Goal: Task Accomplishment & Management: Use online tool/utility

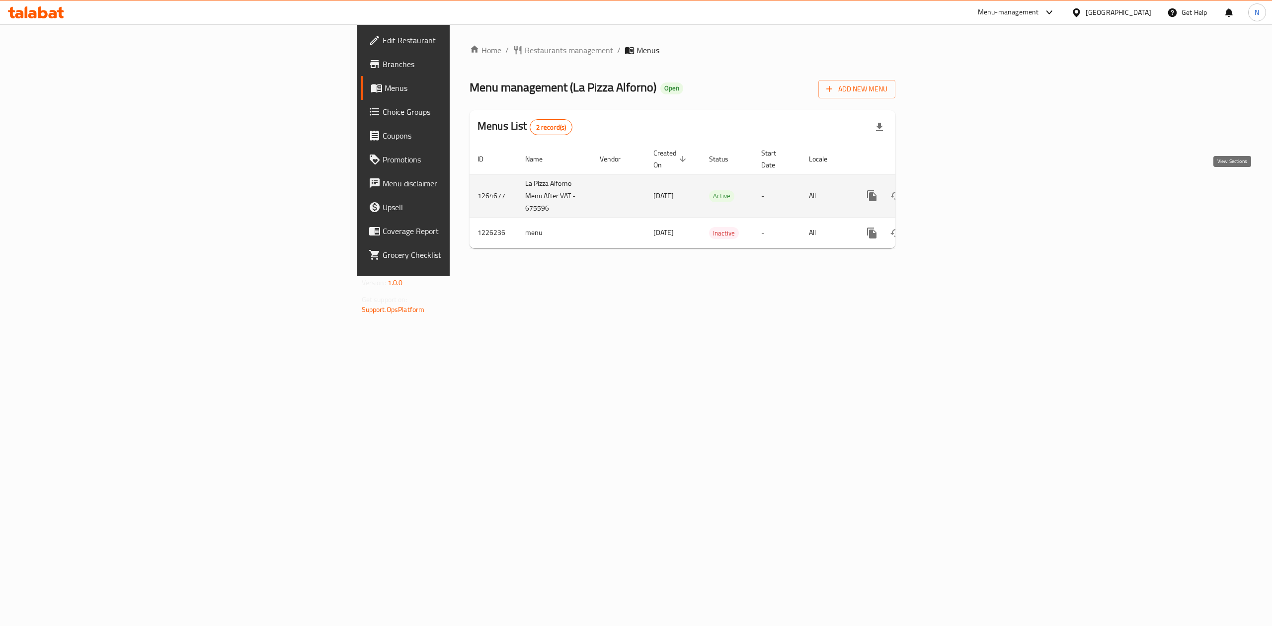
click at [949, 190] on icon "enhanced table" at bounding box center [943, 196] width 12 height 12
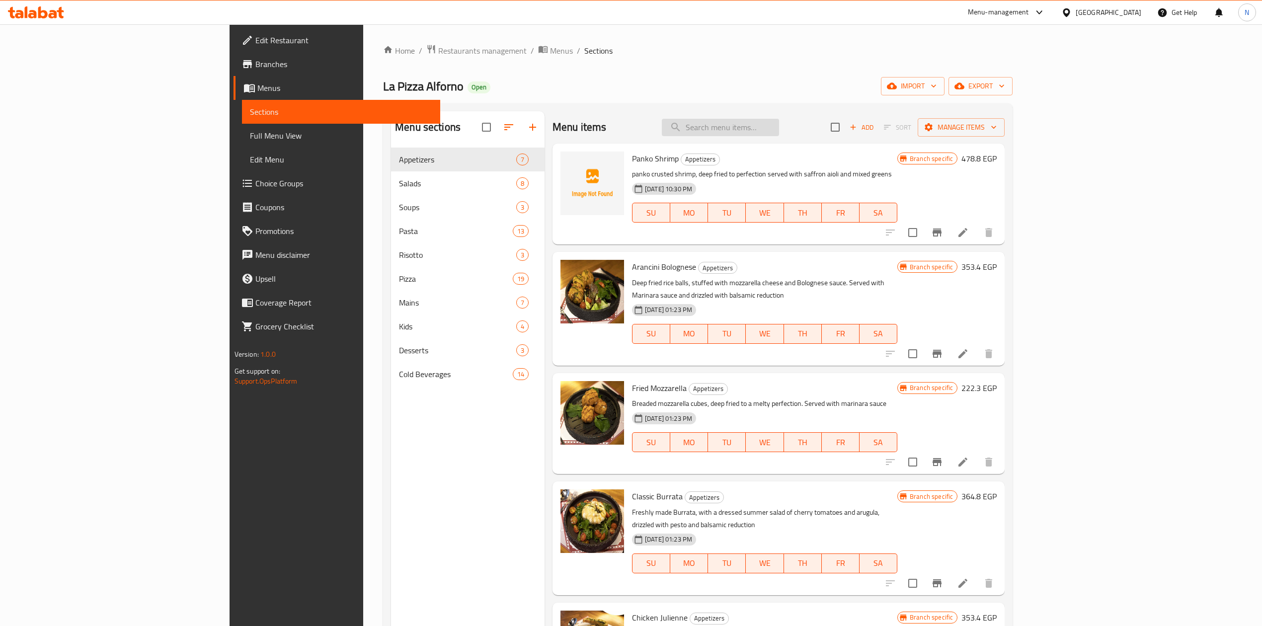
click at [779, 135] on input "search" at bounding box center [720, 127] width 117 height 17
paste input "Stracciatella Burrata Salad"
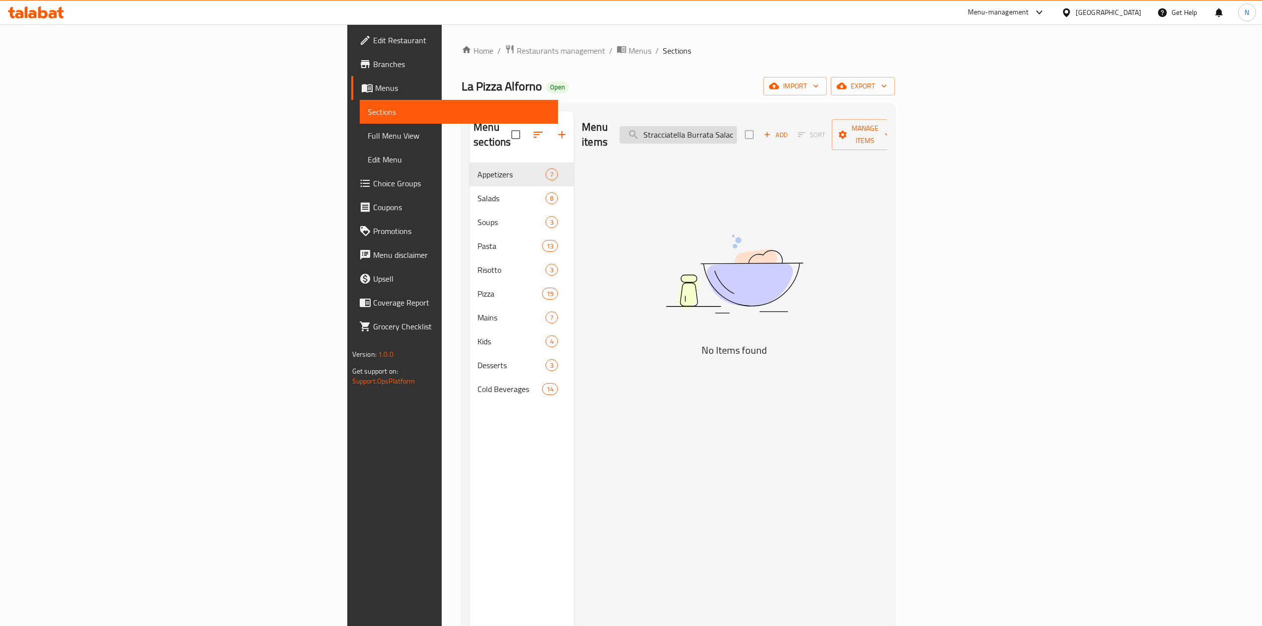
click at [737, 131] on input "Stracciatella Burrata Salad" at bounding box center [677, 134] width 117 height 17
click at [737, 131] on input "Stracciatella Burrata" at bounding box center [677, 134] width 117 height 17
click at [737, 126] on input "Stracciatella Burrata" at bounding box center [677, 134] width 117 height 17
click at [737, 128] on input "Burrata" at bounding box center [677, 134] width 117 height 17
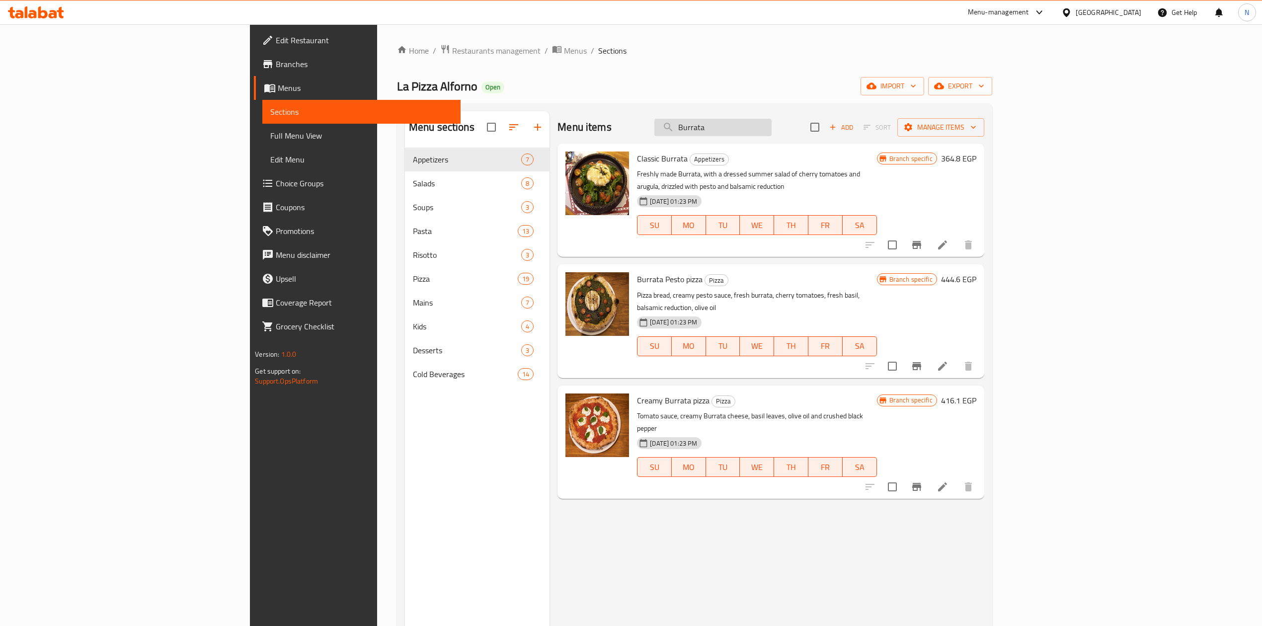
click at [771, 128] on input "Burrata" at bounding box center [712, 127] width 117 height 17
paste input "Garlic Parmesan Flatbread"
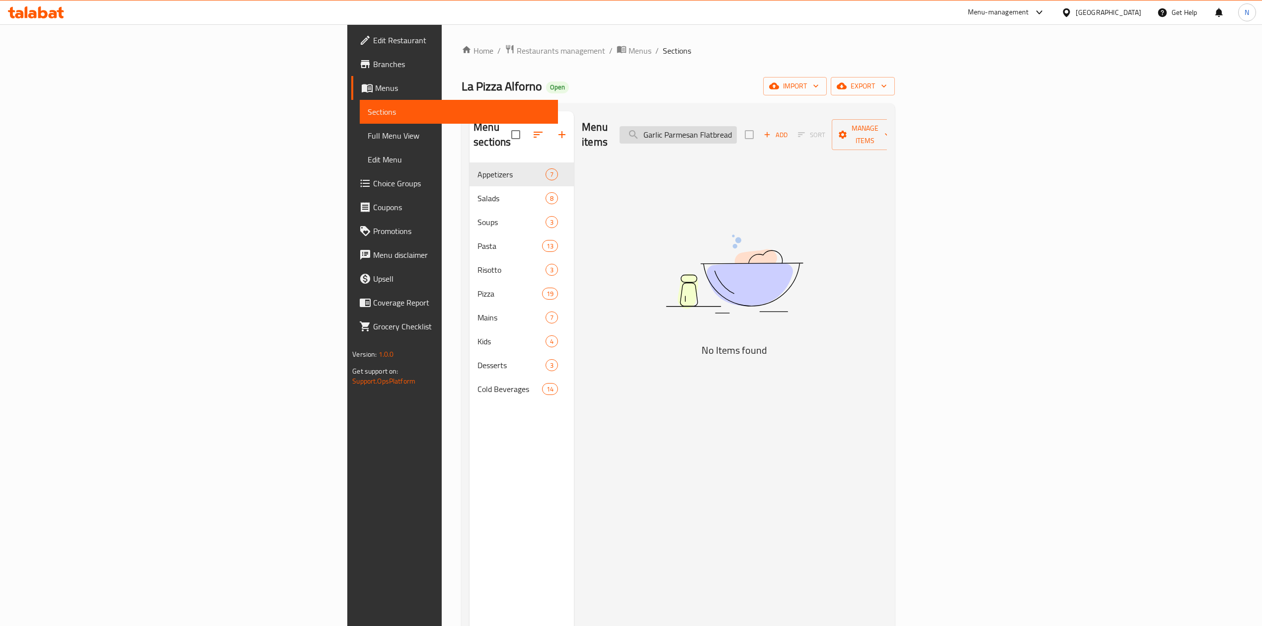
click at [737, 131] on input "Garlic Parmesan Flatbread" at bounding box center [677, 134] width 117 height 17
click at [737, 129] on input "Garlic Parmesan" at bounding box center [677, 134] width 117 height 17
click at [737, 132] on input "Garlic Parmesan" at bounding box center [677, 134] width 117 height 17
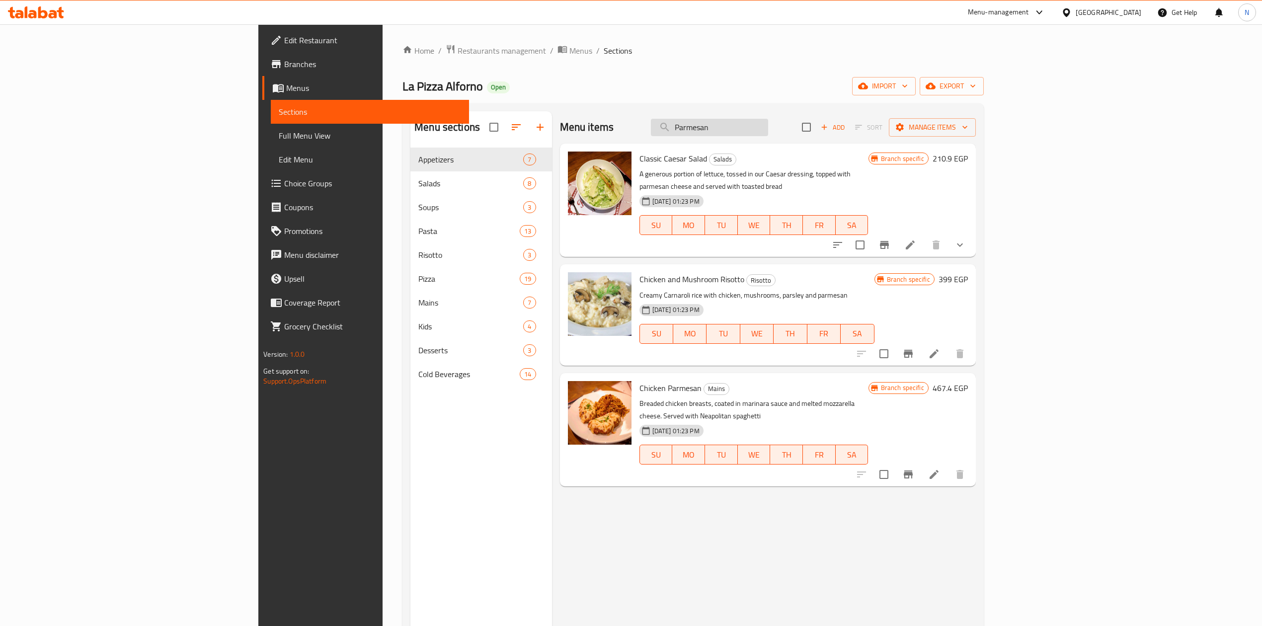
click at [768, 122] on input "Parmesan" at bounding box center [709, 127] width 117 height 17
click at [768, 126] on input "Parmesan" at bounding box center [709, 127] width 117 height 17
click at [768, 124] on input "Parmesan" at bounding box center [709, 127] width 117 height 17
click at [639, 159] on span "Classic Caesar Salad" at bounding box center [673, 158] width 68 height 15
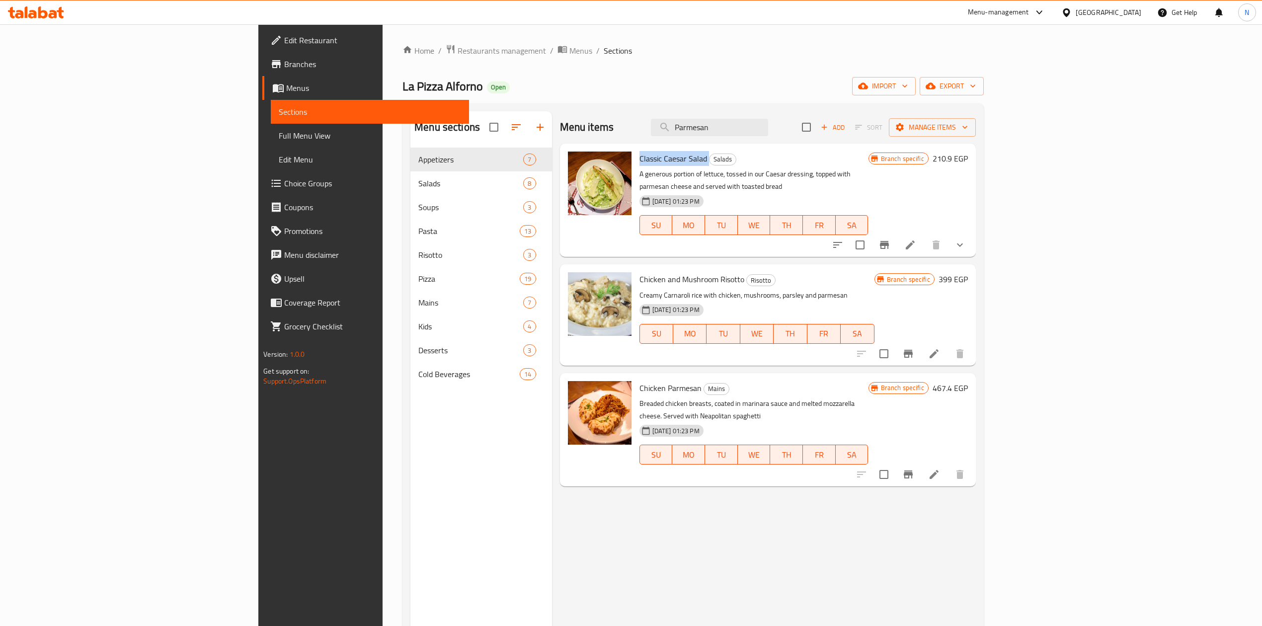
click at [639, 159] on span "Classic Caesar Salad" at bounding box center [673, 158] width 68 height 15
click at [639, 157] on span "Classic Caesar Salad" at bounding box center [673, 158] width 68 height 15
click at [639, 272] on span "Chicken and Mushroom Risotto" at bounding box center [691, 279] width 105 height 15
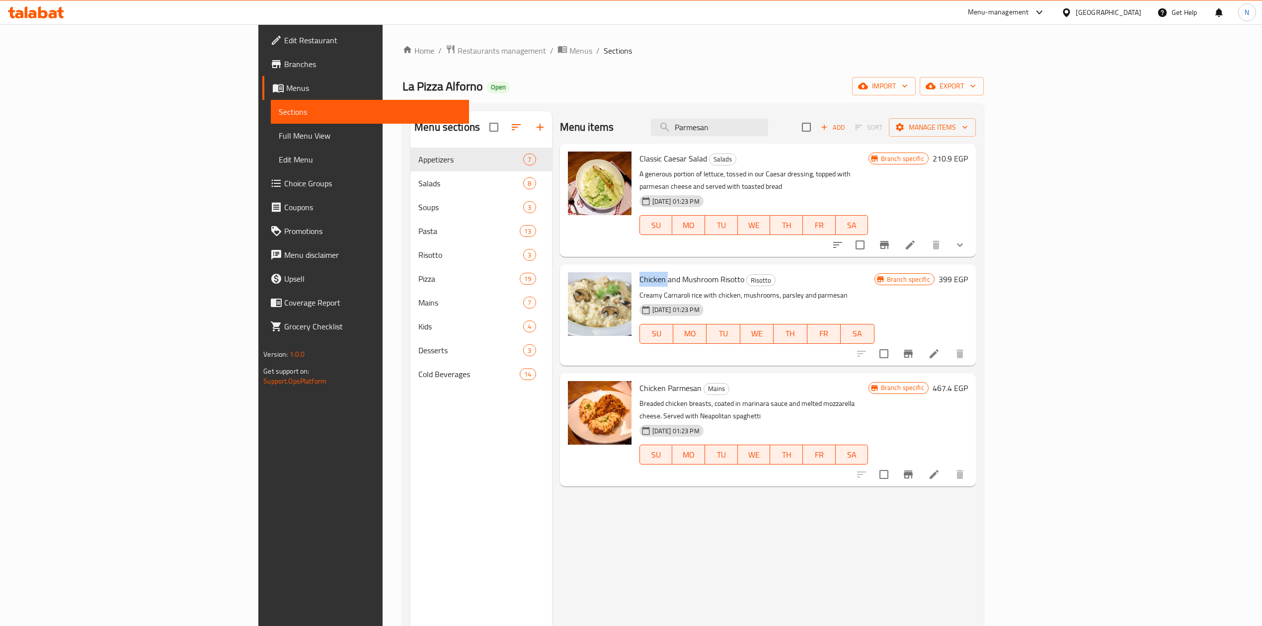
click at [639, 272] on span "Chicken and Mushroom Risotto" at bounding box center [691, 279] width 105 height 15
drag, startPoint x: 592, startPoint y: 271, endPoint x: 683, endPoint y: 262, distance: 91.8
click at [683, 272] on h6 "Chicken and Mushroom Risotto Risotto" at bounding box center [756, 279] width 235 height 14
click at [704, 383] on span "Mains" at bounding box center [716, 388] width 25 height 11
click at [828, 116] on div "Menu items Parmesan Add Sort Manage items" at bounding box center [768, 127] width 416 height 32
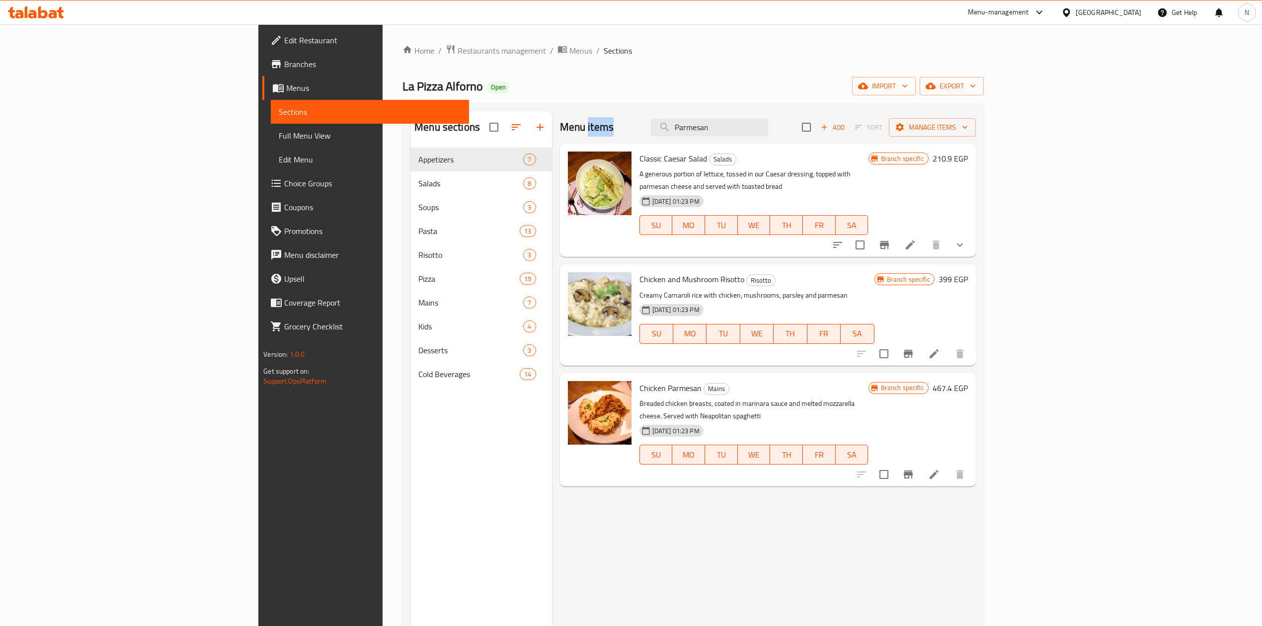
click at [828, 116] on div "Menu items Parmesan Add Sort Manage items" at bounding box center [768, 127] width 416 height 32
click at [768, 125] on input "Parmesan" at bounding box center [709, 127] width 117 height 17
paste input "enne al Manzo"
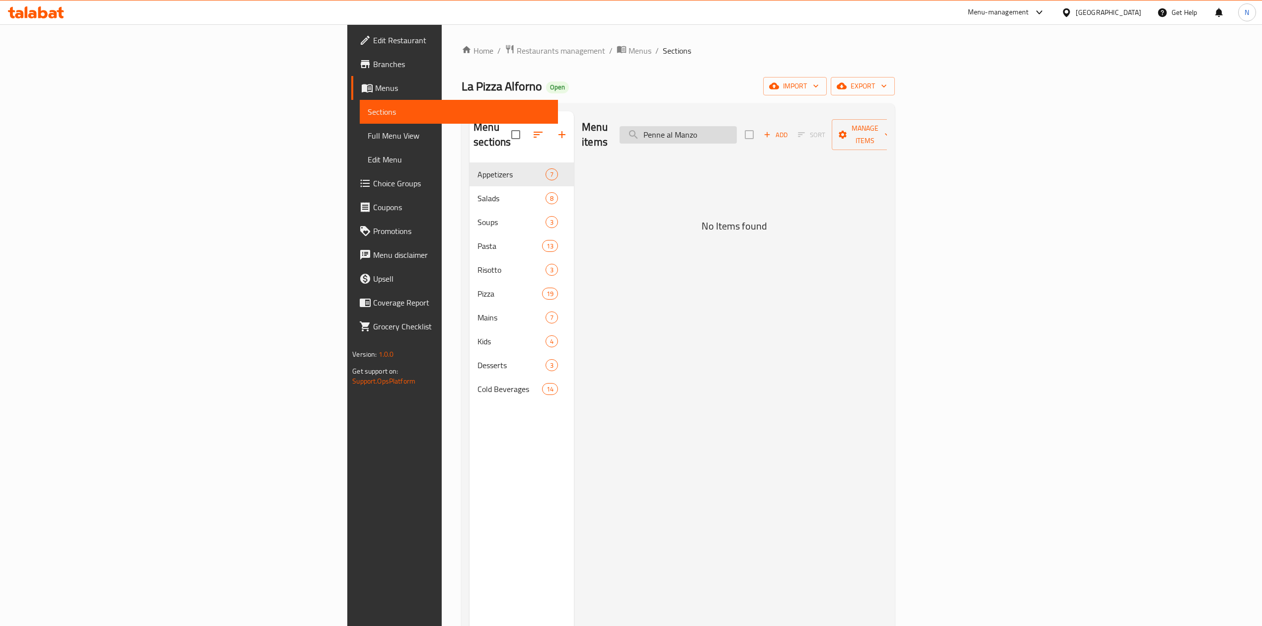
click at [737, 135] on input "Penne al Manzo" at bounding box center [677, 134] width 117 height 17
click at [737, 128] on input "Penne al Manzo" at bounding box center [677, 134] width 117 height 17
click at [737, 131] on input "Penne Manzo" at bounding box center [677, 134] width 117 height 17
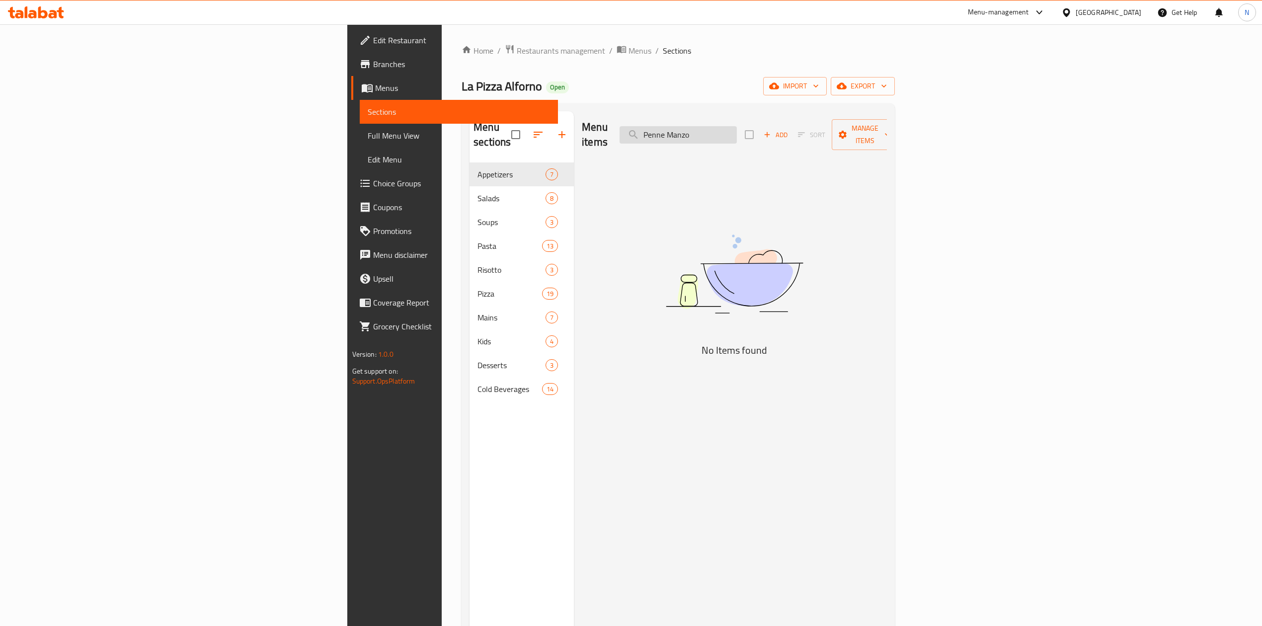
click at [737, 131] on input "Penne Manzo" at bounding box center [677, 134] width 117 height 17
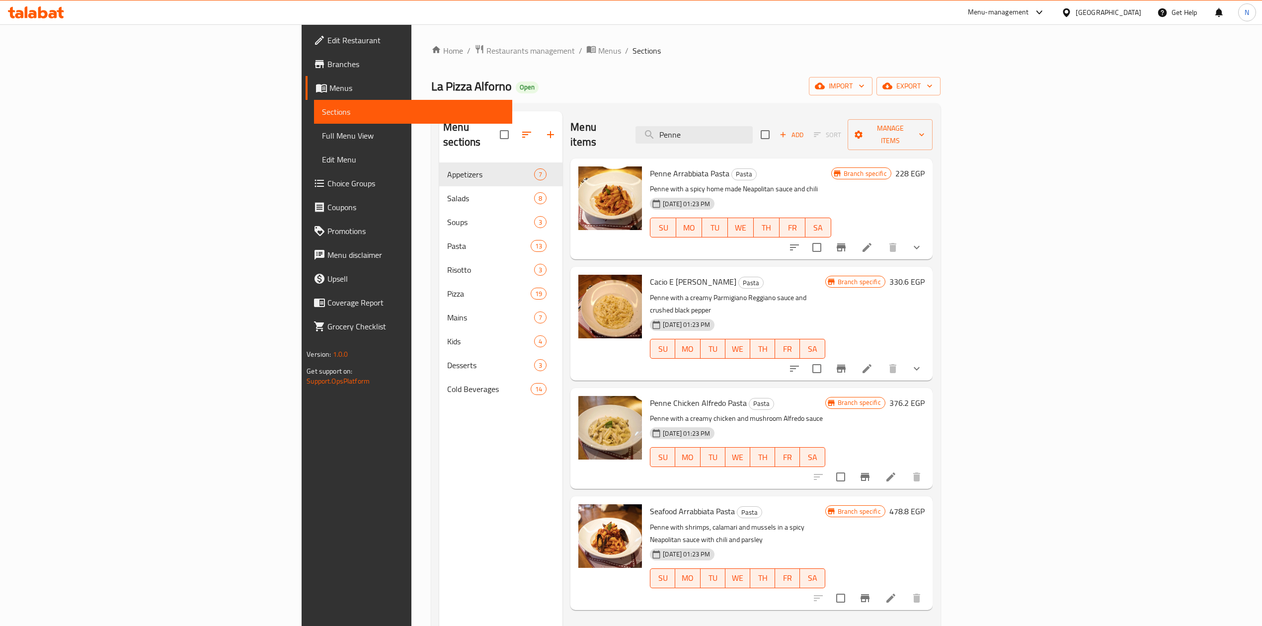
click at [650, 395] on span "Penne Chicken Alfredo Pasta" at bounding box center [698, 402] width 97 height 15
click at [659, 549] on span "[DATE] 01:23 PM" at bounding box center [686, 553] width 55 height 9
click at [761, 139] on div "Menu items Penne Add Sort Manage items" at bounding box center [751, 134] width 362 height 47
click at [753, 136] on input "Penne" at bounding box center [693, 134] width 117 height 17
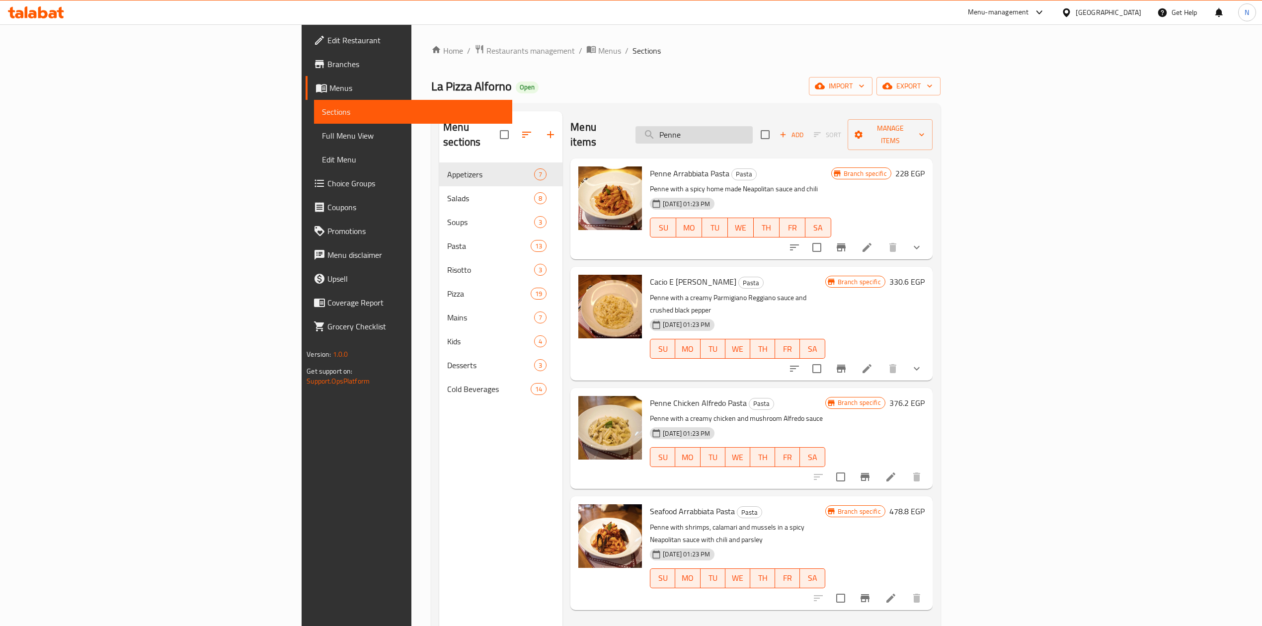
paste input "Spaghetti Caramelized Onion"
click at [753, 136] on input "Penne" at bounding box center [693, 134] width 117 height 17
click at [753, 131] on input "Spaghetti Caramelized Onion" at bounding box center [693, 134] width 117 height 17
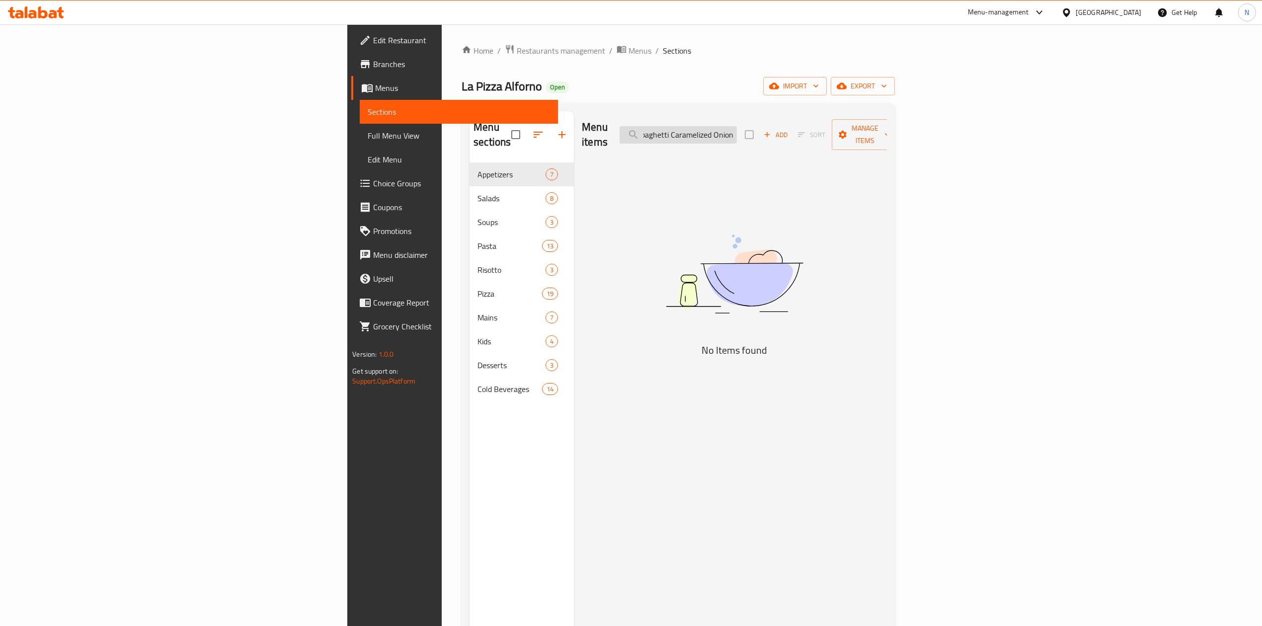
click at [737, 131] on input "Spaghetti Caramelized Onion" at bounding box center [677, 134] width 117 height 17
click at [737, 129] on input "Spaghetti Caramelized" at bounding box center [677, 134] width 117 height 17
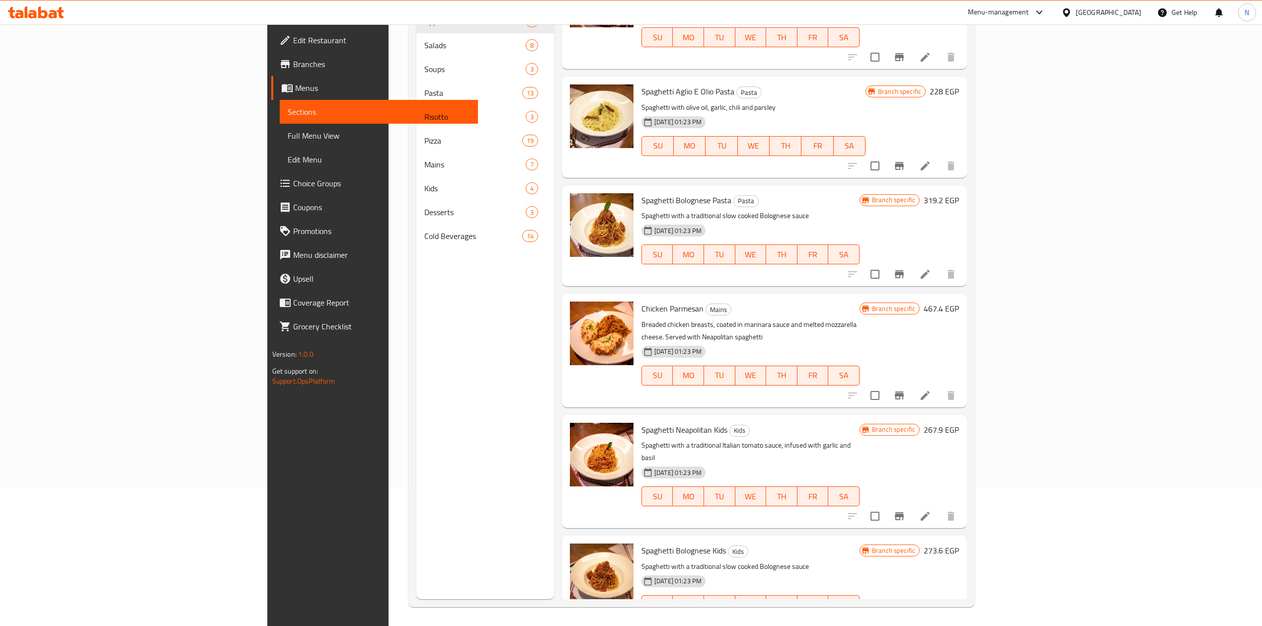
scroll to position [140, 0]
click at [641, 421] on span "Spaghetti Neapolitan Kids" at bounding box center [684, 428] width 86 height 15
click at [637, 538] on div "Spaghetti Bolognese Kids Kids Spaghetti with a traditional slow cooked Bolognes…" at bounding box center [750, 584] width 226 height 93
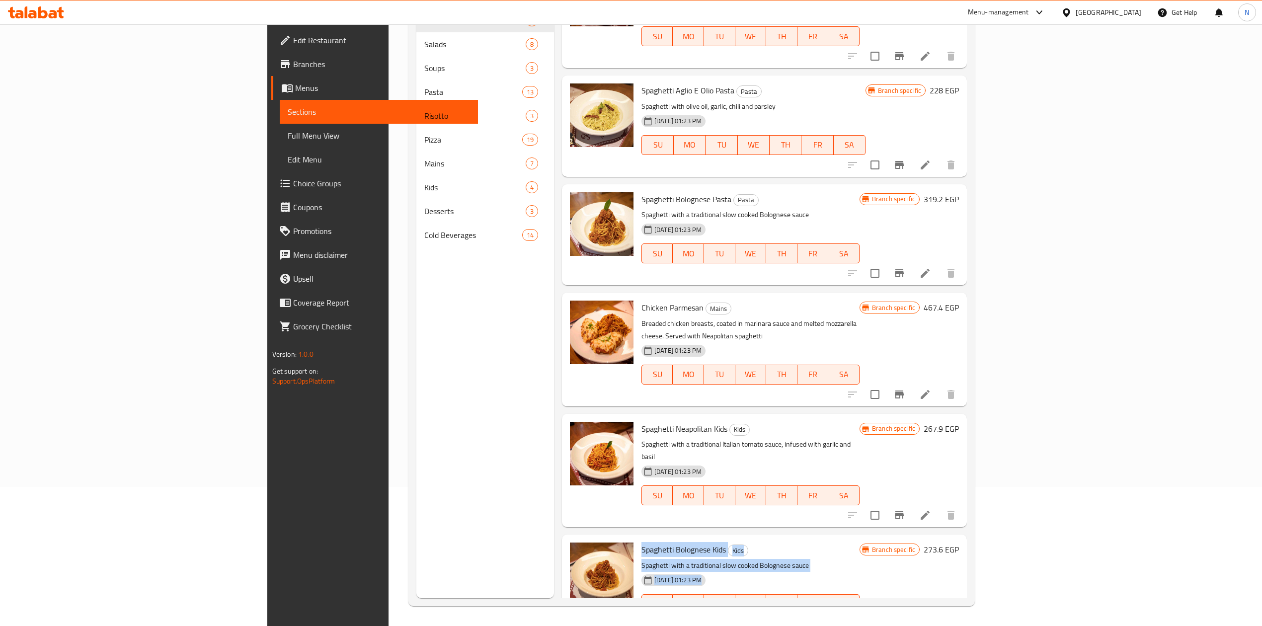
drag, startPoint x: 573, startPoint y: 518, endPoint x: 592, endPoint y: 539, distance: 28.9
click at [637, 539] on div "Spaghetti Bolognese Kids Kids Spaghetti with a traditional slow cooked Bolognes…" at bounding box center [750, 584] width 226 height 93
click at [637, 570] on div "[DATE] 01:23 PM" at bounding box center [665, 580] width 57 height 20
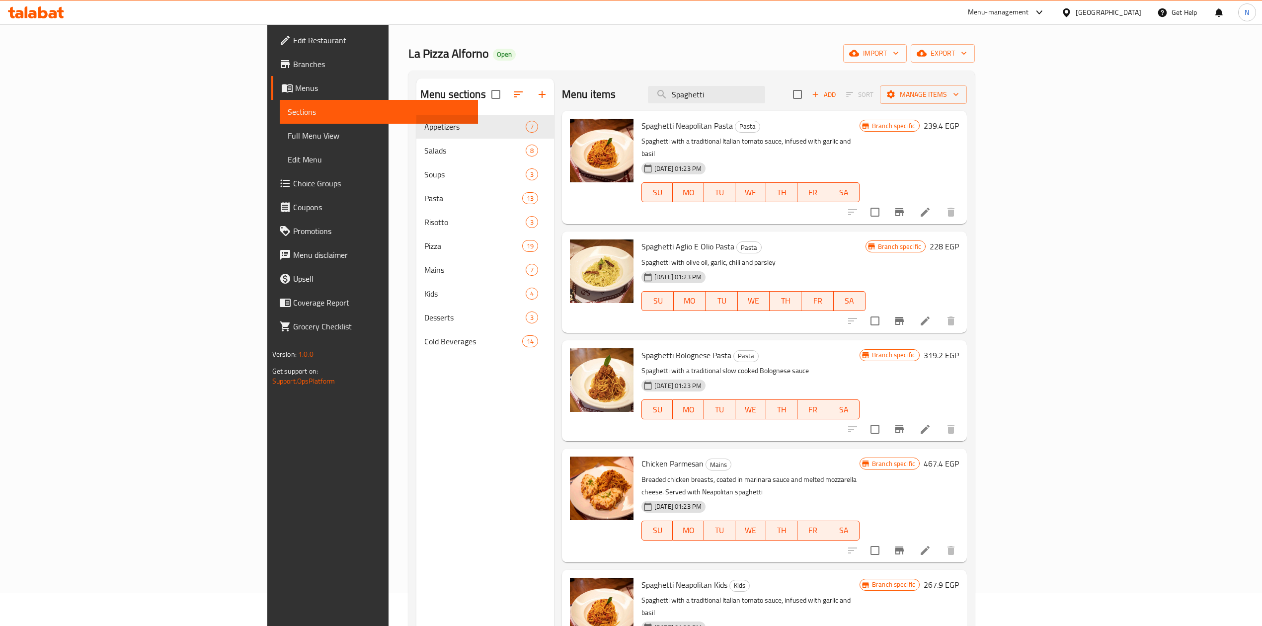
scroll to position [0, 0]
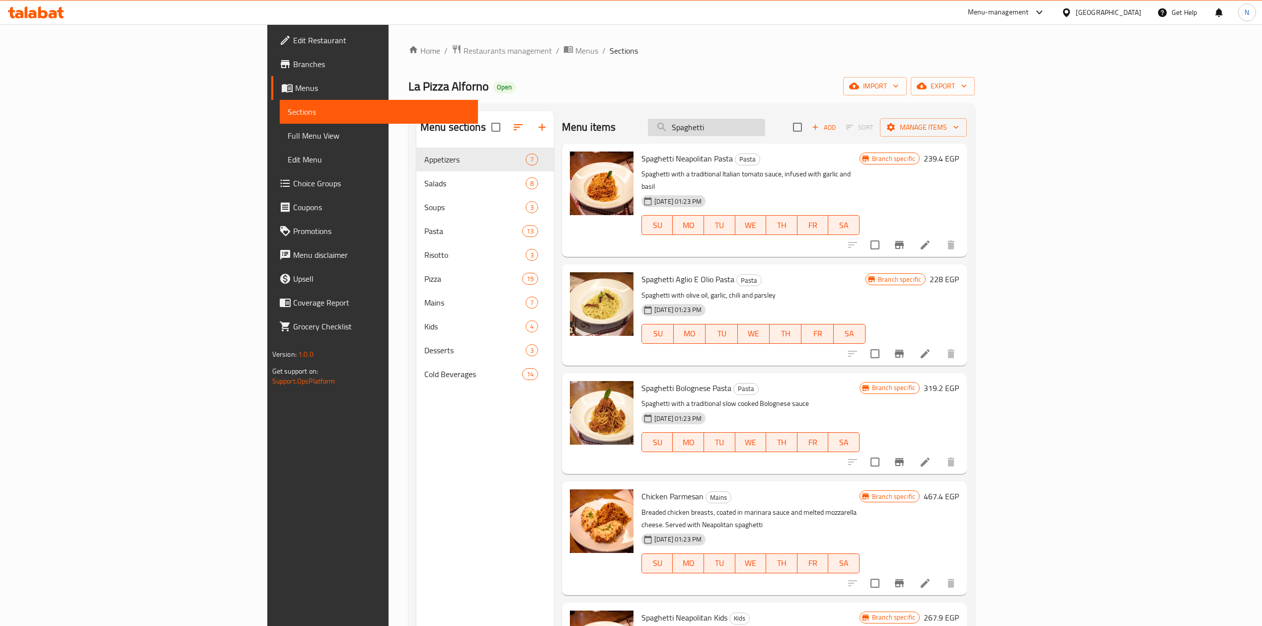
click at [765, 120] on input "Spaghetti" at bounding box center [706, 127] width 117 height 17
paste input "Rosa"
click at [765, 120] on input "Rosa" at bounding box center [706, 127] width 117 height 17
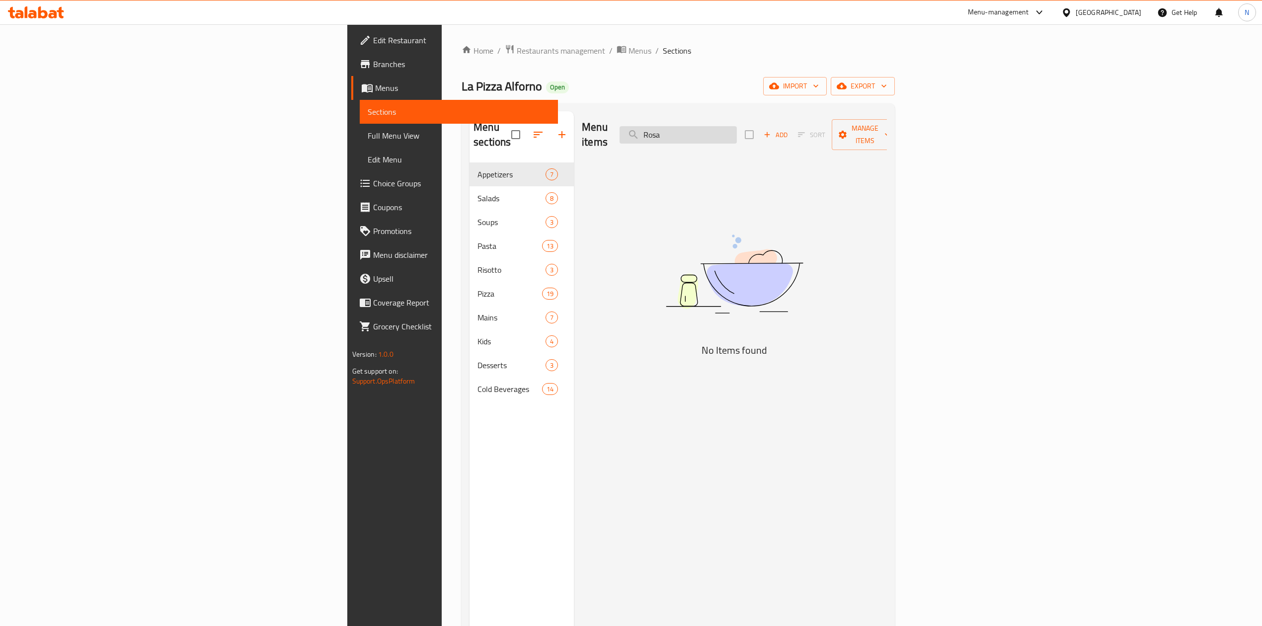
click at [737, 126] on input "Rosa" at bounding box center [677, 134] width 117 height 17
paste input "Spaghetti Beet & Goat Cheese"
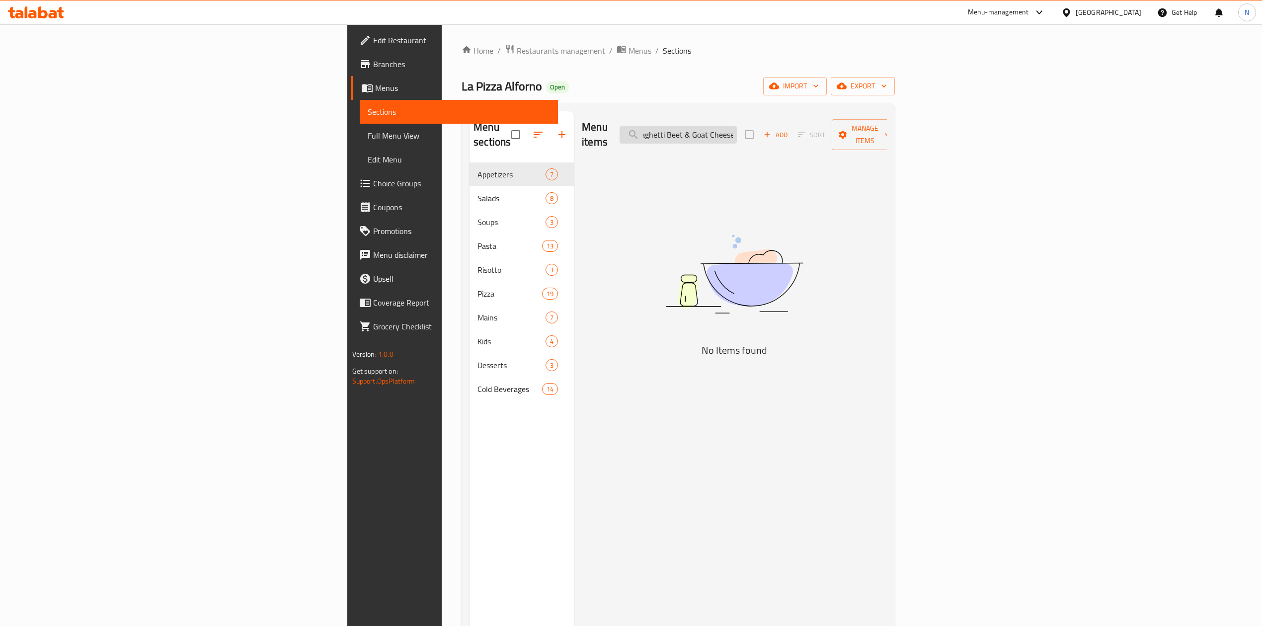
click at [737, 133] on input "Spaghetti Beet & Goat Cheese" at bounding box center [677, 134] width 117 height 17
drag, startPoint x: 795, startPoint y: 134, endPoint x: 682, endPoint y: 131, distance: 113.3
click at [704, 129] on div "Menu items Spaghetti Beet & Goat Cheese Add Sort Manage items" at bounding box center [734, 134] width 305 height 47
click at [737, 126] on input "Beet & Goat Cheese" at bounding box center [677, 134] width 117 height 17
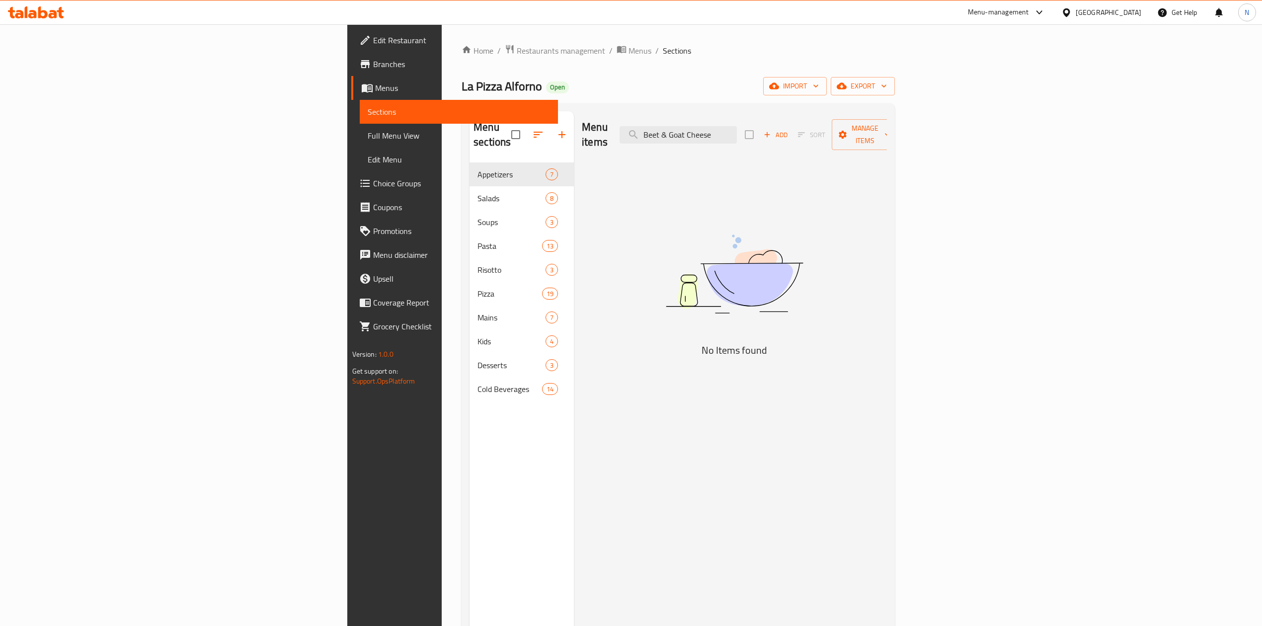
drag, startPoint x: 801, startPoint y: 129, endPoint x: 902, endPoint y: 142, distance: 101.7
click at [887, 142] on div "Menu items Beet & Goat Cheese Add Sort Manage items" at bounding box center [734, 134] width 305 height 47
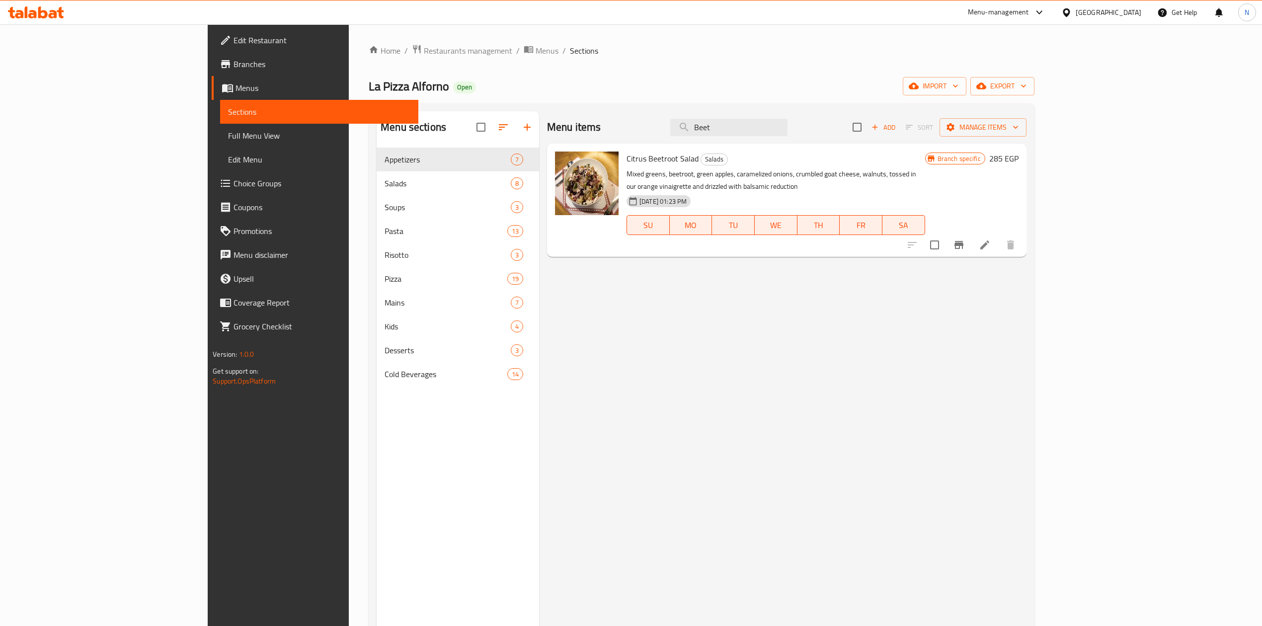
click at [626, 156] on span "Citrus Beetroot Salad" at bounding box center [662, 158] width 72 height 15
drag, startPoint x: 617, startPoint y: 156, endPoint x: 626, endPoint y: 171, distance: 17.6
click at [626, 171] on div "Citrus Beetroot Salad Salads Mixed greens, beetroot, green apples, caramelized …" at bounding box center [775, 200] width 306 height 105
click at [638, 177] on p "Mixed greens, beetroot, green apples, caramelized onions, crumbled goat cheese,…" at bounding box center [775, 180] width 298 height 25
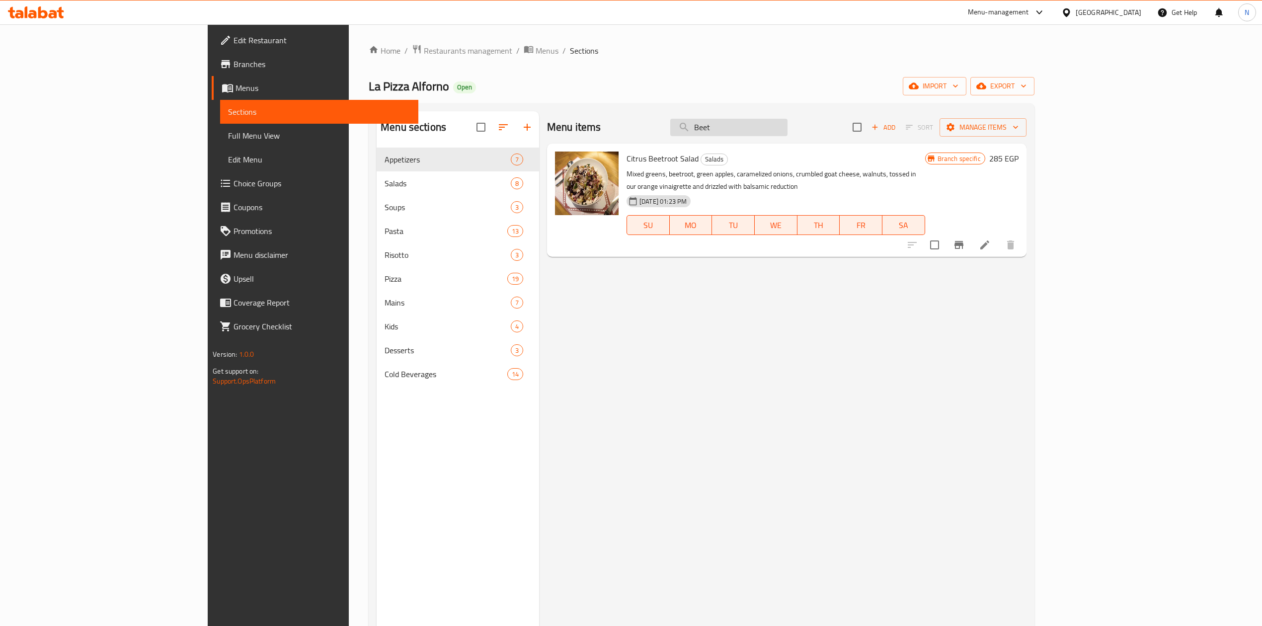
click at [787, 119] on input "Beet" at bounding box center [728, 127] width 117 height 17
paste input "Classico Blue Fire Four Cheese Pizza"
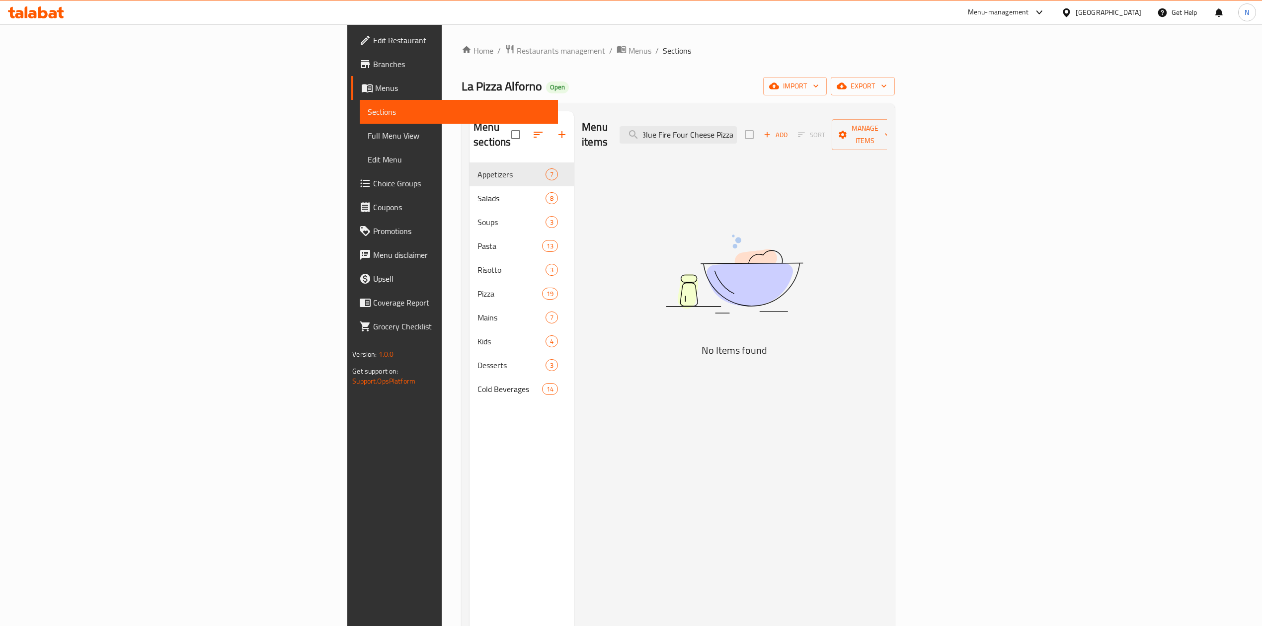
click at [855, 139] on div "Menu items Classico Blue Fire Four Cheese Pizza Add Sort Manage items" at bounding box center [734, 134] width 305 height 47
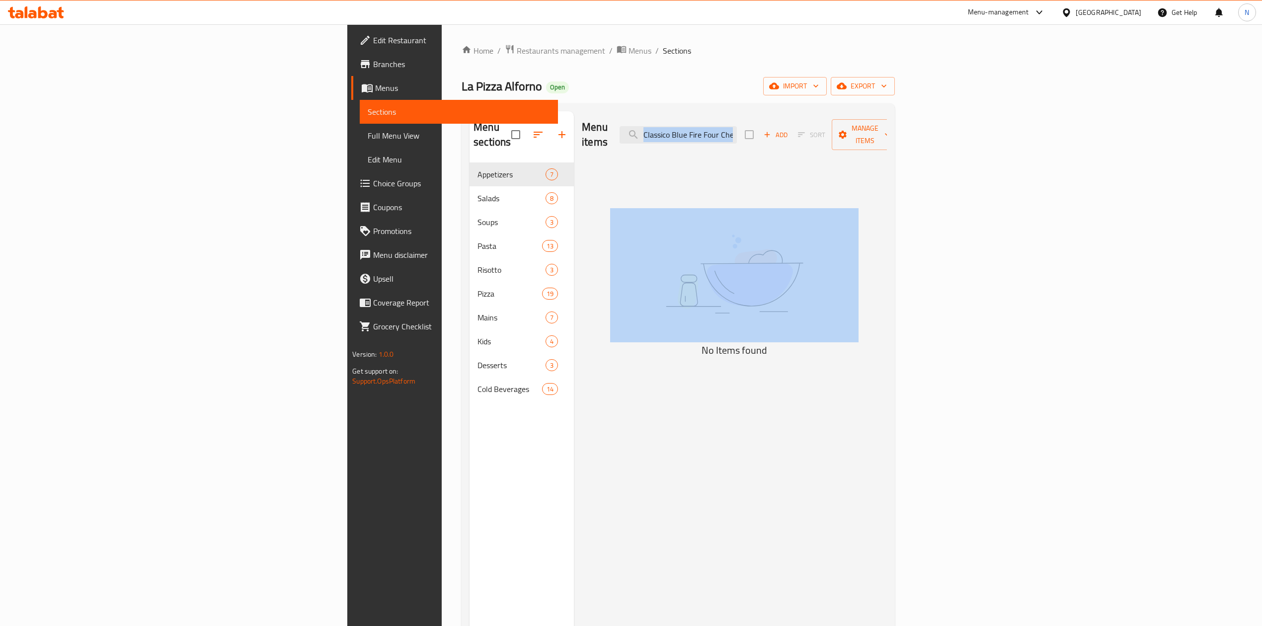
click at [855, 139] on div "Menu items Classico Blue Fire Four Cheese Pizza Add Sort Manage items" at bounding box center [734, 134] width 305 height 47
click at [737, 131] on input "Classico Blue Fire Four Cheese Pizza" at bounding box center [677, 134] width 117 height 17
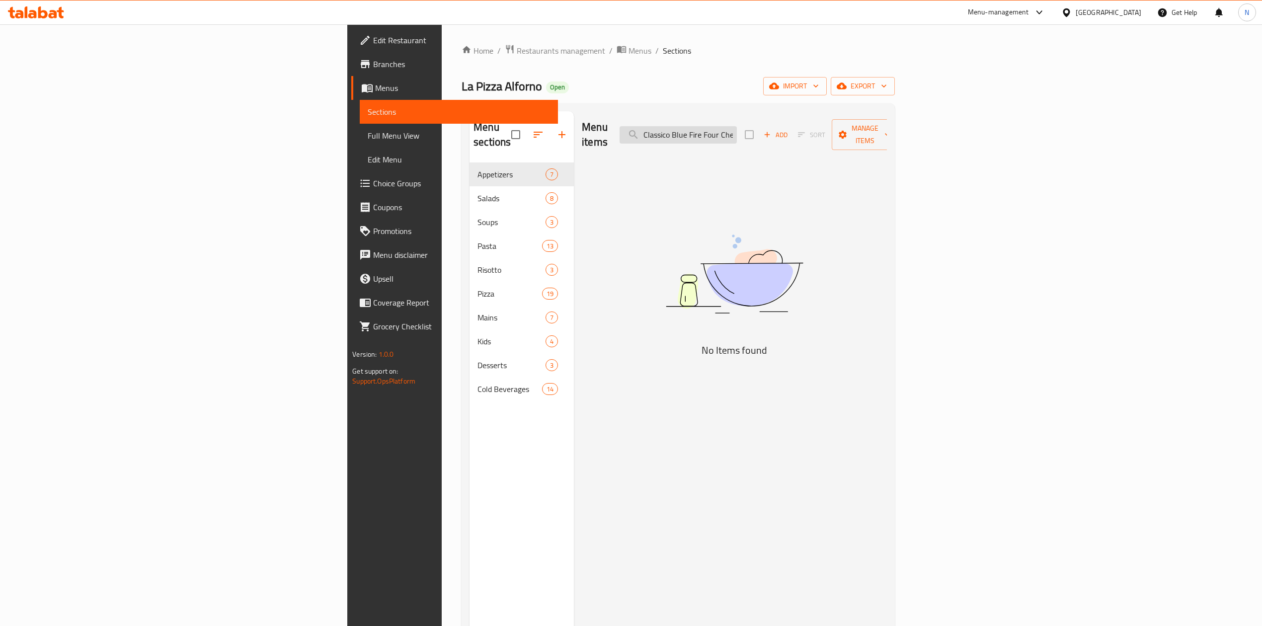
click at [737, 131] on input "Classico Blue Fire Four Cheese Pizza" at bounding box center [677, 134] width 117 height 17
drag, startPoint x: 848, startPoint y: 131, endPoint x: 966, endPoint y: 136, distance: 117.8
click at [887, 136] on div "Menu items Classico Blue Fire Four Cheese Pizza Add Sort Manage items" at bounding box center [734, 134] width 305 height 47
click at [853, 137] on div "Menu items Classico Blue Fire Four Cheese Pizza Add Sort Manage items" at bounding box center [734, 134] width 305 height 47
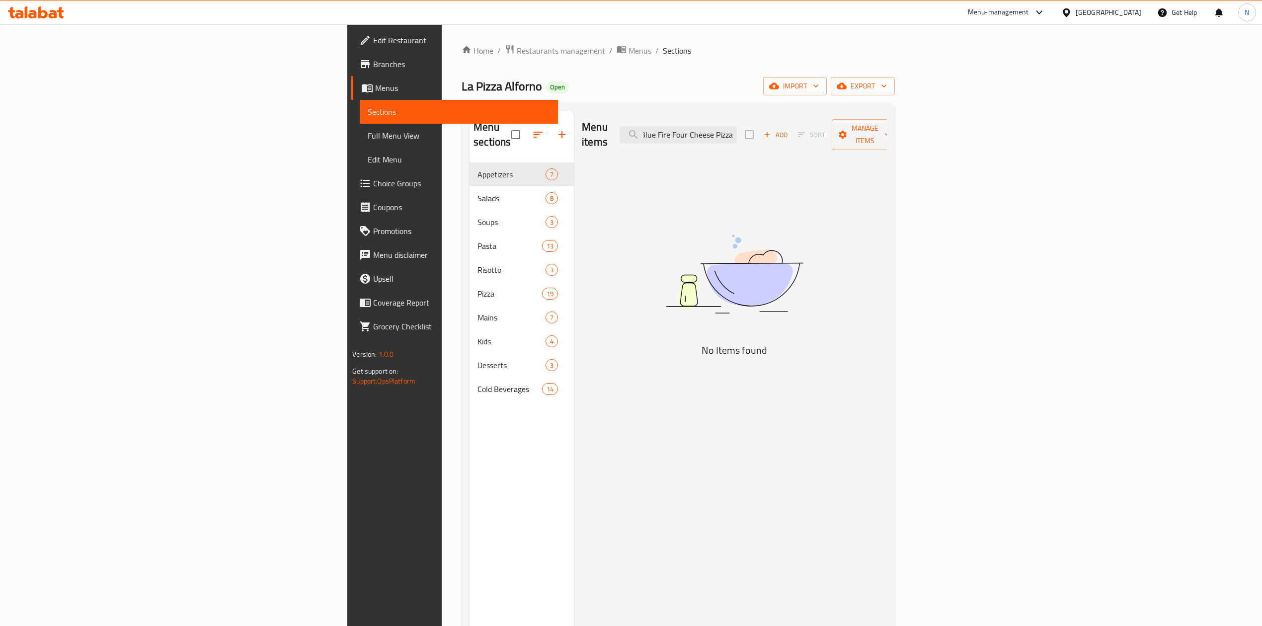
scroll to position [0, 0]
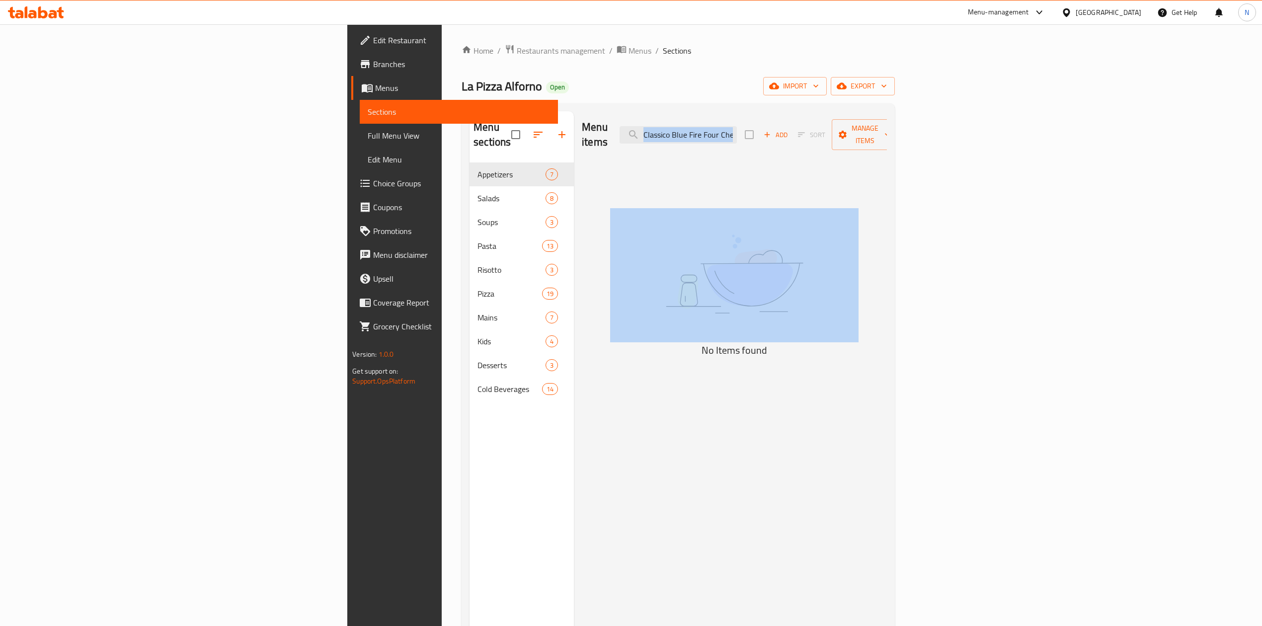
click at [853, 137] on div "Menu items Classico Blue Fire Four Cheese Pizza Add Sort Manage items" at bounding box center [734, 134] width 305 height 47
click at [737, 130] on input "Classico Blue Fire Four Cheese Pizza" at bounding box center [677, 134] width 117 height 17
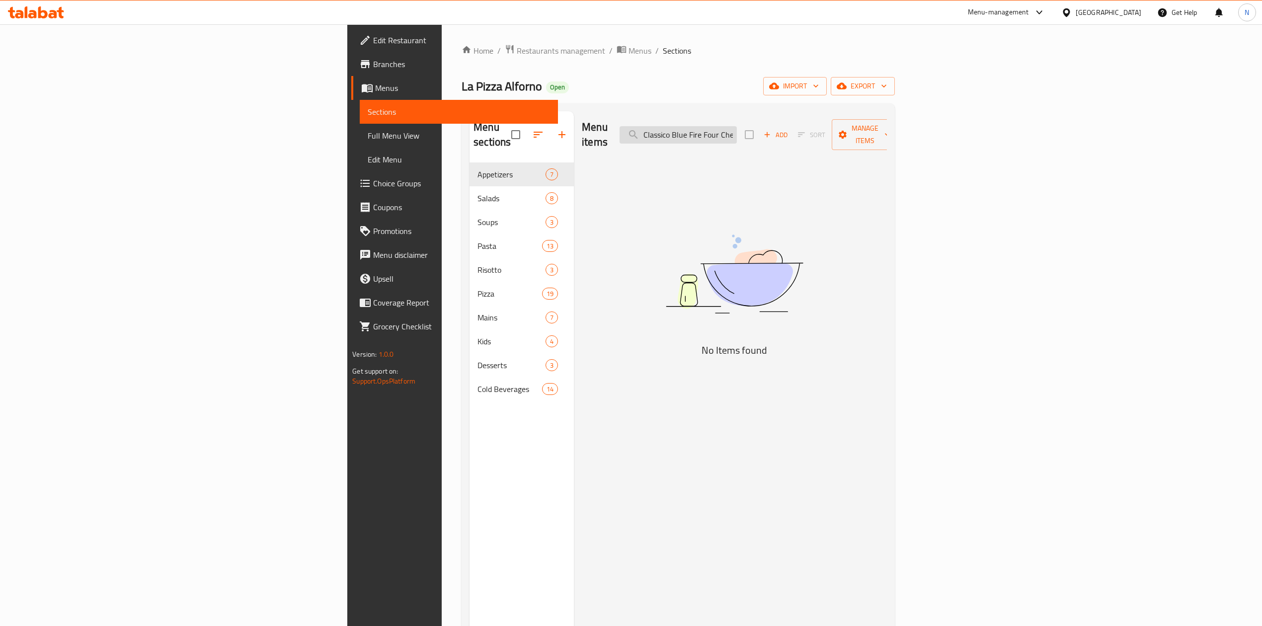
click at [737, 130] on input "Classico Blue Fire Four Cheese Pizza" at bounding box center [677, 134] width 117 height 17
drag, startPoint x: 811, startPoint y: 130, endPoint x: 934, endPoint y: 134, distance: 122.7
click at [887, 134] on div "Menu items Classico Blue Fire Four Cheese Pizza Add Sort Manage items" at bounding box center [734, 134] width 305 height 47
click at [737, 130] on input "Classico Blue Fire Four Cheese Pizza" at bounding box center [677, 134] width 117 height 17
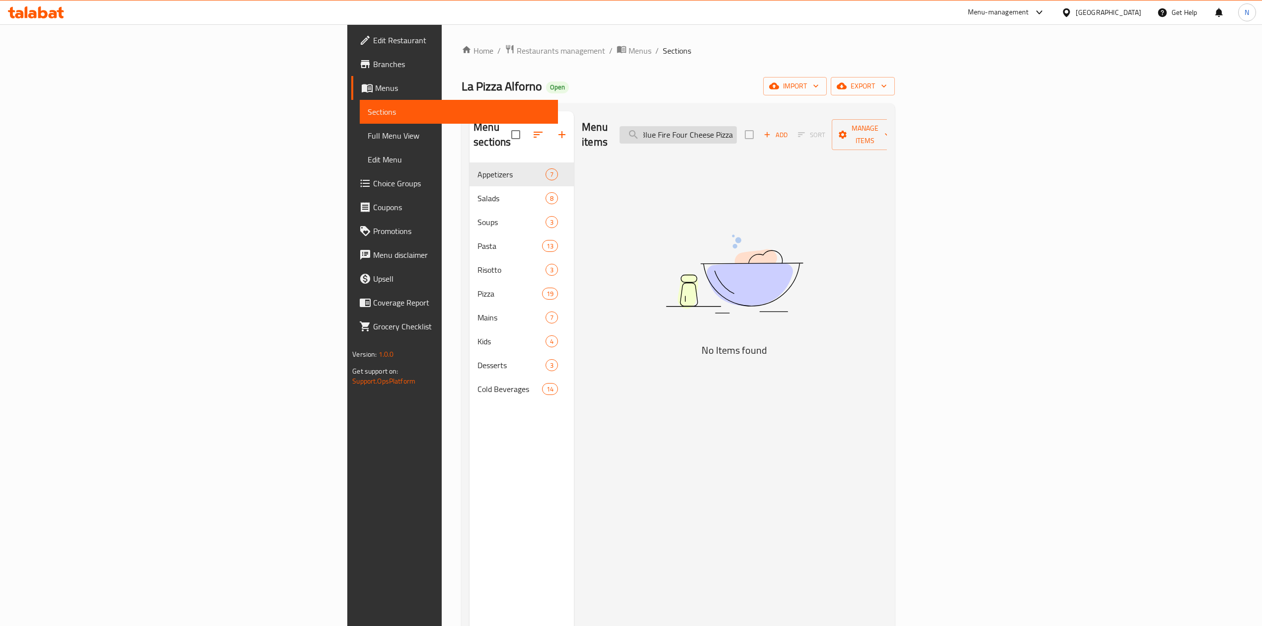
click at [737, 130] on input "Classico Blue Fire Four Cheese Pizza" at bounding box center [677, 134] width 117 height 17
drag, startPoint x: 819, startPoint y: 130, endPoint x: 699, endPoint y: 132, distance: 119.7
click at [699, 132] on div "Menu items Classico Blue Fire Four Cheese Add Sort Manage items" at bounding box center [734, 134] width 305 height 47
click at [737, 126] on input "Four Cheese" at bounding box center [677, 134] width 117 height 17
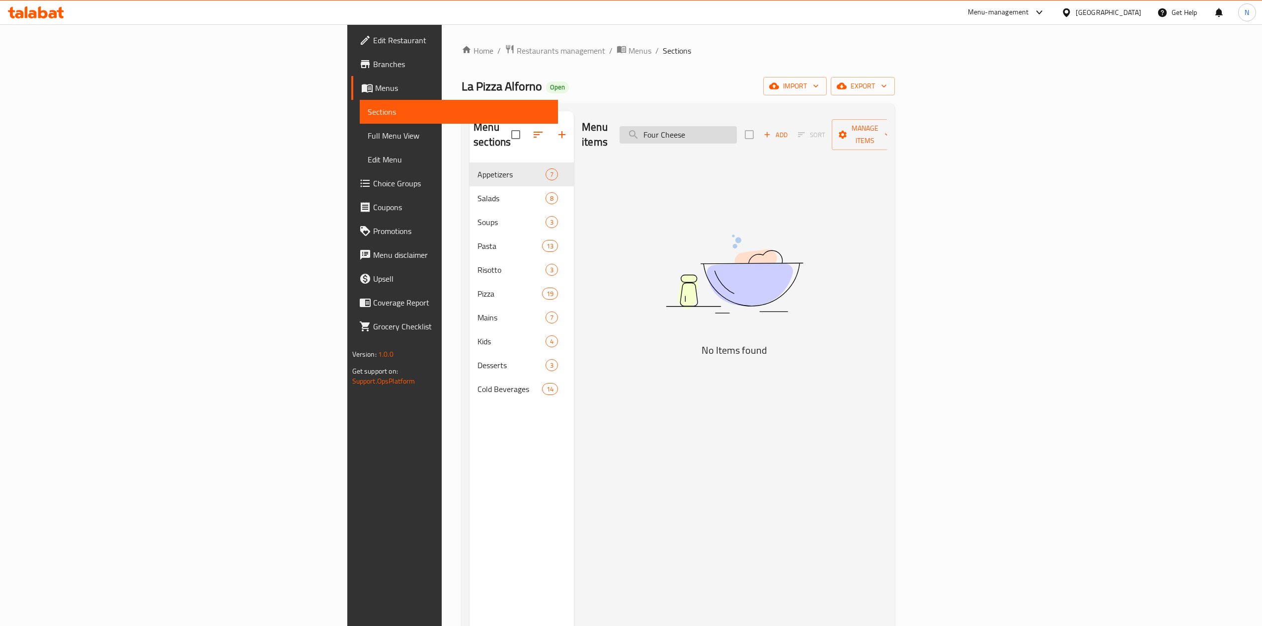
click at [737, 126] on input "Four Cheese" at bounding box center [677, 134] width 117 height 17
click at [737, 131] on input "Classico Blue Fire Four Cheese" at bounding box center [677, 134] width 117 height 17
drag, startPoint x: 813, startPoint y: 130, endPoint x: 1016, endPoint y: 138, distance: 203.3
click at [887, 138] on div "Menu items Classico Blue Fire Four Cheese Add Sort Manage items" at bounding box center [734, 134] width 305 height 47
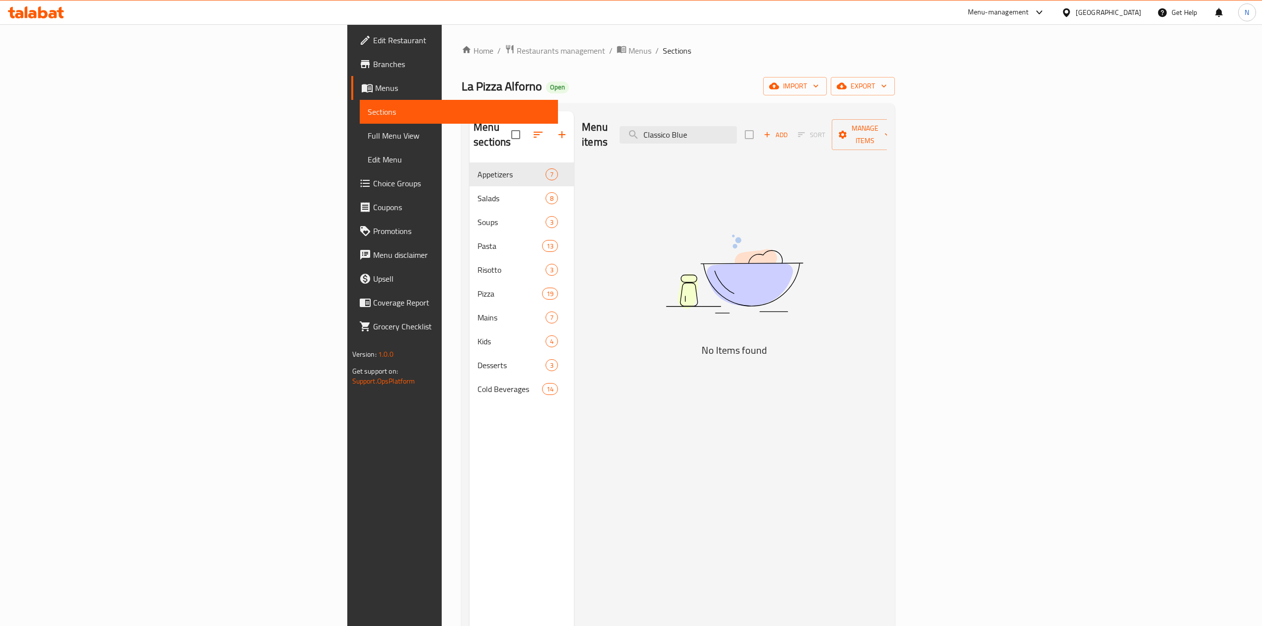
scroll to position [0, 0]
drag, startPoint x: 799, startPoint y: 128, endPoint x: 742, endPoint y: 128, distance: 57.1
click at [742, 128] on div "Menu items Classico Blue Add Sort Manage items" at bounding box center [734, 134] width 305 height 47
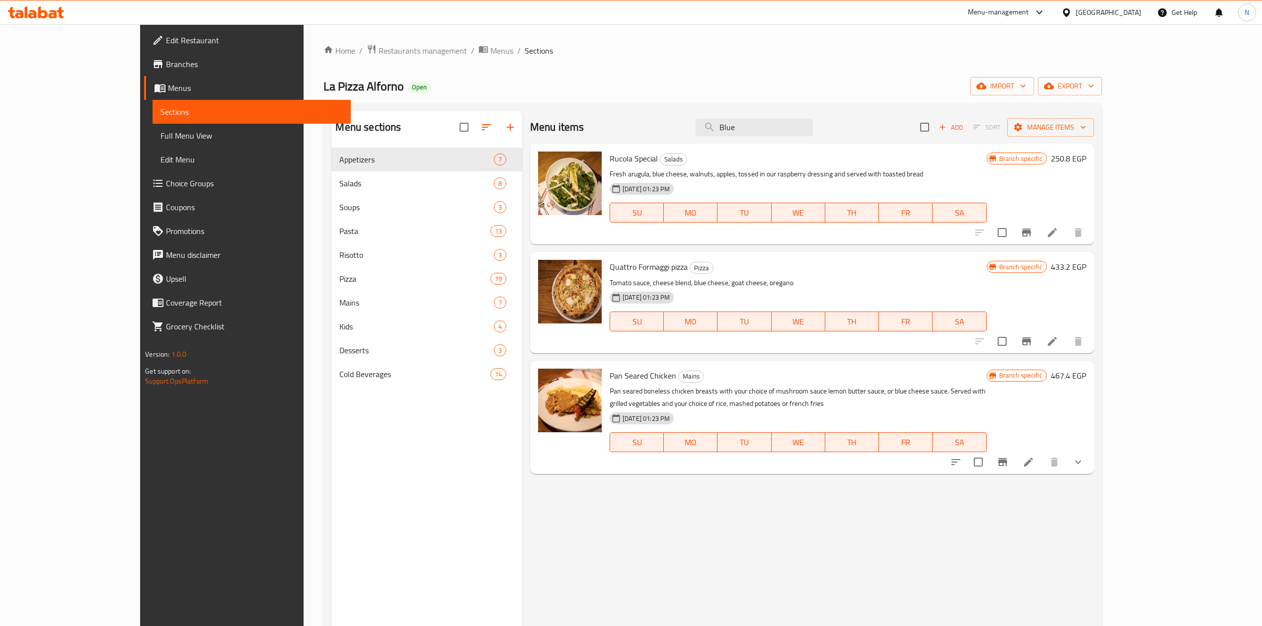
click at [609, 154] on span "Rucola Special" at bounding box center [633, 158] width 48 height 15
click at [610, 155] on span "Rucola Special" at bounding box center [633, 158] width 48 height 15
click at [614, 266] on span "Quattro Formaggi pizza" at bounding box center [648, 266] width 78 height 15
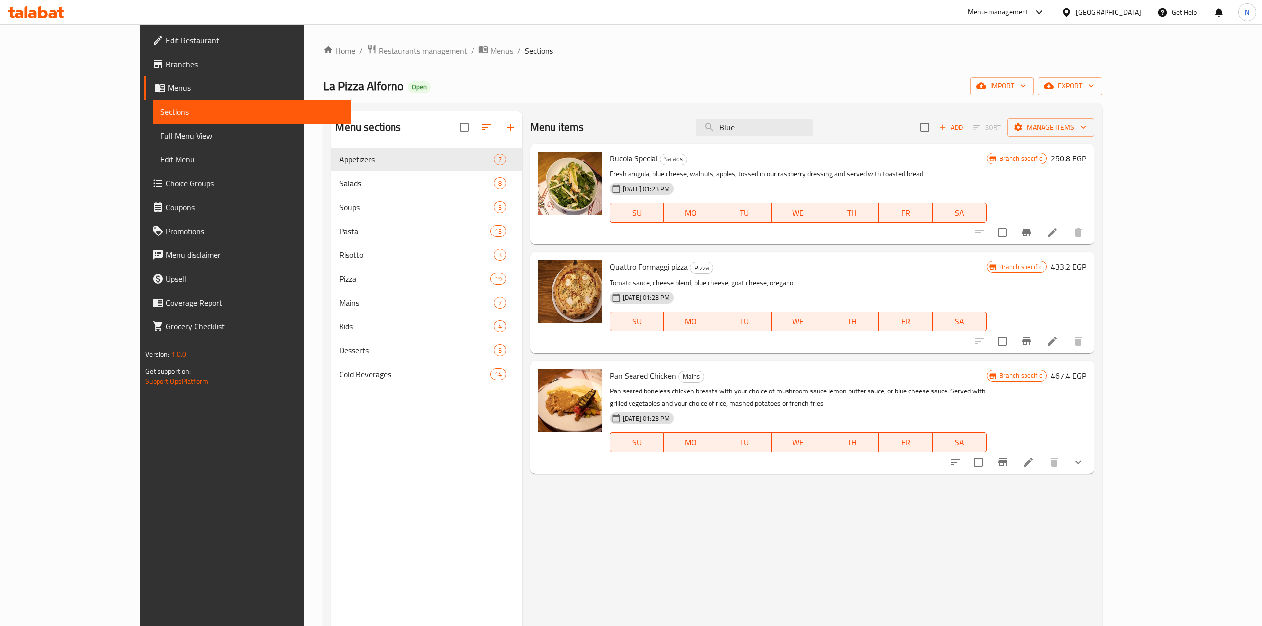
click at [618, 379] on span "Pan Seared Chicken" at bounding box center [642, 375] width 67 height 15
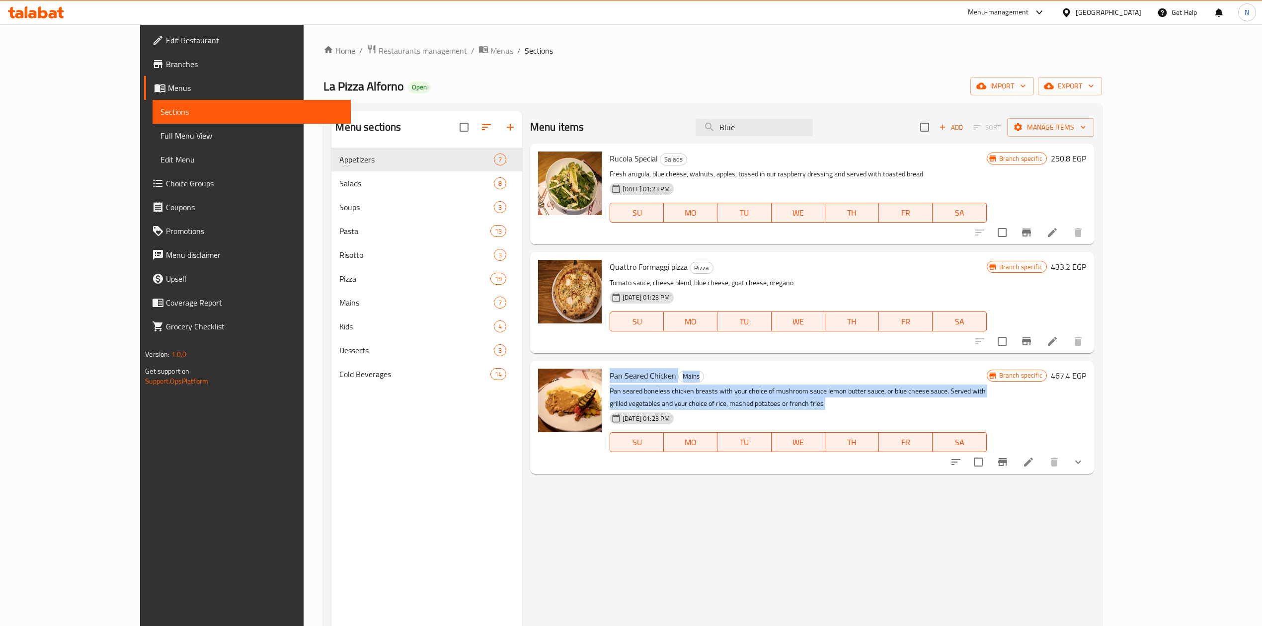
drag, startPoint x: 618, startPoint y: 379, endPoint x: 618, endPoint y: 388, distance: 9.4
click at [618, 388] on div "Pan Seared Chicken Mains Pan seared boneless chicken breasts with your choice o…" at bounding box center [798, 417] width 384 height 105
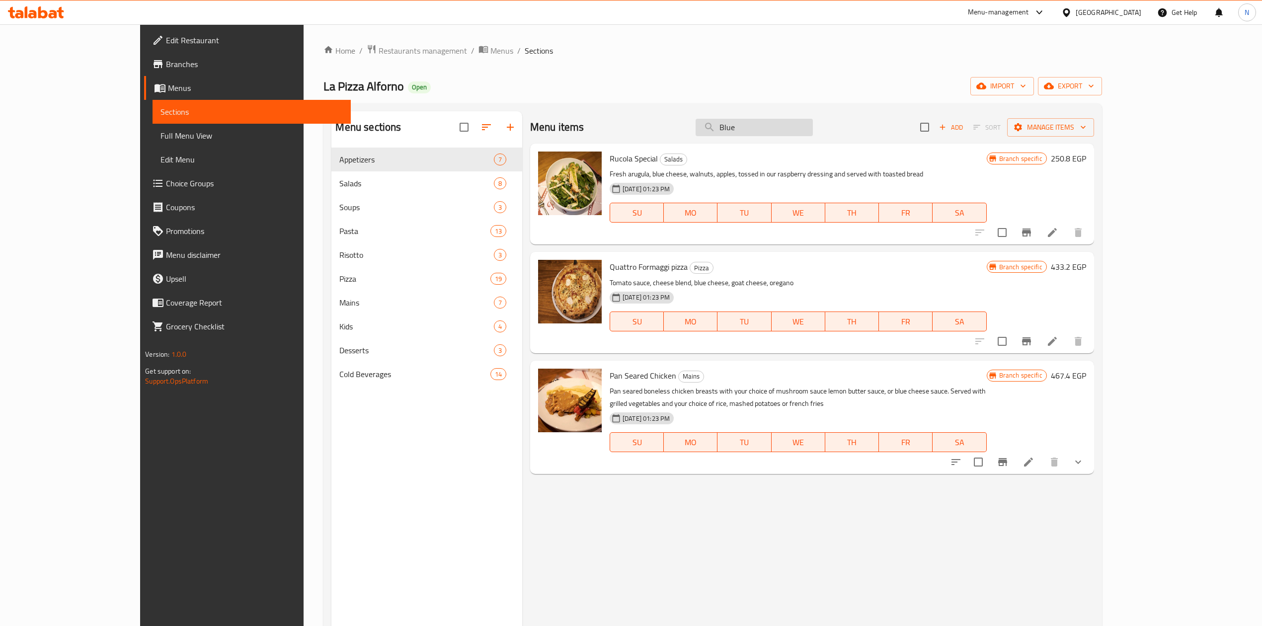
click at [813, 128] on input "Blue" at bounding box center [753, 127] width 117 height 17
paste input "Forno Calzon"
click at [809, 128] on input "Forno Calzone" at bounding box center [753, 127] width 117 height 17
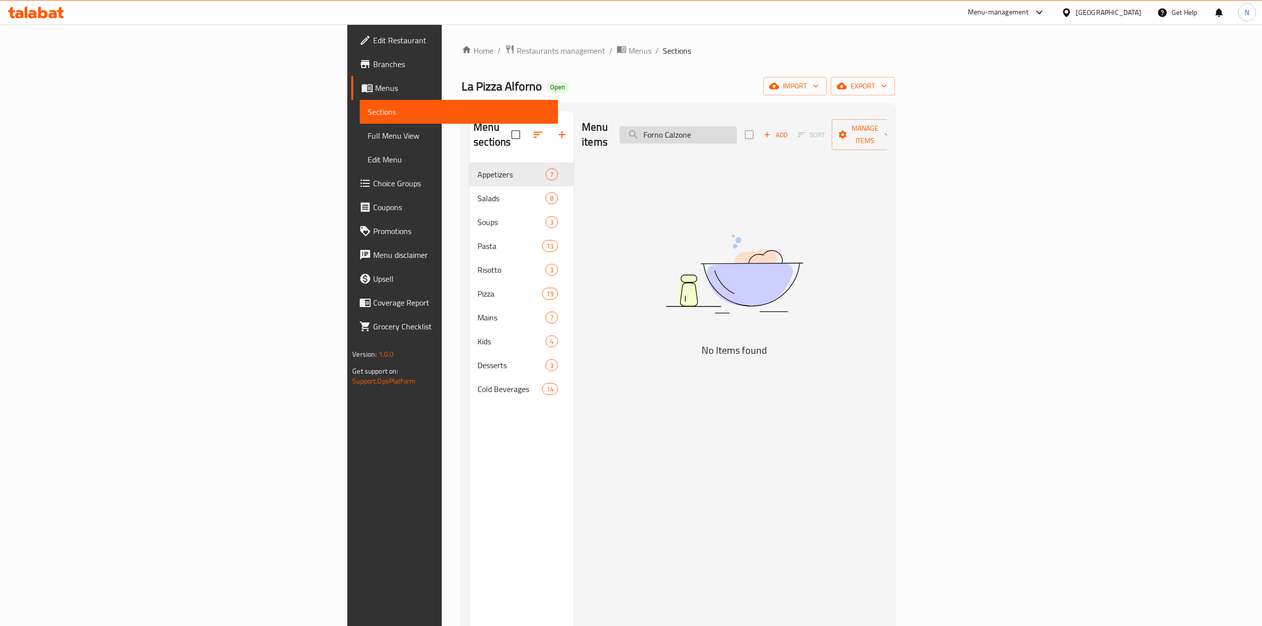
click at [737, 128] on input "Forno Calzone" at bounding box center [677, 134] width 117 height 17
click at [737, 128] on input "Forno" at bounding box center [677, 134] width 117 height 17
paste input "Calzone"
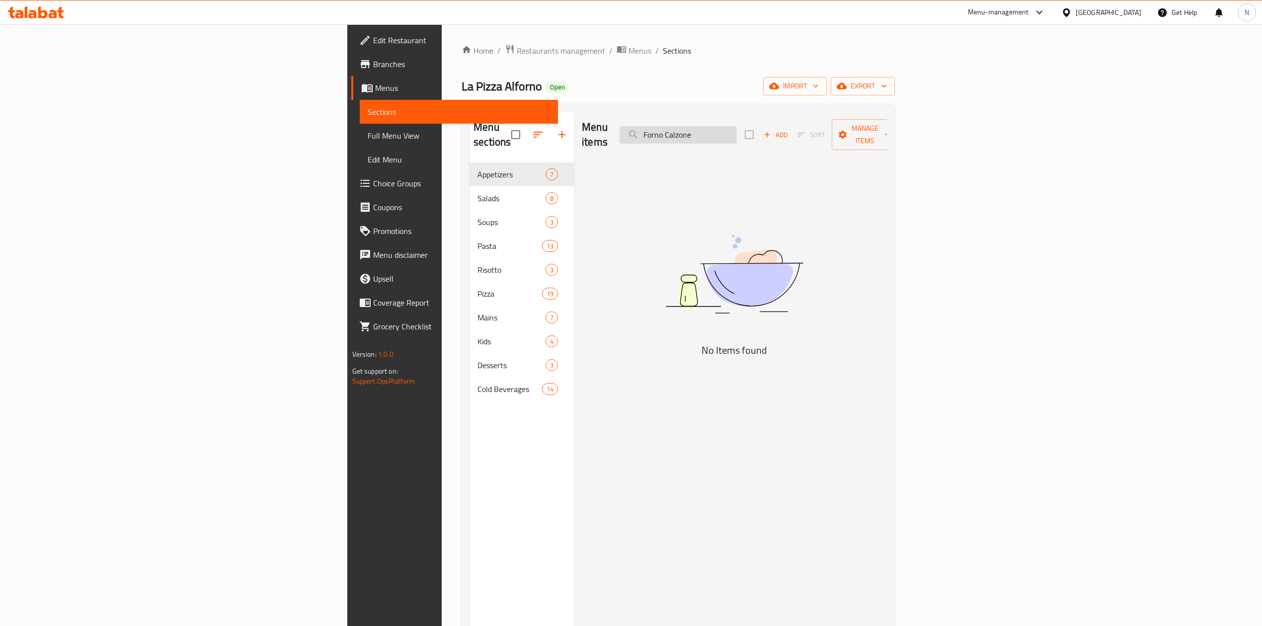
click at [737, 126] on input "Forno Calzone" at bounding box center [677, 134] width 117 height 17
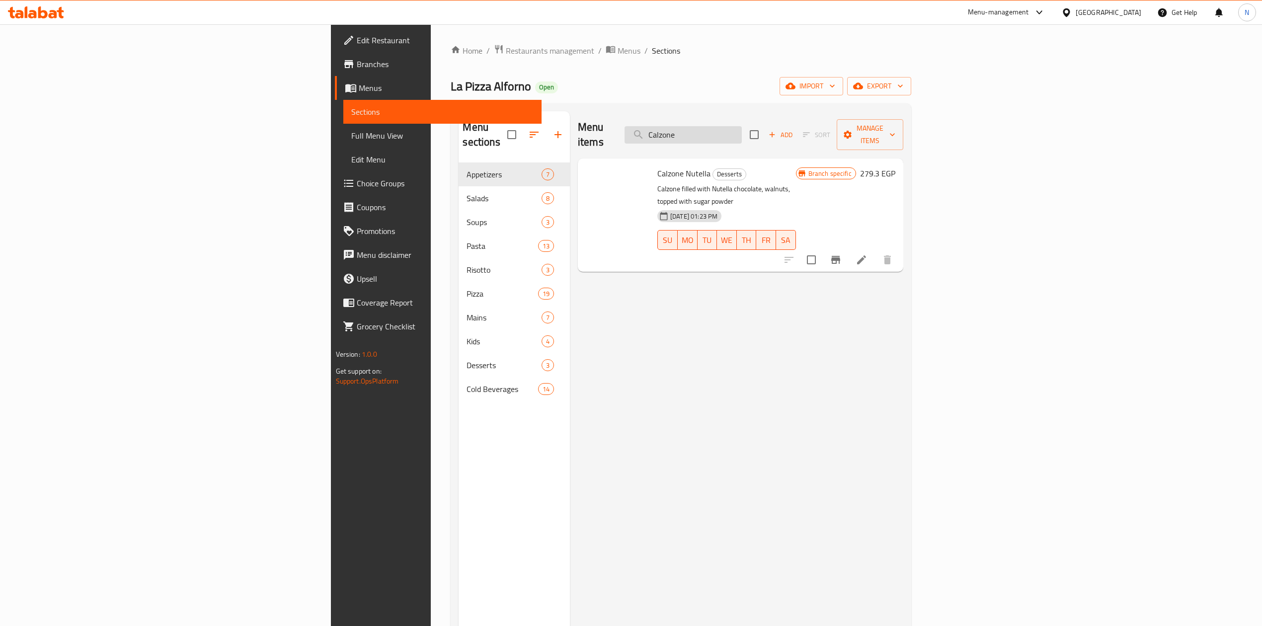
click at [742, 131] on input "Calzone" at bounding box center [682, 134] width 117 height 17
click at [657, 166] on span "Calzone Nutella" at bounding box center [683, 173] width 53 height 15
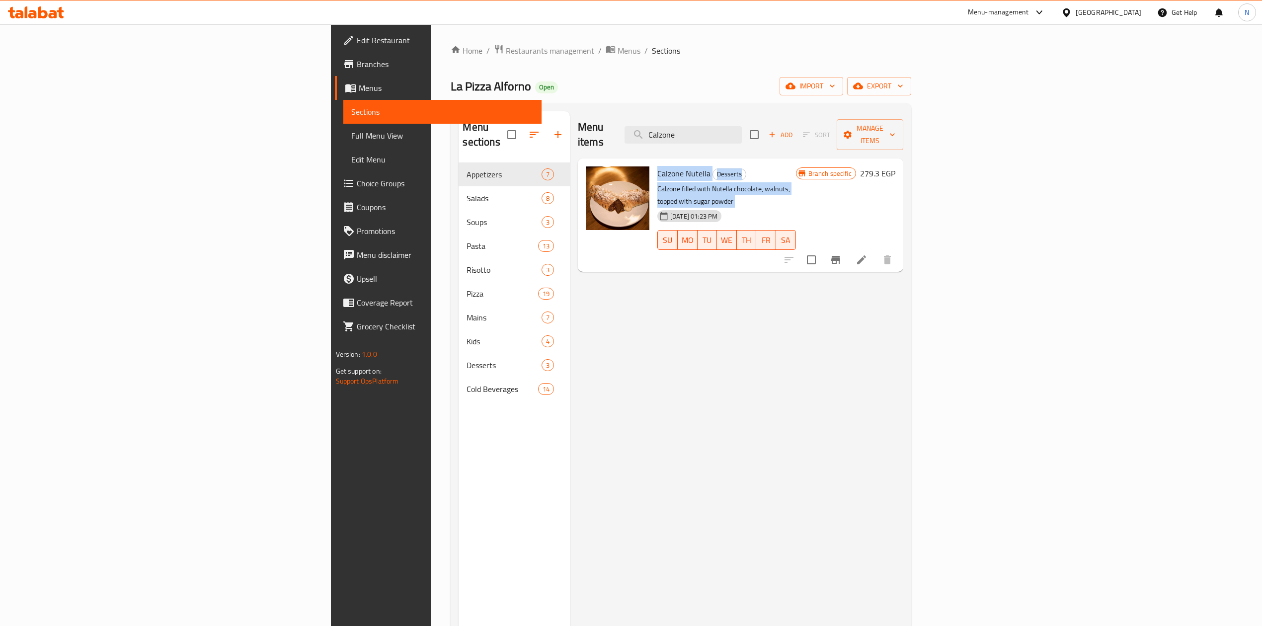
drag, startPoint x: 606, startPoint y: 159, endPoint x: 563, endPoint y: 157, distance: 43.3
click at [653, 169] on div "Calzone Nutella Desserts Calzone filled with Nutella chocolate, walnuts, topped…" at bounding box center [726, 214] width 146 height 105
click at [742, 131] on input "Calzone" at bounding box center [682, 134] width 117 height 17
paste input "lassico Margherita-Familia"
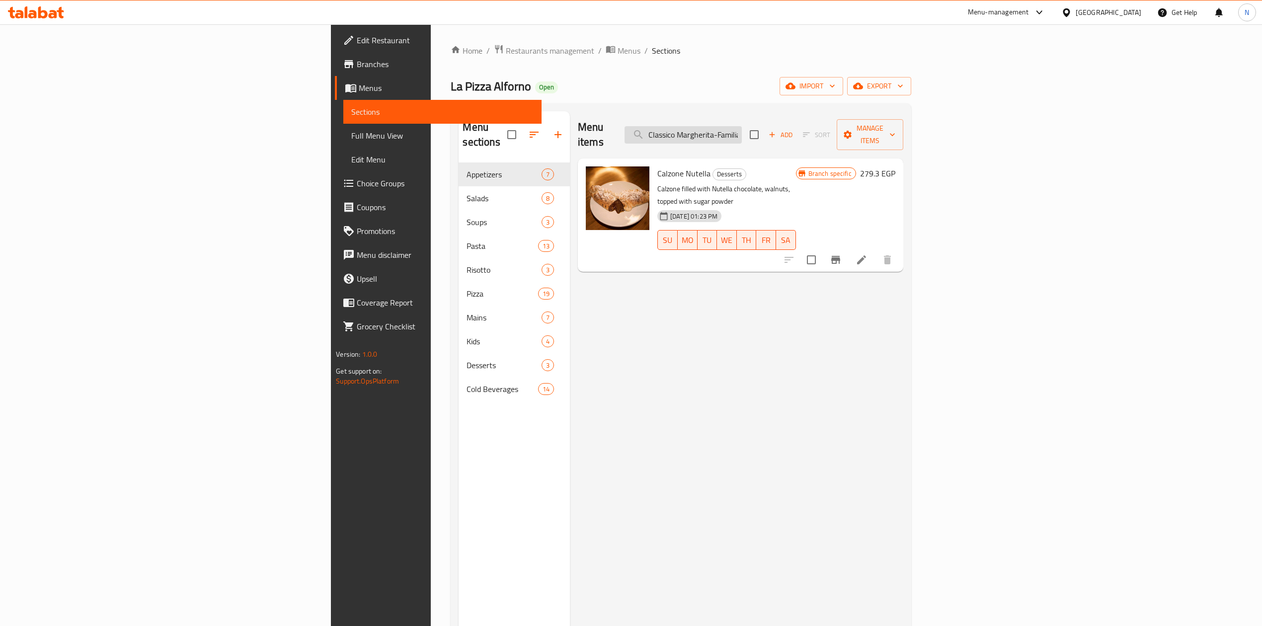
scroll to position [0, 4]
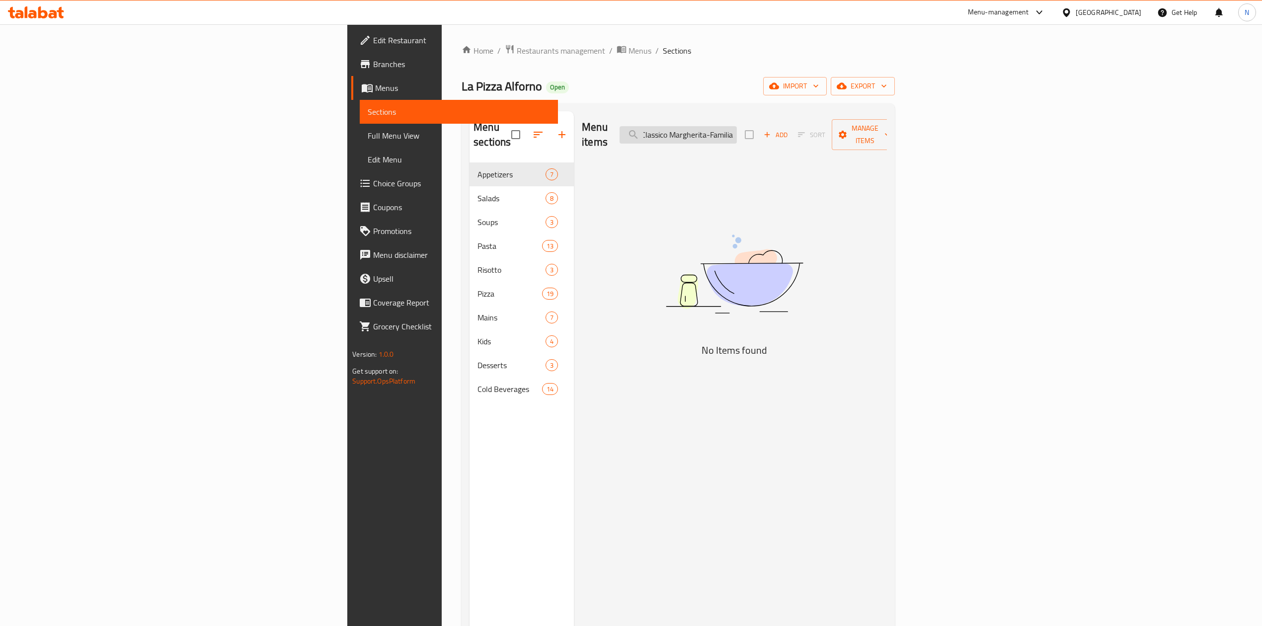
click at [737, 131] on input "Classico Margherita-Familia" at bounding box center [677, 134] width 117 height 17
drag, startPoint x: 818, startPoint y: 131, endPoint x: 887, endPoint y: 135, distance: 69.7
click at [887, 135] on div "Menu items Classico Margherita-Familia Add Sort Manage items" at bounding box center [734, 134] width 305 height 47
click at [737, 132] on input "Classico Margherita-Familia" at bounding box center [677, 134] width 117 height 17
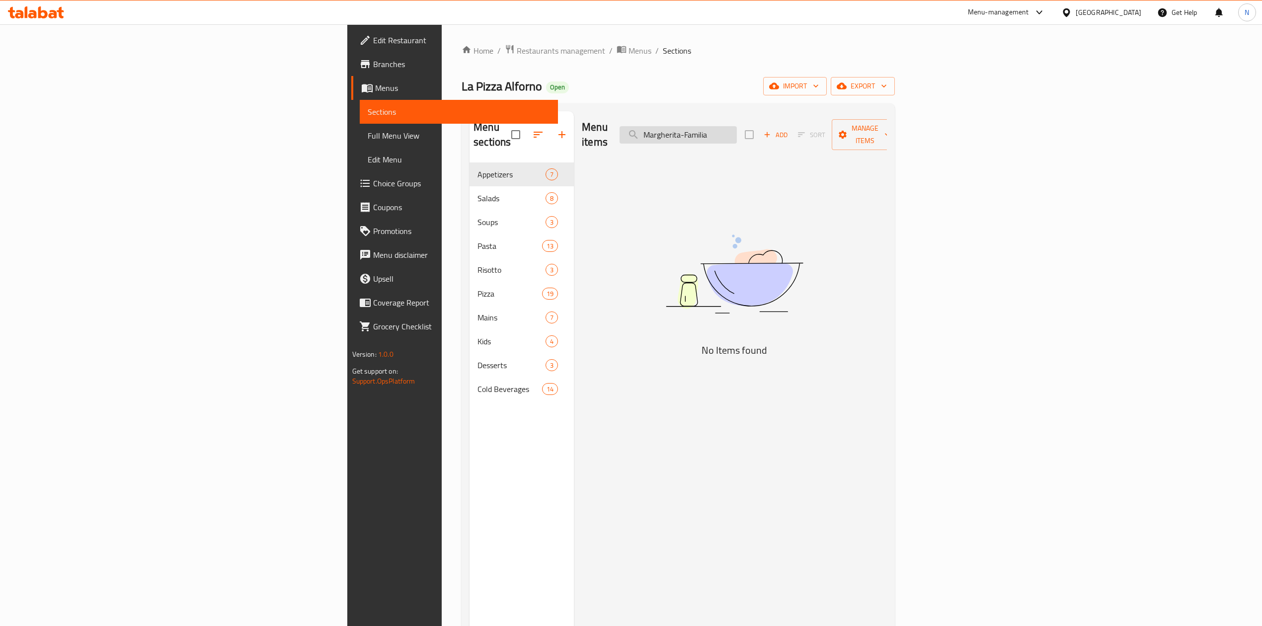
scroll to position [0, 0]
click at [737, 129] on input "Margherita-Familia" at bounding box center [677, 134] width 117 height 17
click at [737, 128] on input "Margherita-Familia" at bounding box center [677, 134] width 117 height 17
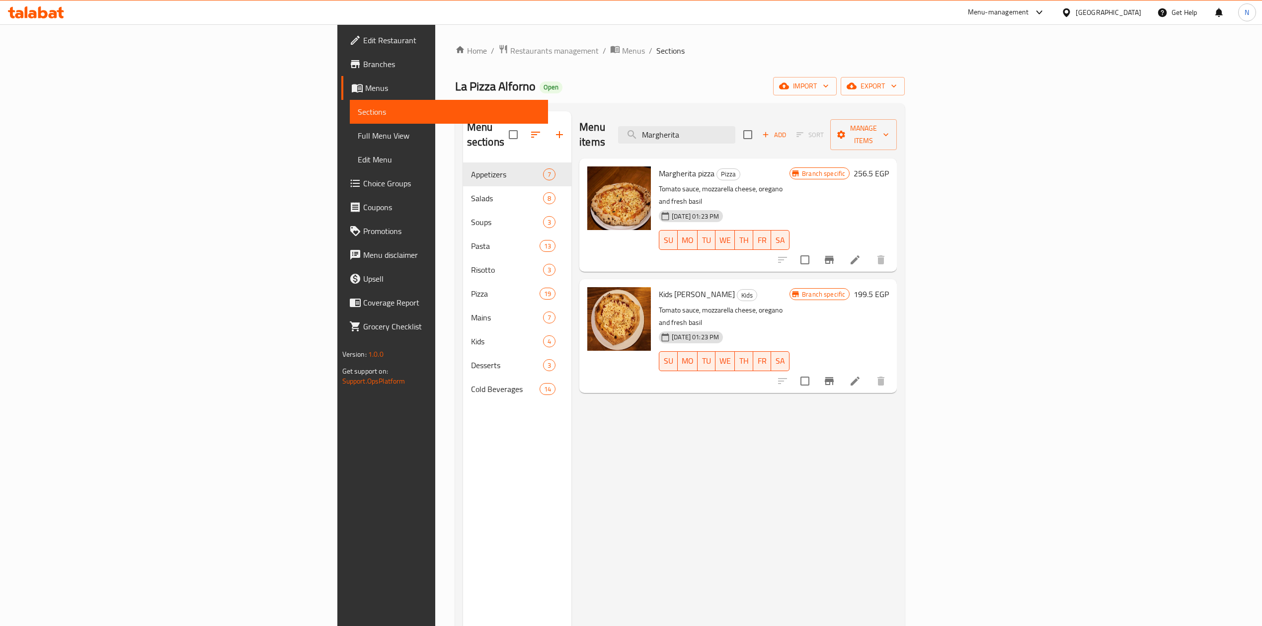
click at [659, 287] on span "Kids [PERSON_NAME]" at bounding box center [697, 294] width 76 height 15
drag, startPoint x: 605, startPoint y: 269, endPoint x: 609, endPoint y: 283, distance: 14.6
click at [655, 283] on div "Kids Margherita Kids Tomato sauce, mozzarella cheese, oregano and fresh basil […" at bounding box center [724, 335] width 139 height 105
click at [659, 304] on p "Tomato sauce, mozzarella cheese, oregano and fresh basil" at bounding box center [724, 316] width 131 height 25
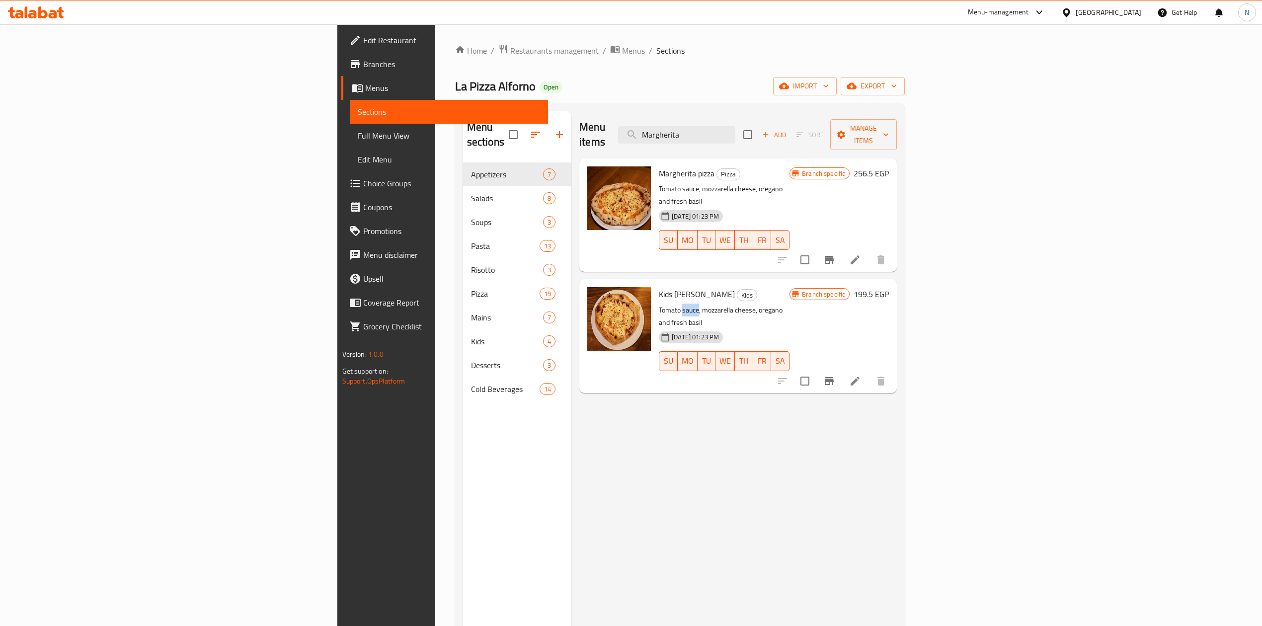
click at [659, 304] on p "Tomato sauce, mozzarella cheese, oregano and fresh basil" at bounding box center [724, 316] width 131 height 25
drag, startPoint x: 609, startPoint y: 283, endPoint x: 609, endPoint y: 273, distance: 9.4
click at [655, 283] on div "Kids Margherita Kids Tomato sauce, mozzarella cheese, oregano and fresh basil […" at bounding box center [724, 335] width 139 height 105
click at [659, 287] on span "Kids [PERSON_NAME]" at bounding box center [697, 294] width 76 height 15
click at [659, 166] on span "Margherita pizza" at bounding box center [687, 173] width 56 height 15
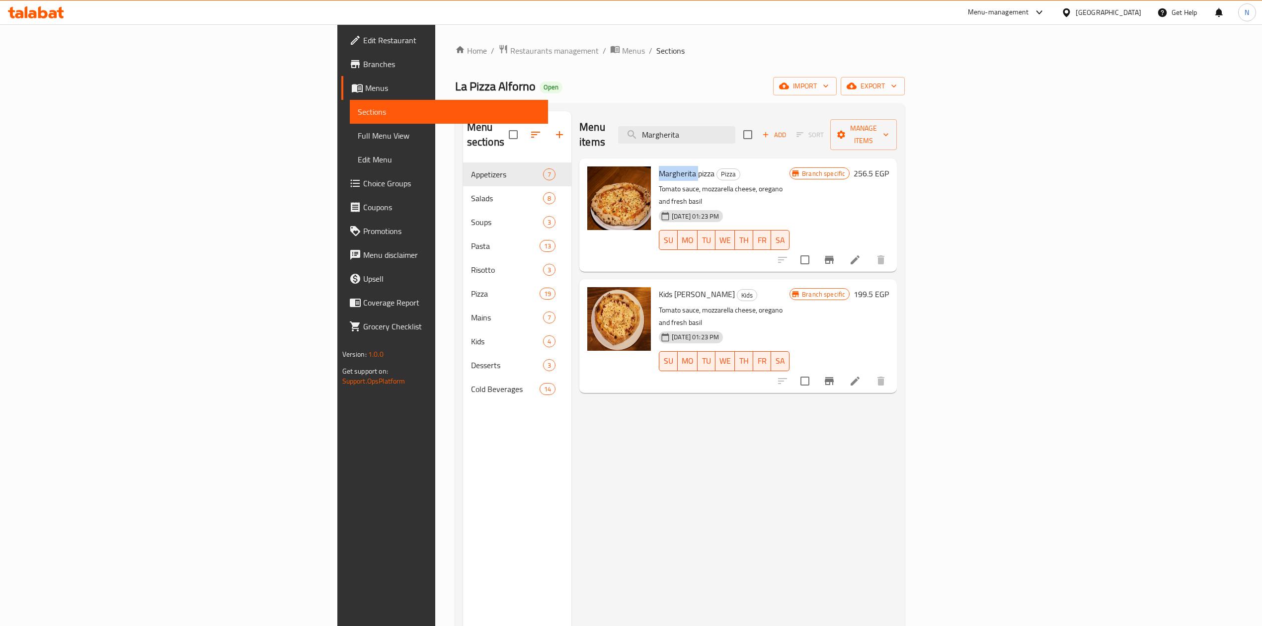
click at [659, 166] on span "Margherita pizza" at bounding box center [687, 173] width 56 height 15
drag, startPoint x: 598, startPoint y: 153, endPoint x: 609, endPoint y: 169, distance: 19.7
click at [655, 169] on div "Margherita pizza Pizza Tomato sauce, mozzarella cheese, oregano and fresh basil…" at bounding box center [724, 214] width 139 height 105
click at [668, 332] on span "[DATE] 01:23 PM" at bounding box center [695, 336] width 55 height 9
click at [735, 136] on input "Margherita" at bounding box center [676, 134] width 117 height 17
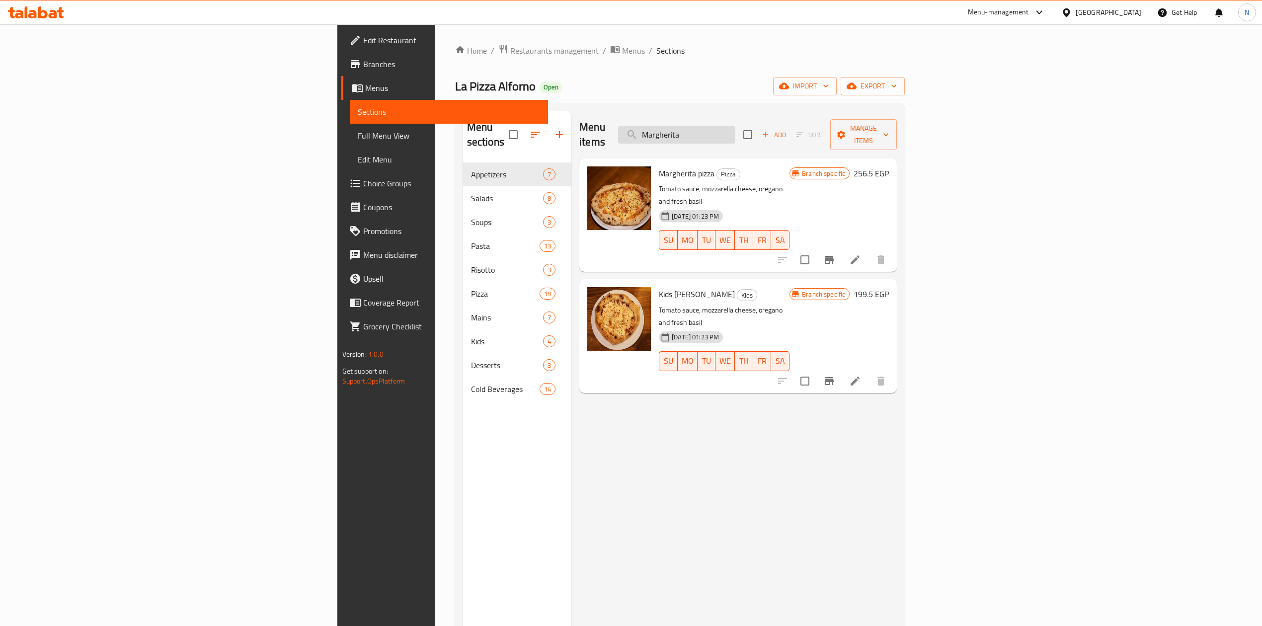
click at [735, 136] on input "Margherita" at bounding box center [676, 134] width 117 height 17
paste input "Classico"
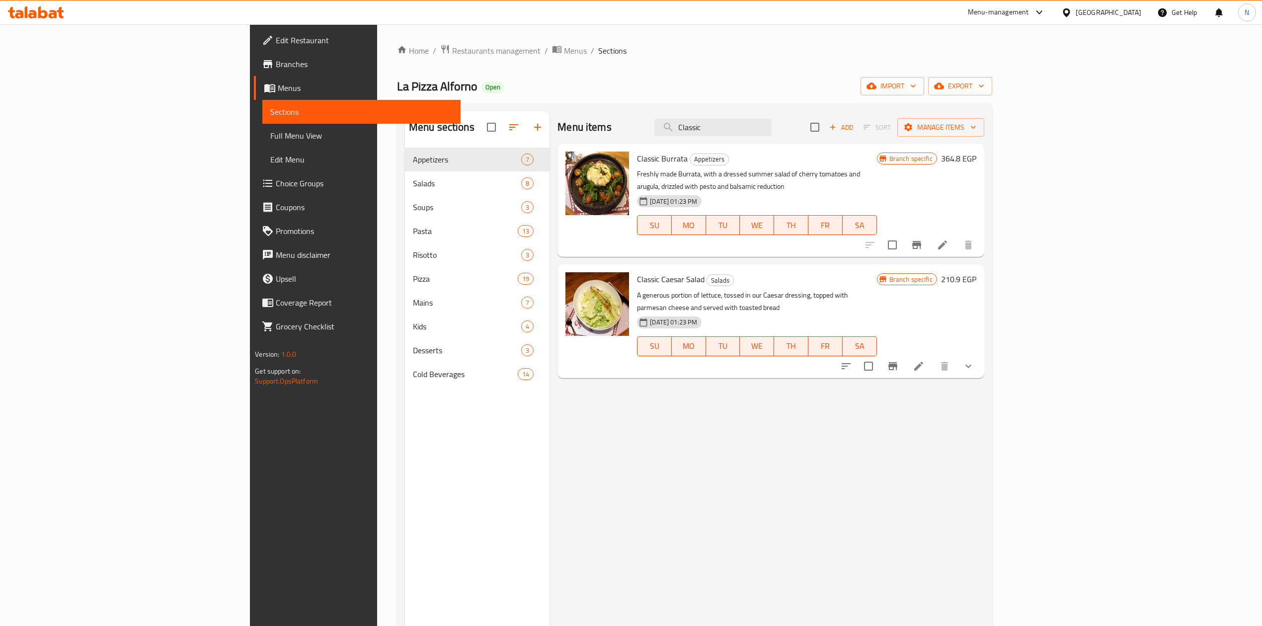
click at [637, 168] on p "Freshly made Burrata, with a dressed summer salad of cherry tomatoes and arugul…" at bounding box center [756, 180] width 239 height 25
click at [637, 157] on span "Classic Burrata" at bounding box center [662, 158] width 51 height 15
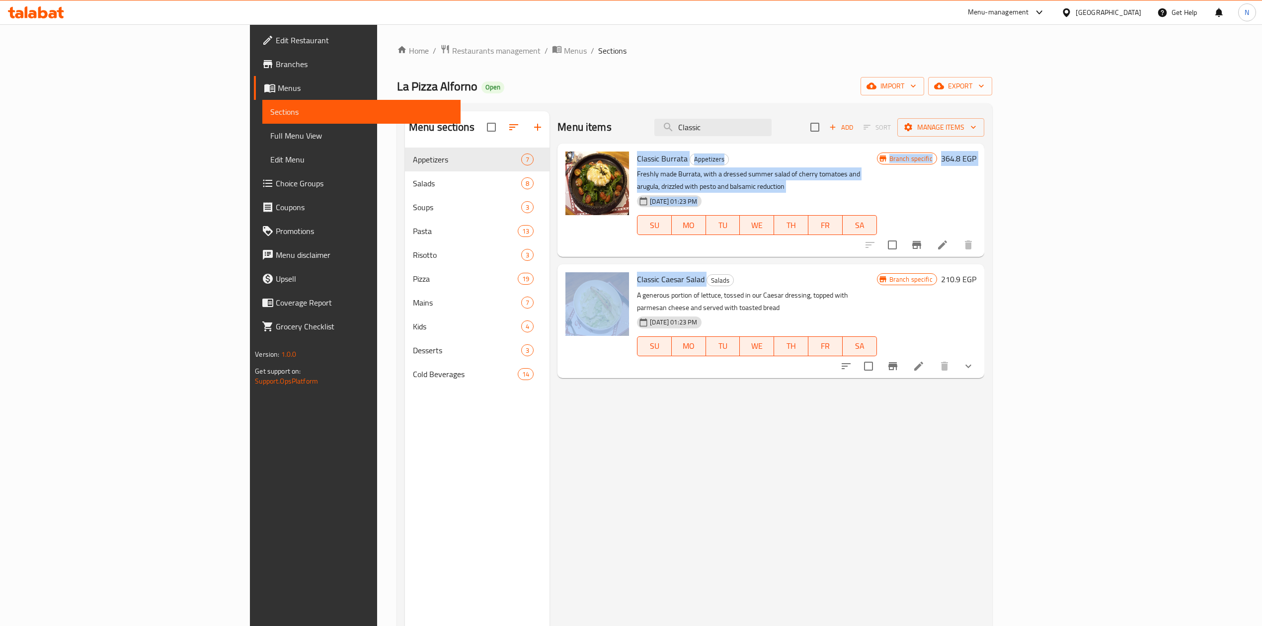
drag, startPoint x: 612, startPoint y: 157, endPoint x: 626, endPoint y: 264, distance: 107.7
click at [626, 153] on div "Classic Burrata Appetizers Freshly made Burrata, with a dressed summer salad of…" at bounding box center [770, 149] width 426 height 10
click at [637, 272] on span "Classic Caesar Salad" at bounding box center [671, 279] width 68 height 15
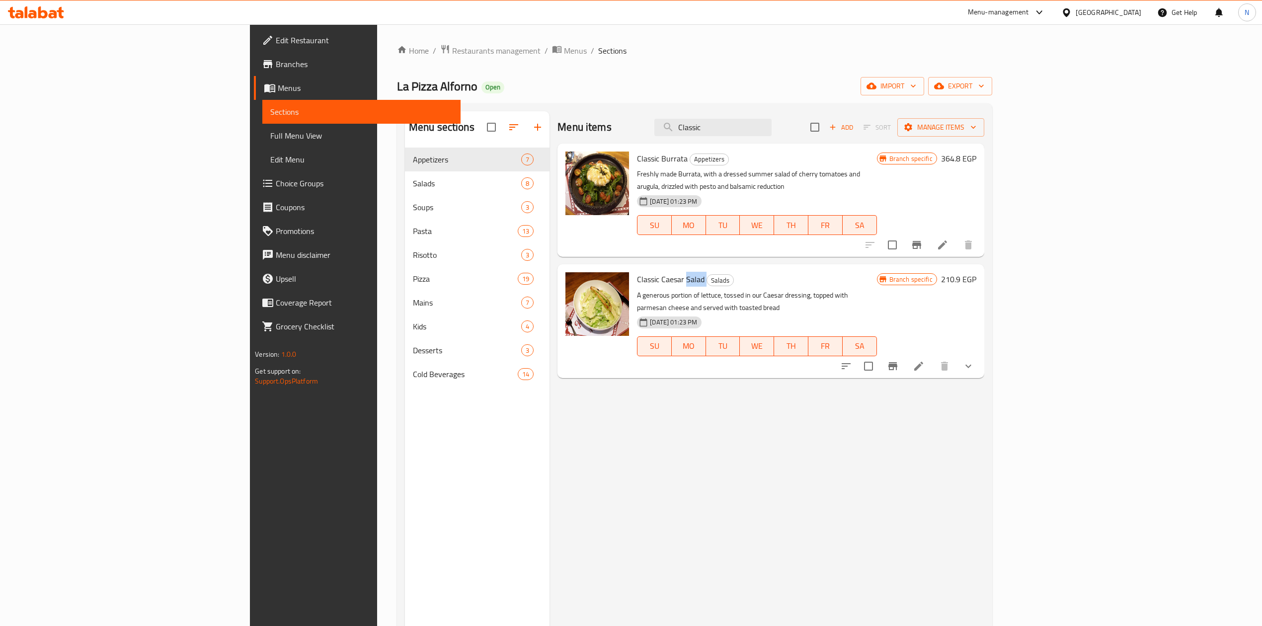
click at [637, 272] on span "Classic Caesar Salad" at bounding box center [671, 279] width 68 height 15
click at [771, 128] on input "Classic" at bounding box center [712, 127] width 117 height 17
paste input "Margherita"
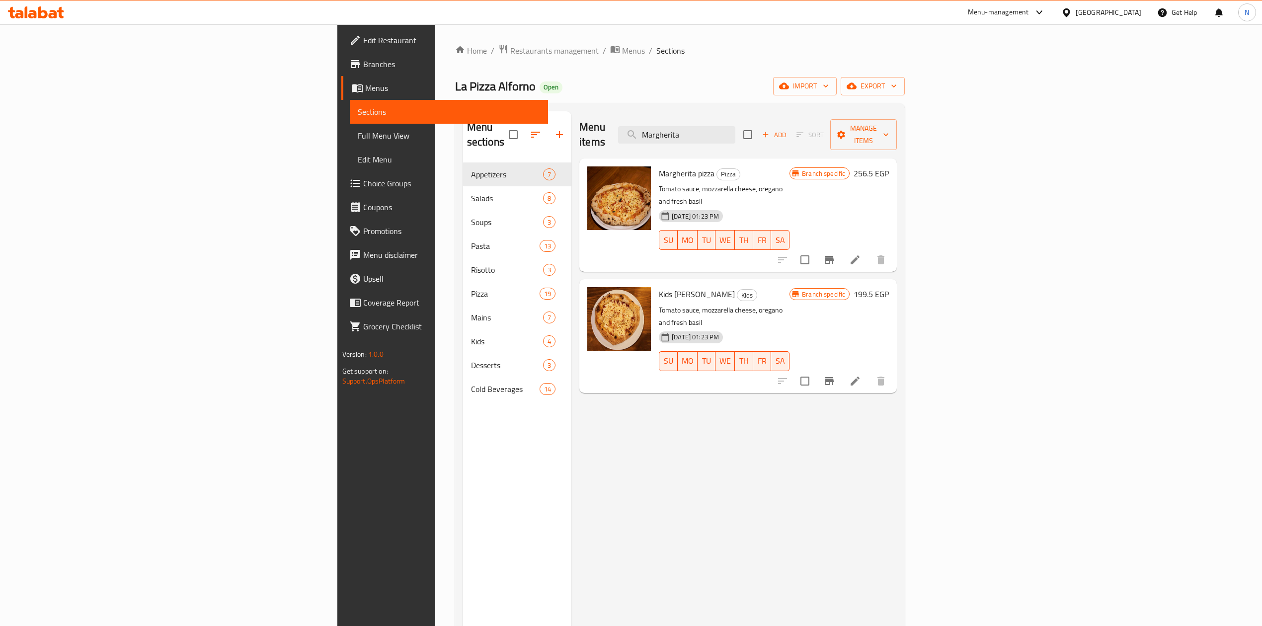
click at [659, 183] on p "Tomato sauce, mozzarella cheese, oregano and fresh basil" at bounding box center [724, 195] width 131 height 25
click at [803, 142] on div "Menu items Margherita Add Sort Manage items" at bounding box center [737, 134] width 317 height 47
click at [735, 126] on input "Margherita" at bounding box center [676, 134] width 117 height 17
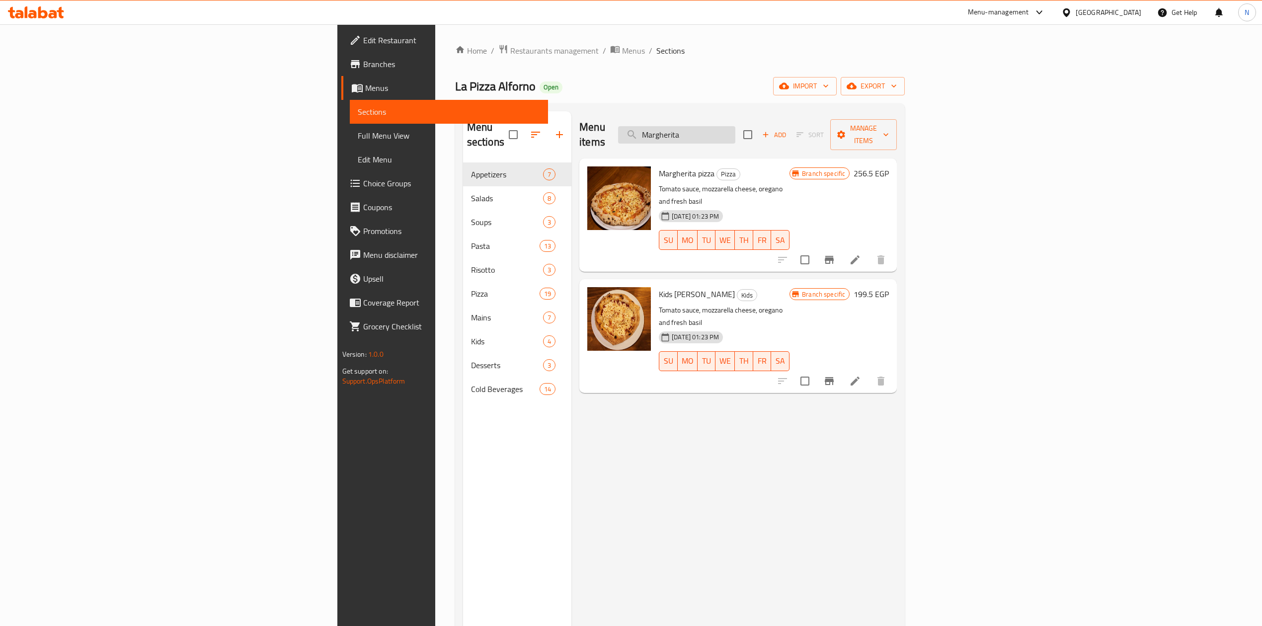
click at [735, 126] on input "Margherita" at bounding box center [676, 134] width 117 height 17
paste input "Vegetarian"
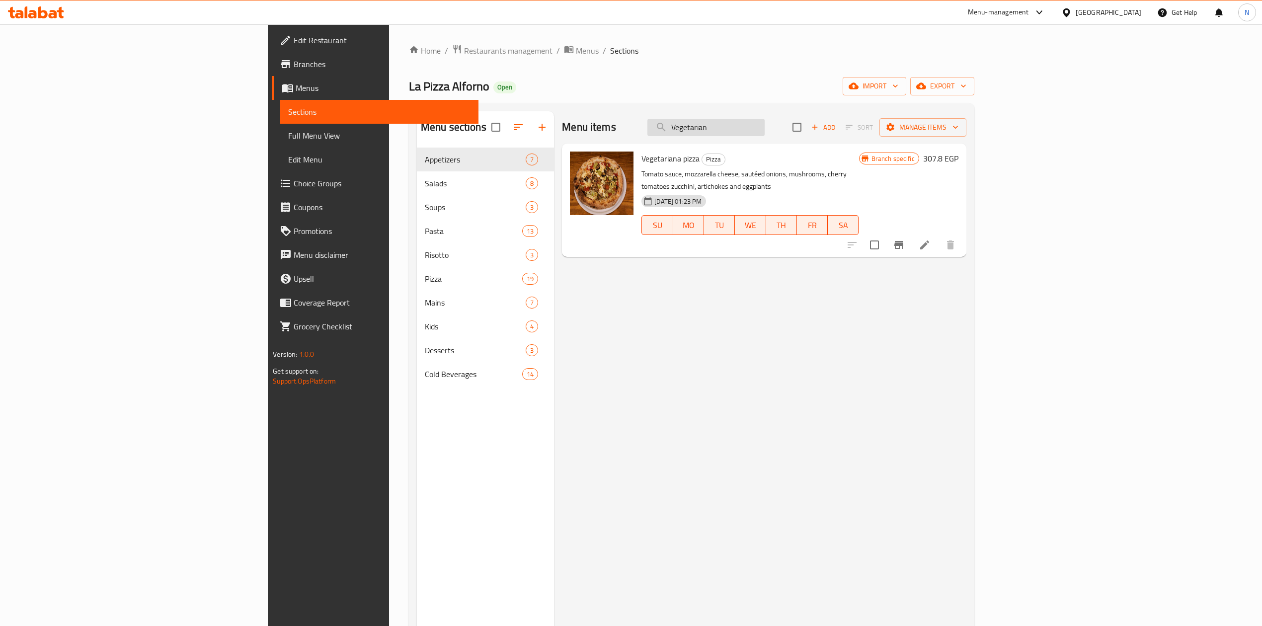
click at [764, 130] on input "Vegetarian" at bounding box center [705, 127] width 117 height 17
paste input "Napoletana"
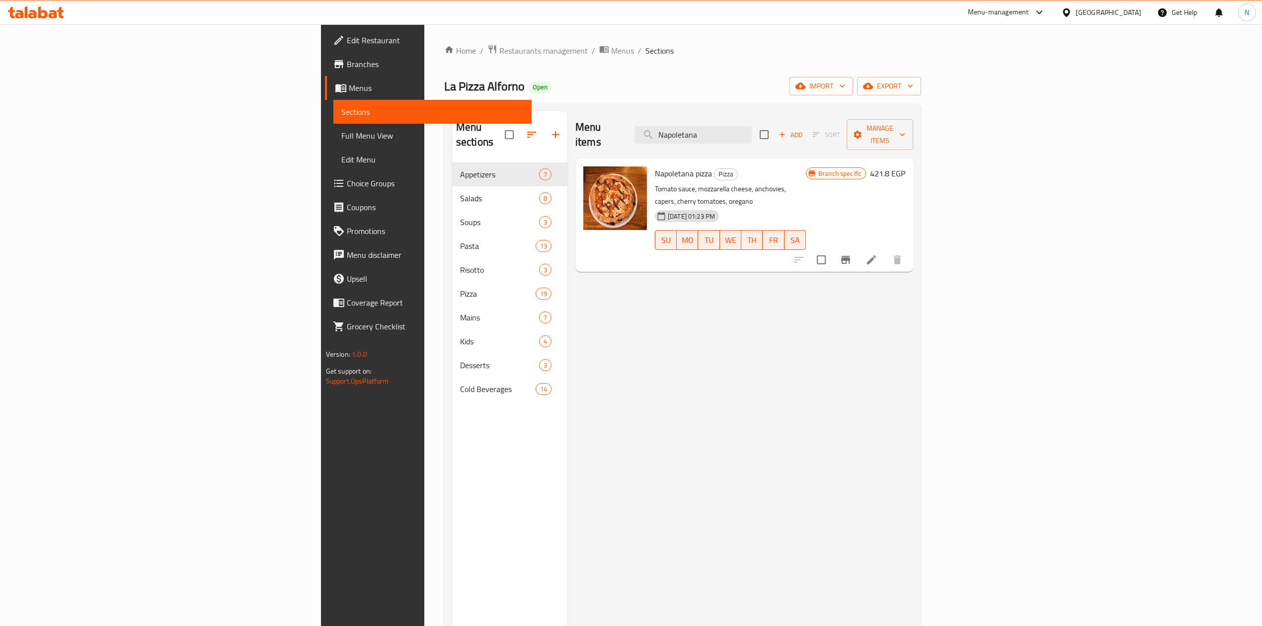
drag, startPoint x: 1247, startPoint y: 295, endPoint x: 1228, endPoint y: 374, distance: 81.2
click at [941, 373] on div "Home / Restaurants management / Menus / Sections La Pizza Alforno Open import e…" at bounding box center [682, 394] width 517 height 741
drag, startPoint x: 918, startPoint y: 399, endPoint x: 888, endPoint y: 396, distance: 30.0
click at [913, 399] on div "Menu items Napoletana Add Sort Manage items Napoletana pizza Pizza Tomato sauce…" at bounding box center [740, 424] width 346 height 626
click at [655, 166] on span "Napoletana pizza" at bounding box center [683, 173] width 57 height 15
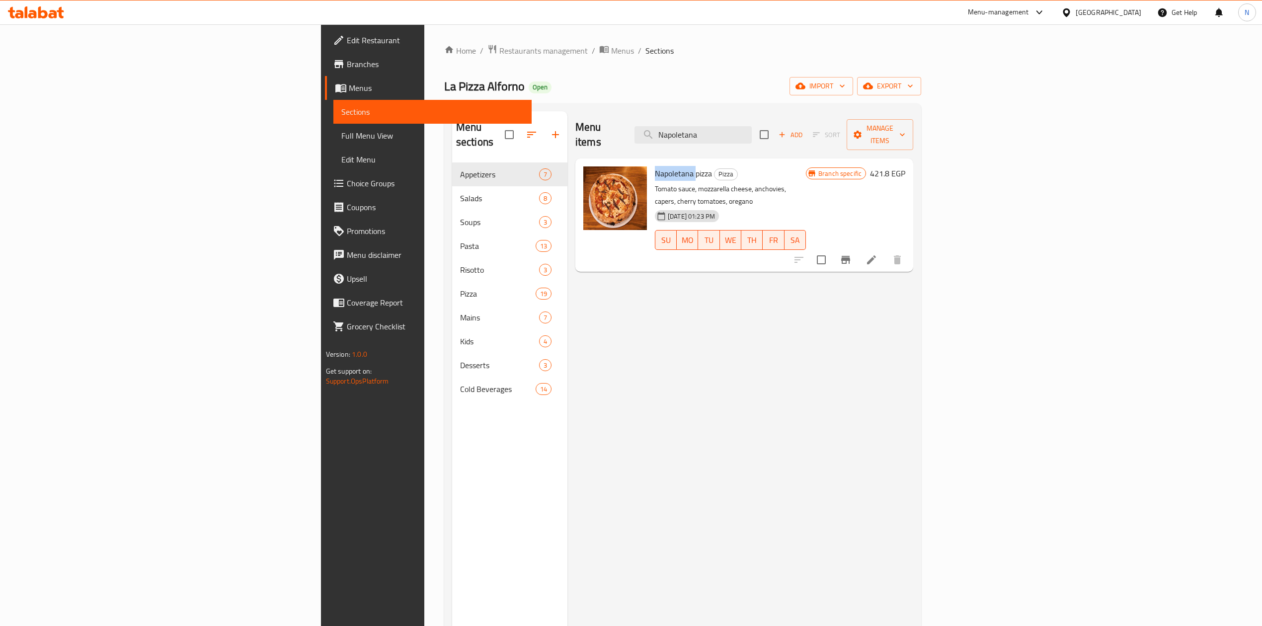
click at [655, 166] on span "Napoletana pizza" at bounding box center [683, 173] width 57 height 15
drag, startPoint x: 606, startPoint y: 159, endPoint x: 615, endPoint y: 166, distance: 11.3
click at [655, 166] on span "Napoletana pizza" at bounding box center [683, 173] width 57 height 15
click at [655, 183] on p "Tomato sauce, mozzarella cheese, anchovies, capers, cherry tomatoes, oregano" at bounding box center [730, 195] width 151 height 25
click at [754, 138] on div "Menu items Napoletana Add Sort Manage items" at bounding box center [744, 134] width 338 height 47
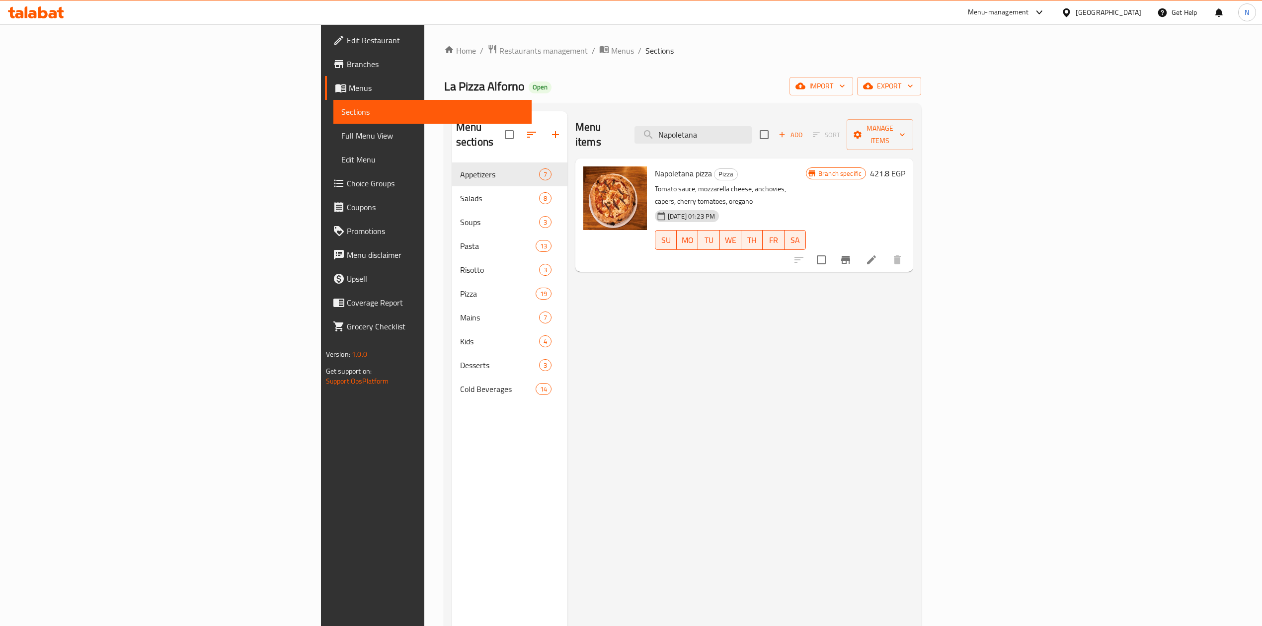
click at [768, 137] on div "Menu items Napoletana Add Sort Manage items" at bounding box center [744, 134] width 338 height 47
click at [752, 126] on input "Napoletana" at bounding box center [692, 134] width 117 height 17
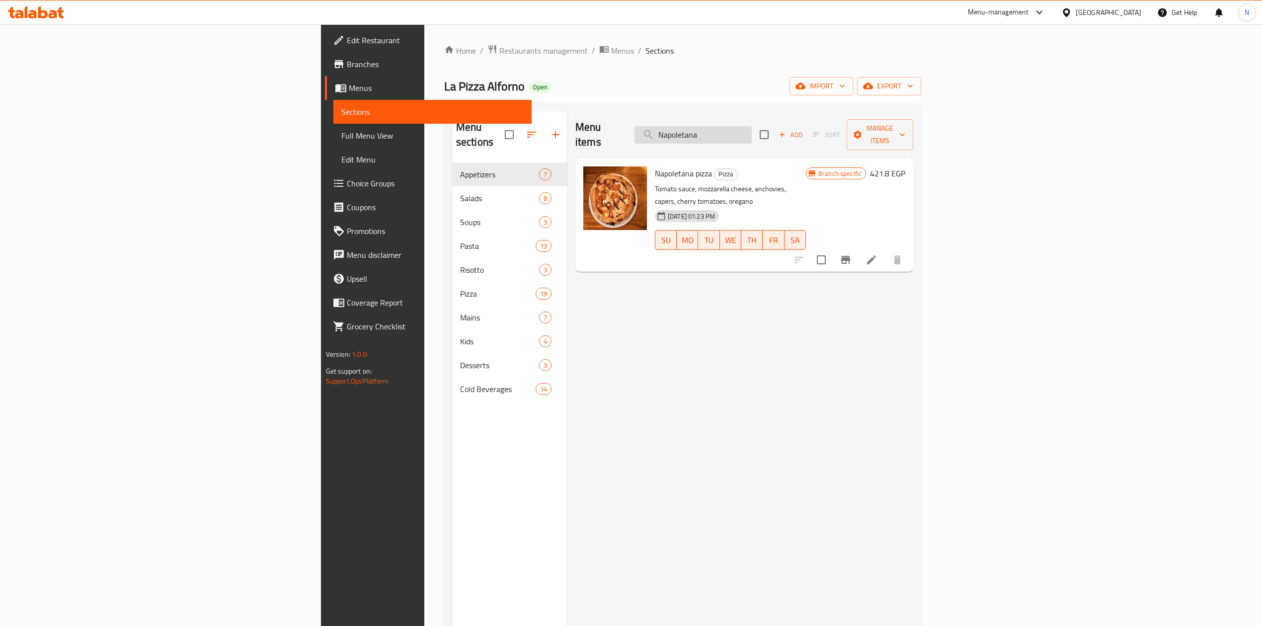
click at [752, 127] on input "Napoletana" at bounding box center [692, 134] width 117 height 17
paste input "ew Style Caprese"
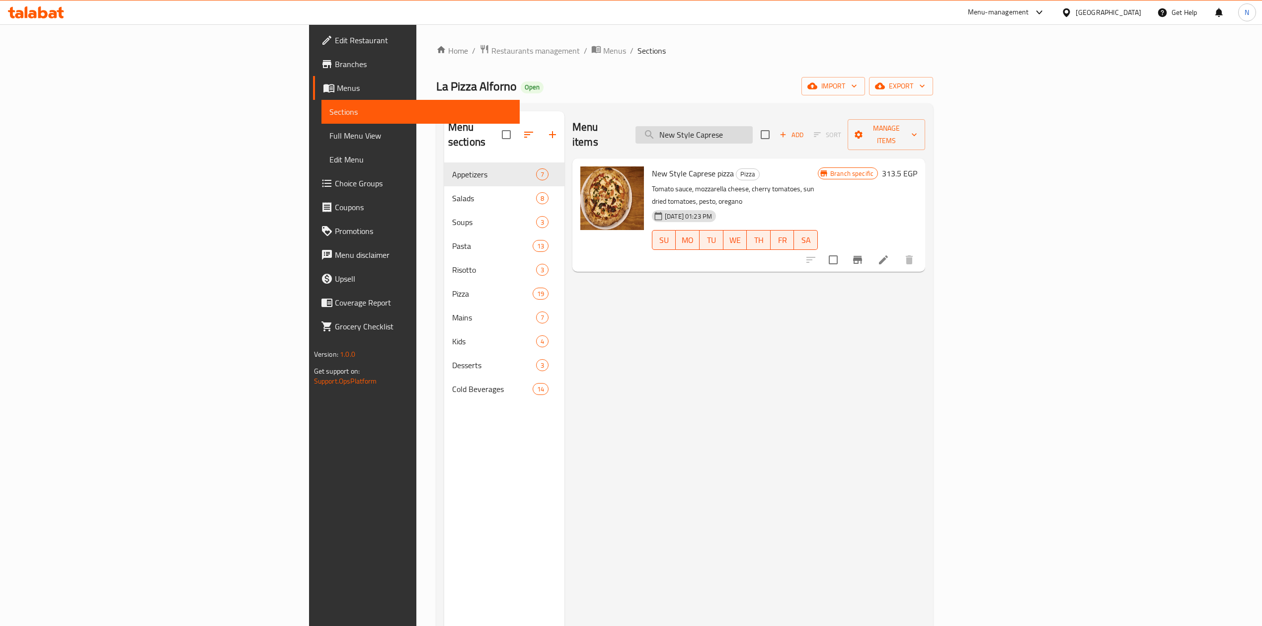
drag, startPoint x: 807, startPoint y: 128, endPoint x: 777, endPoint y: 128, distance: 29.8
click at [753, 128] on input "New Style Caprese" at bounding box center [693, 134] width 117 height 17
drag, startPoint x: 777, startPoint y: 128, endPoint x: 760, endPoint y: 128, distance: 17.4
click at [753, 128] on input "New Style Caprese" at bounding box center [693, 134] width 117 height 17
click at [648, 162] on div "New Style Caprese pizza Pizza Tomato sauce, mozzarella cheese, cherry tomatoes,…" at bounding box center [735, 214] width 174 height 105
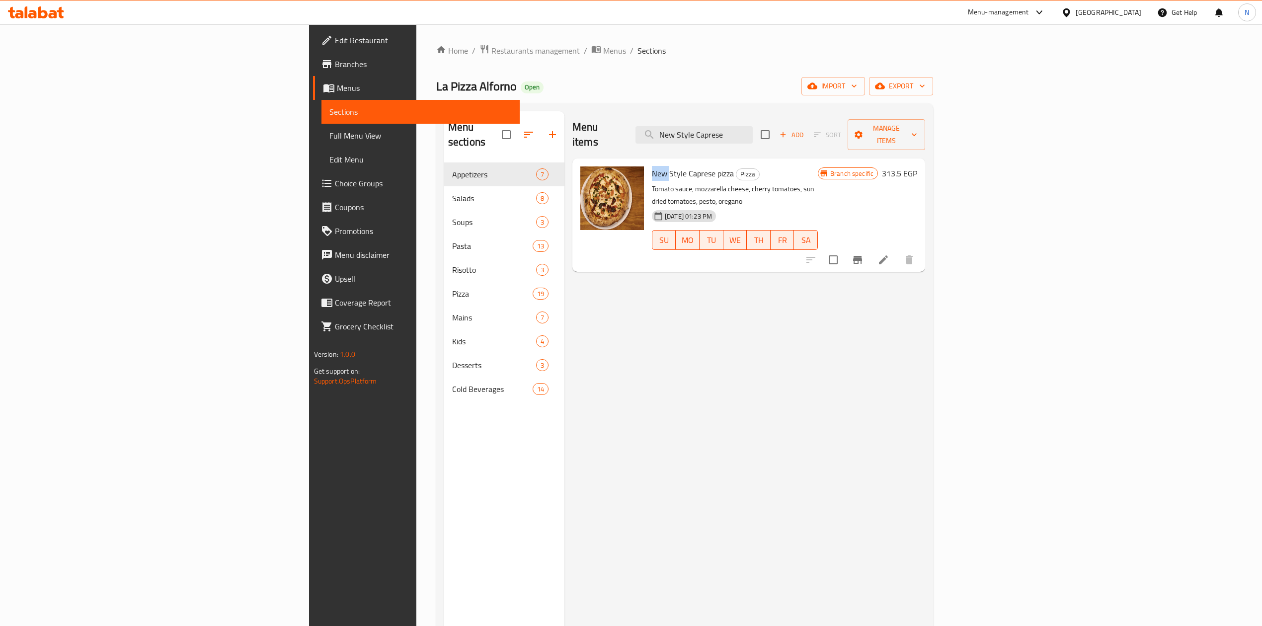
click at [648, 162] on div "New Style Caprese pizza Pizza Tomato sauce, mozzarella cheese, cherry tomatoes,…" at bounding box center [735, 214] width 174 height 105
click at [652, 166] on span "New Style Caprese pizza" at bounding box center [693, 173] width 82 height 15
drag, startPoint x: 583, startPoint y: 160, endPoint x: 602, endPoint y: 172, distance: 22.7
click at [648, 172] on div "New Style Caprese pizza Pizza Tomato sauce, mozzarella cheese, cherry tomatoes,…" at bounding box center [735, 214] width 174 height 105
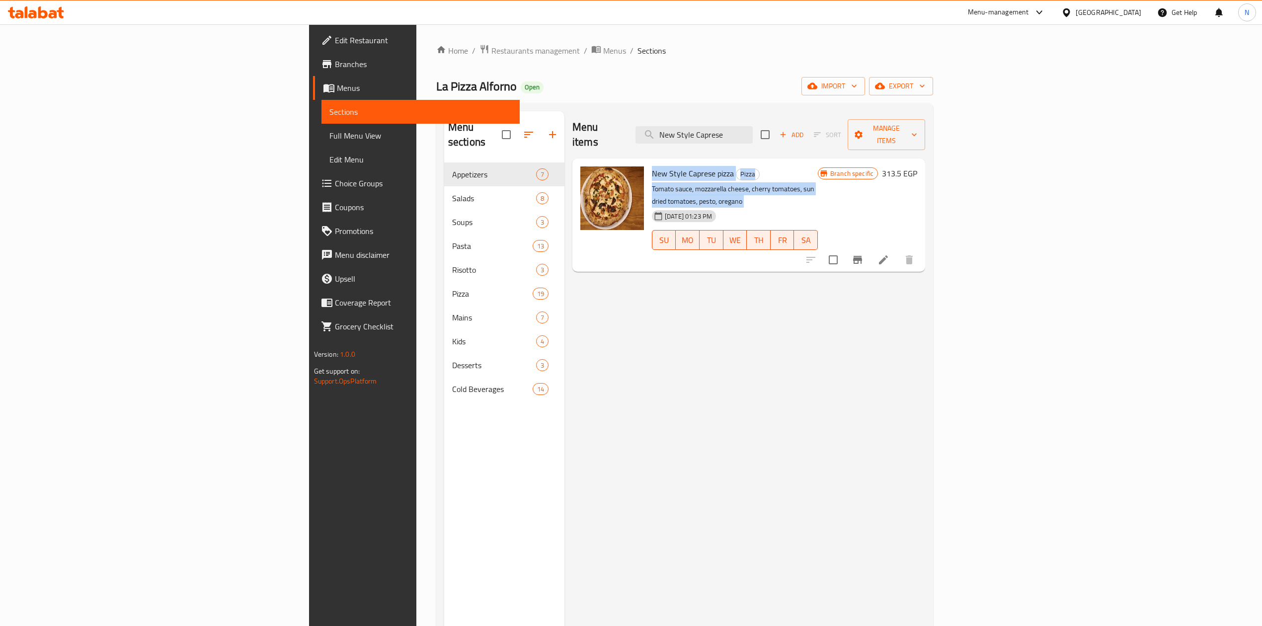
click at [652, 183] on p "Tomato sauce, mozzarella cheese, cherry tomatoes, sun dried tomatoes, pesto, or…" at bounding box center [735, 195] width 166 height 25
click at [652, 166] on span "New Style Caprese pizza" at bounding box center [693, 173] width 82 height 15
click at [805, 118] on div "Menu items New Style Caprese Add Sort Manage items" at bounding box center [748, 134] width 353 height 47
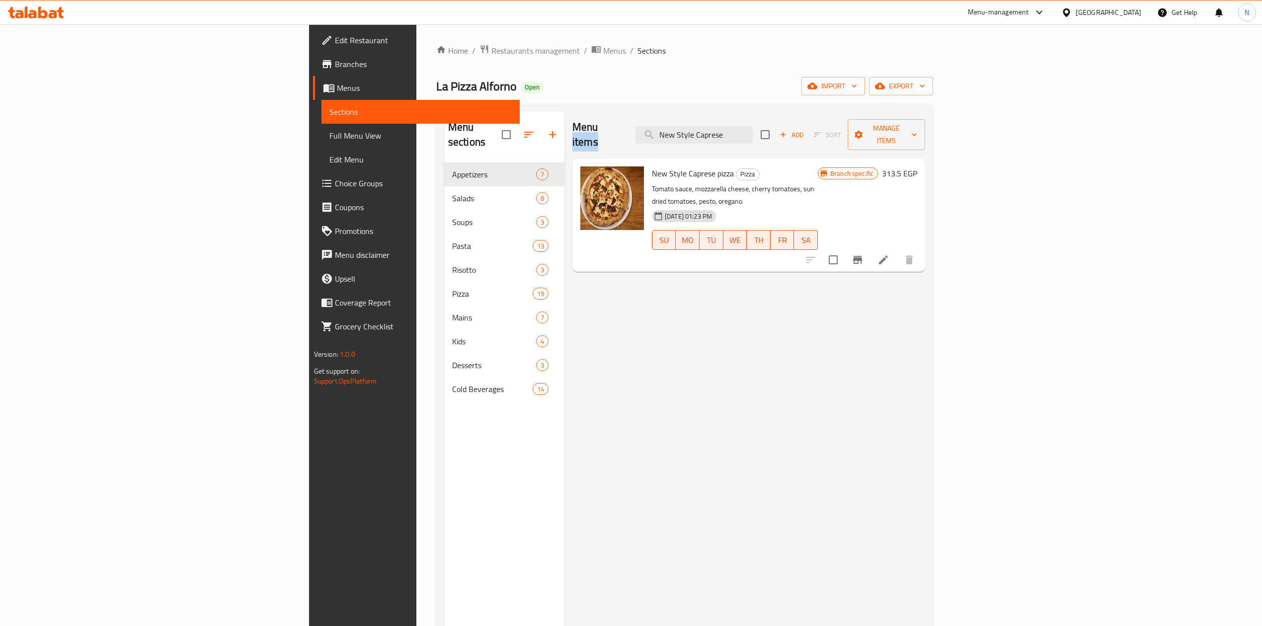
click at [805, 118] on div "Menu items New Style Caprese Add Sort Manage items" at bounding box center [748, 134] width 353 height 47
click at [753, 130] on input "New Style Caprese" at bounding box center [693, 134] width 117 height 17
paste input "Funghi"
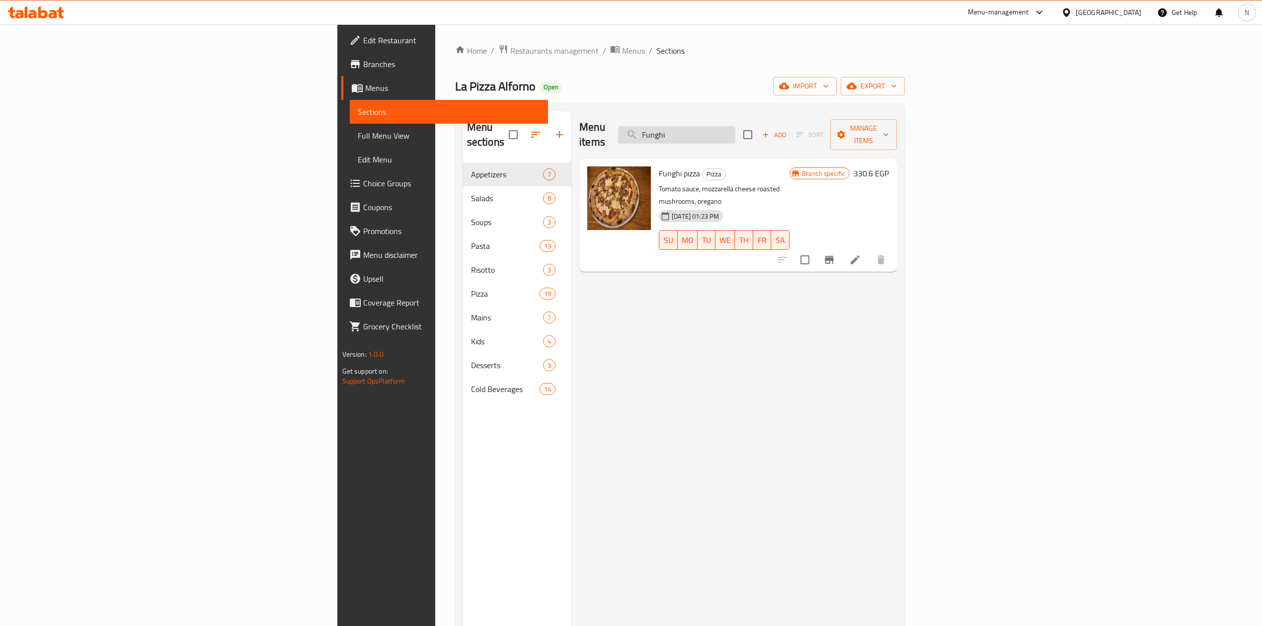
click at [735, 131] on input "Funghi" at bounding box center [676, 134] width 117 height 17
paste input "Tonno"
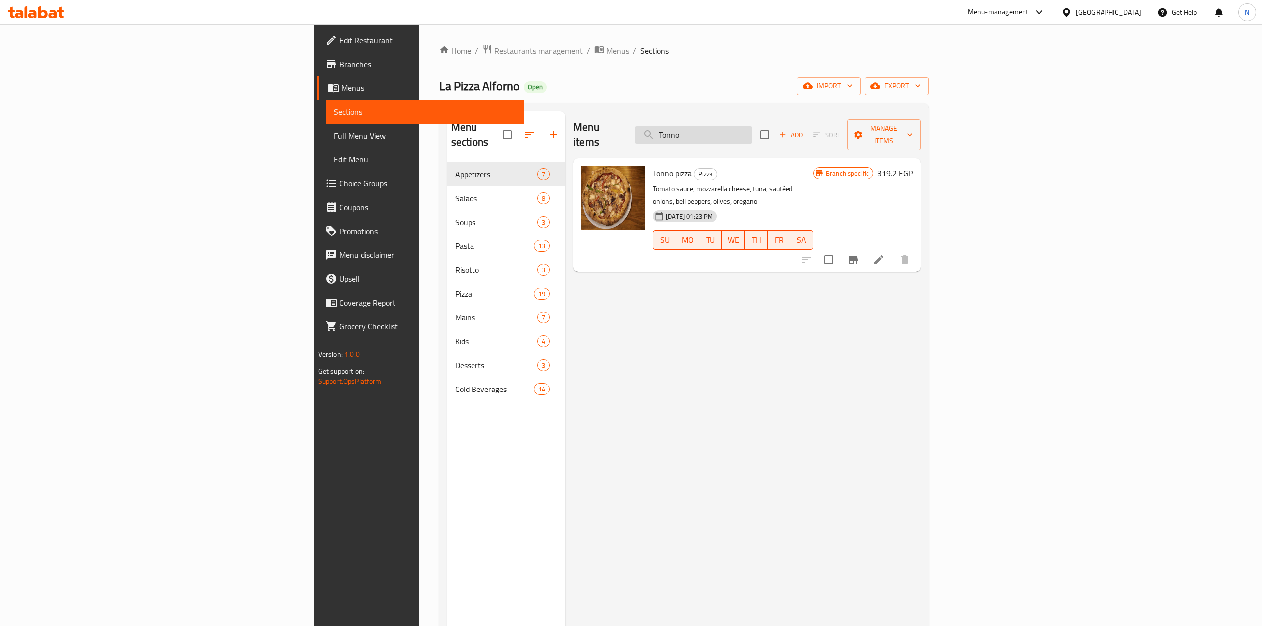
click at [752, 128] on input "Tonno" at bounding box center [693, 134] width 117 height 17
paste input "Mamma Mia"
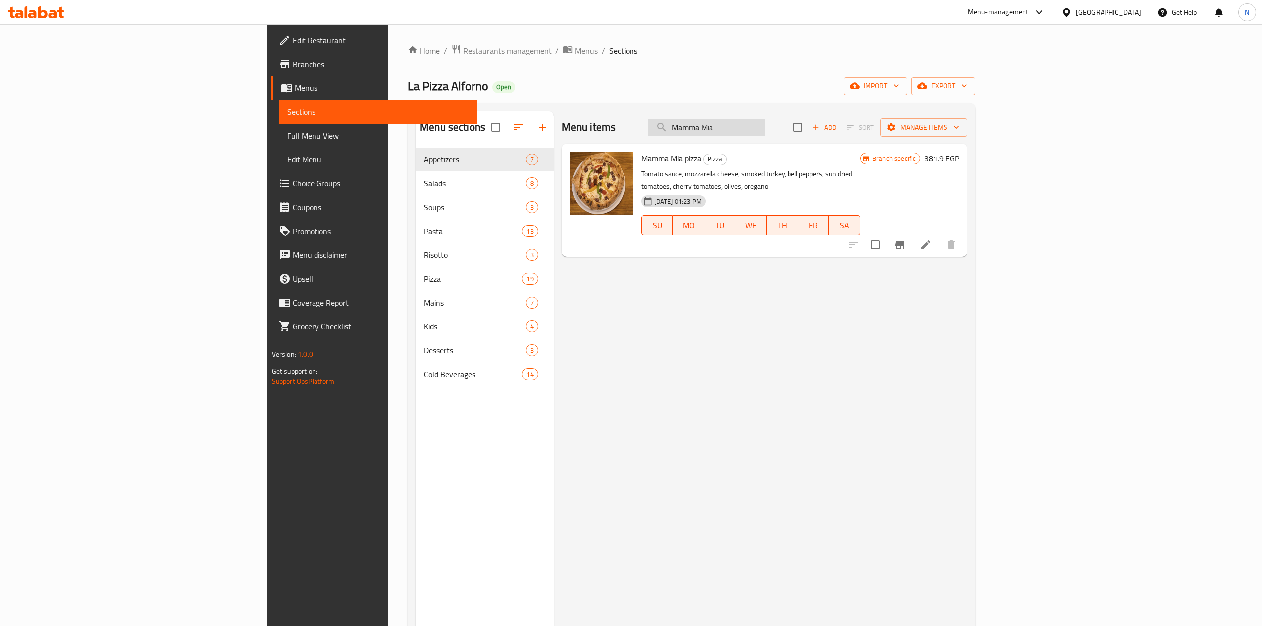
click at [765, 124] on input "Mamma Mia" at bounding box center [706, 127] width 117 height 17
paste input "Pepperoni"
click at [765, 124] on input "Mamma Pepperoni" at bounding box center [706, 127] width 117 height 17
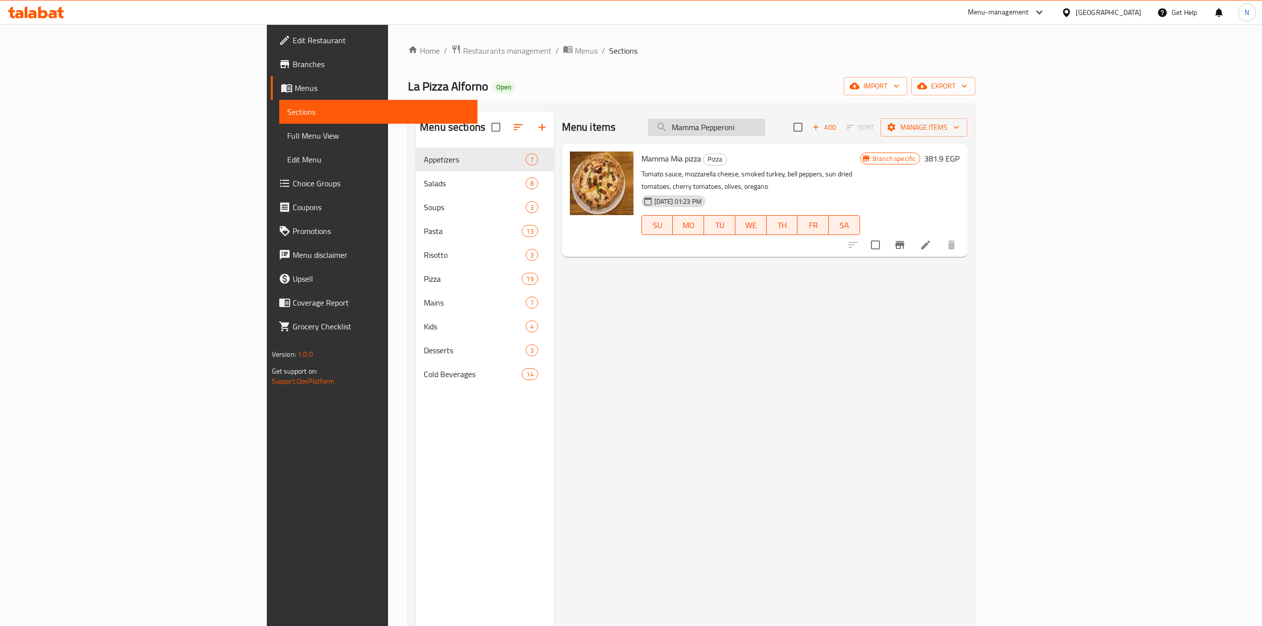
paste input "search"
click at [765, 124] on input "Pepperoni" at bounding box center [706, 127] width 117 height 17
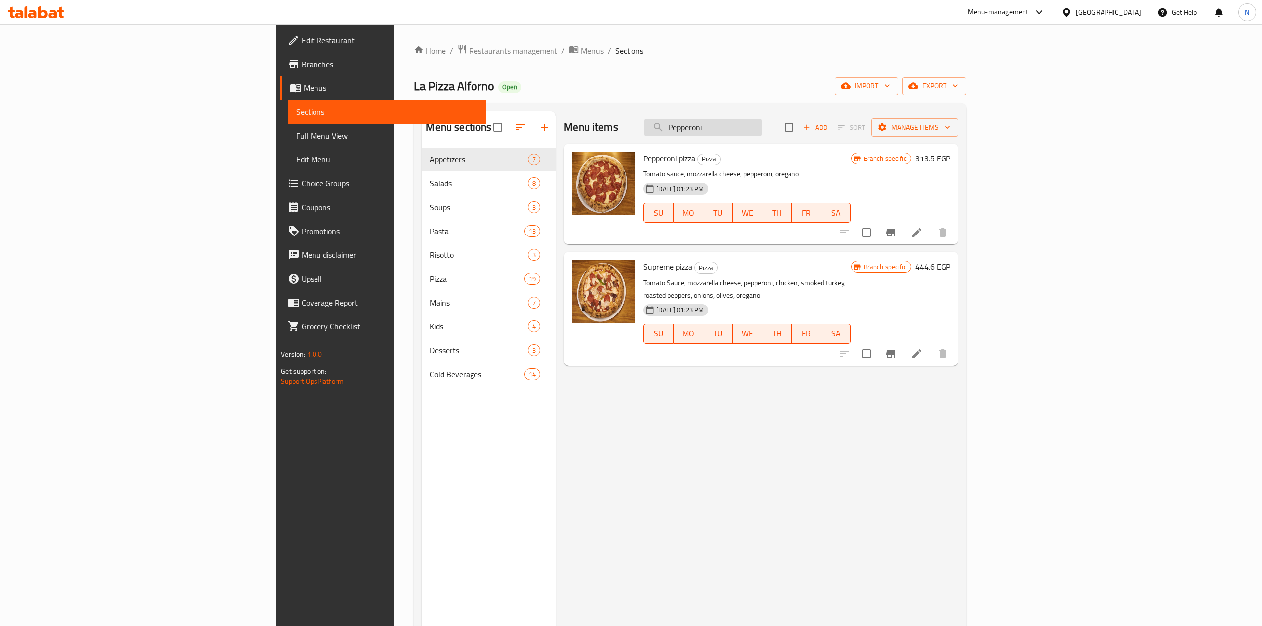
click at [761, 132] on input "Pepperoni" at bounding box center [702, 127] width 117 height 17
paste input "Dalida"
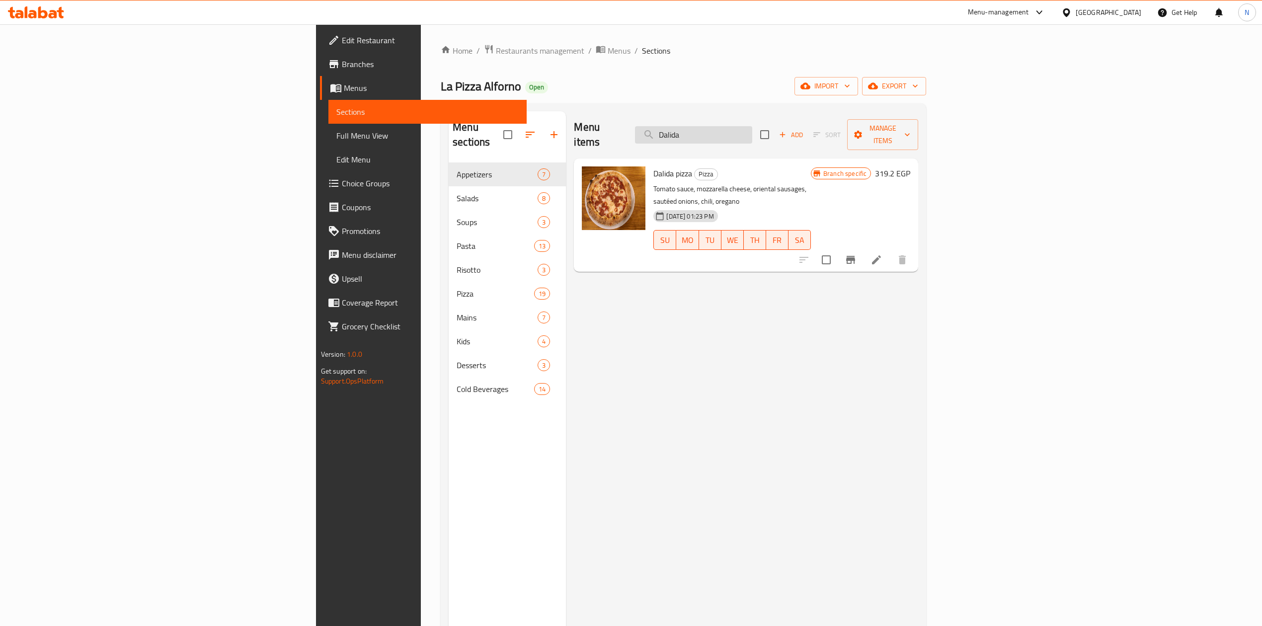
click at [752, 127] on input "Dalida" at bounding box center [693, 134] width 117 height 17
paste input "Pollo"
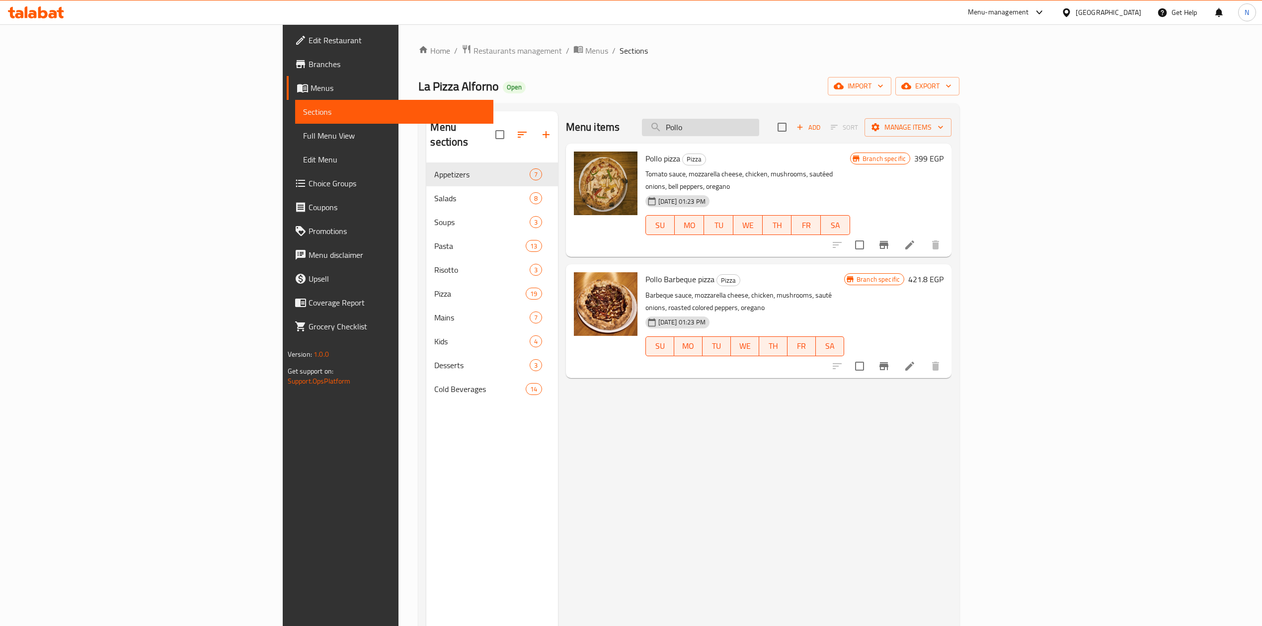
click at [759, 129] on input "Pollo" at bounding box center [700, 127] width 117 height 17
paste input "Supreme"
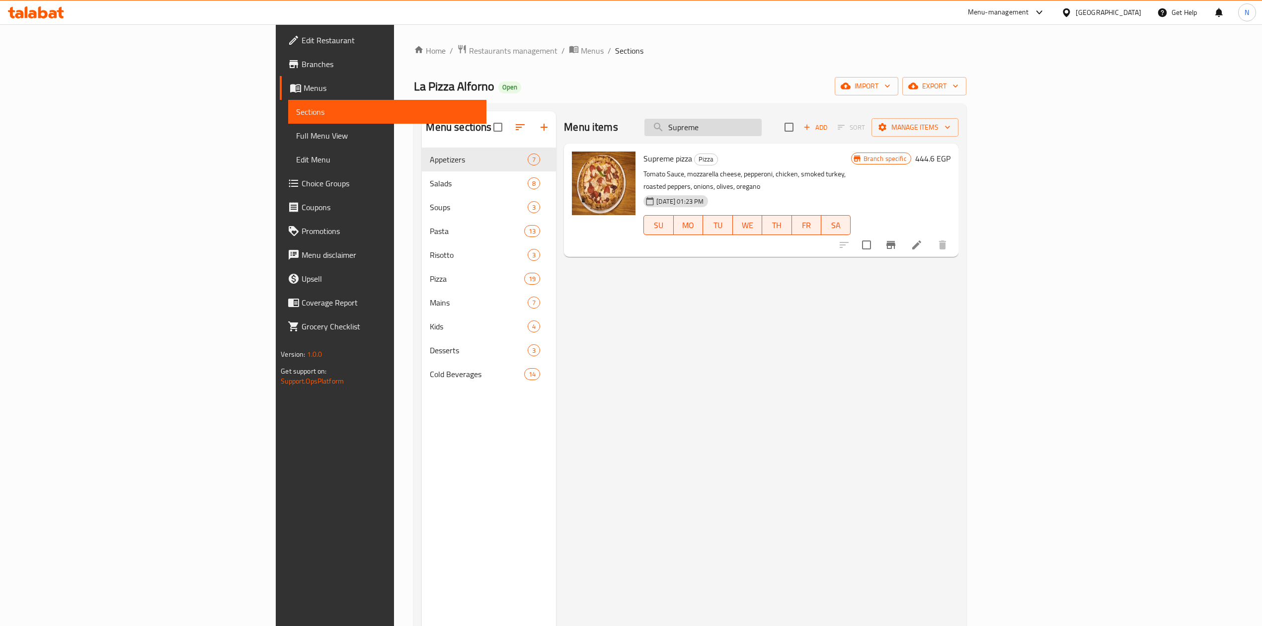
click at [761, 128] on input "Supreme" at bounding box center [702, 127] width 117 height 17
paste input "Quattro Fromaggi"
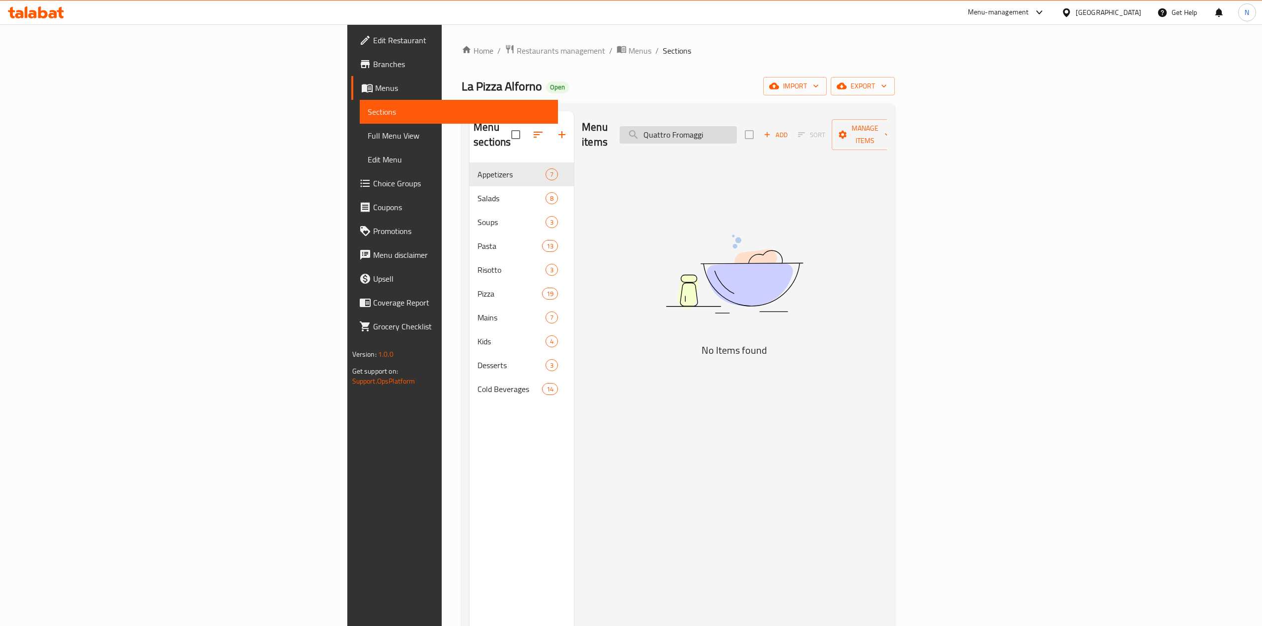
drag, startPoint x: 794, startPoint y: 130, endPoint x: 806, endPoint y: 132, distance: 12.1
click at [737, 132] on input "Quattro Fromaggi" at bounding box center [677, 134] width 117 height 17
click at [737, 128] on input "Quattro Fromaggi" at bounding box center [677, 134] width 117 height 17
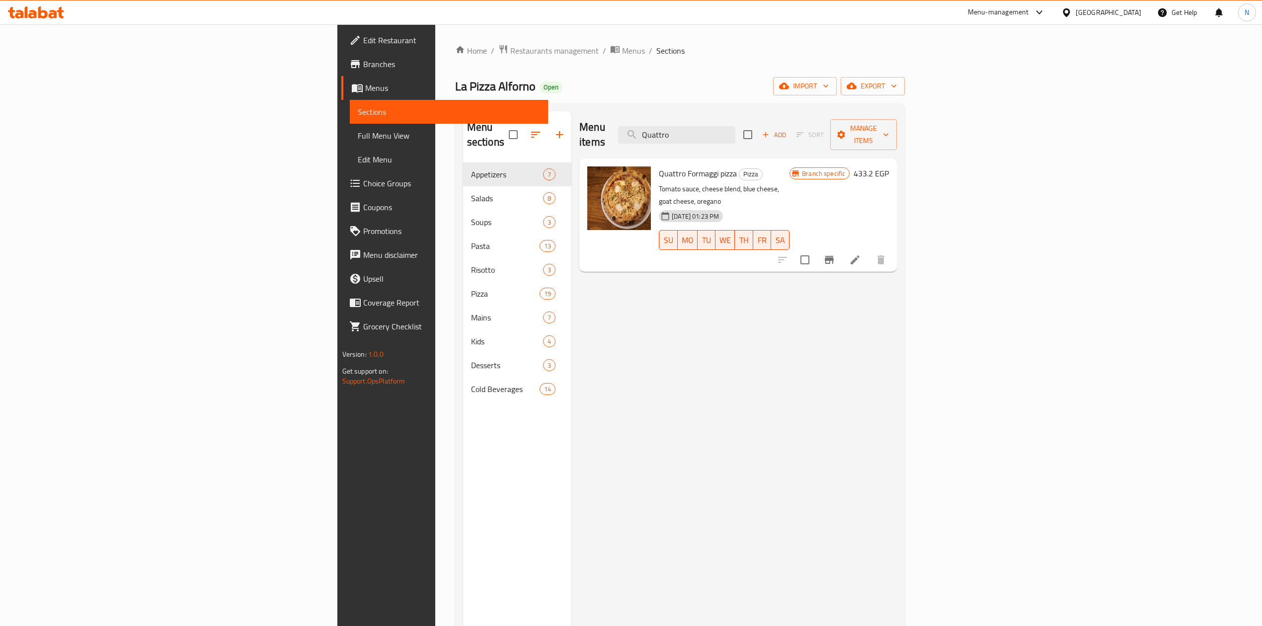
click at [866, 128] on div "Menu items Quattro Add Sort Manage items" at bounding box center [737, 134] width 317 height 47
click at [735, 128] on input "Quattro" at bounding box center [676, 134] width 117 height 17
paste input "Frutti Di Mare"
click at [735, 128] on input "Frutti Di Mare" at bounding box center [675, 134] width 117 height 17
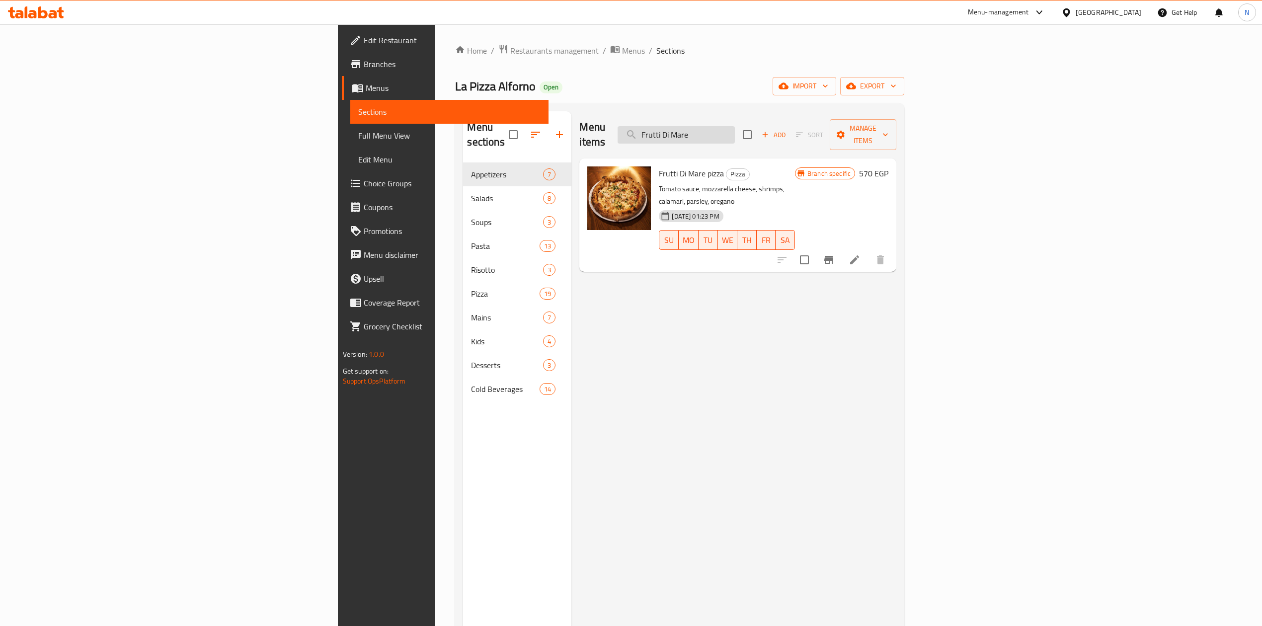
click at [735, 128] on input "Frutti Di Mare" at bounding box center [675, 134] width 117 height 17
paste input "Shrimp Truffl"
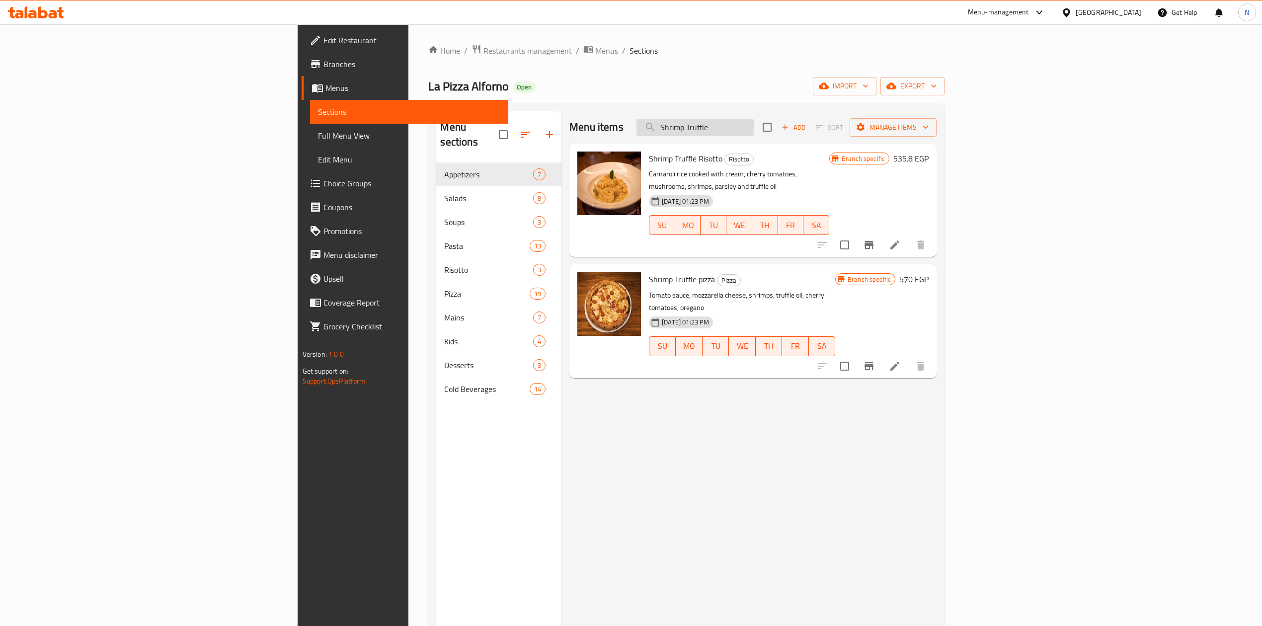
click at [754, 124] on input "Shrimp Truffle" at bounding box center [694, 127] width 117 height 17
paste input "Familia"
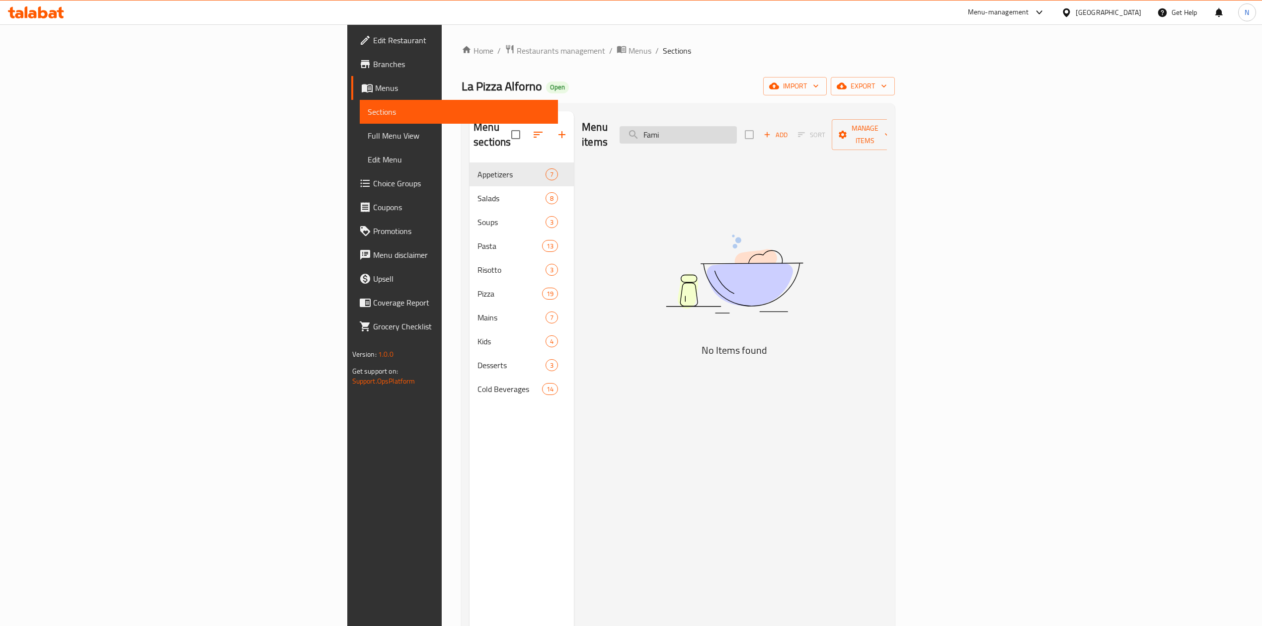
click at [737, 132] on input "Fami" at bounding box center [677, 134] width 117 height 17
paste input "Diavola"
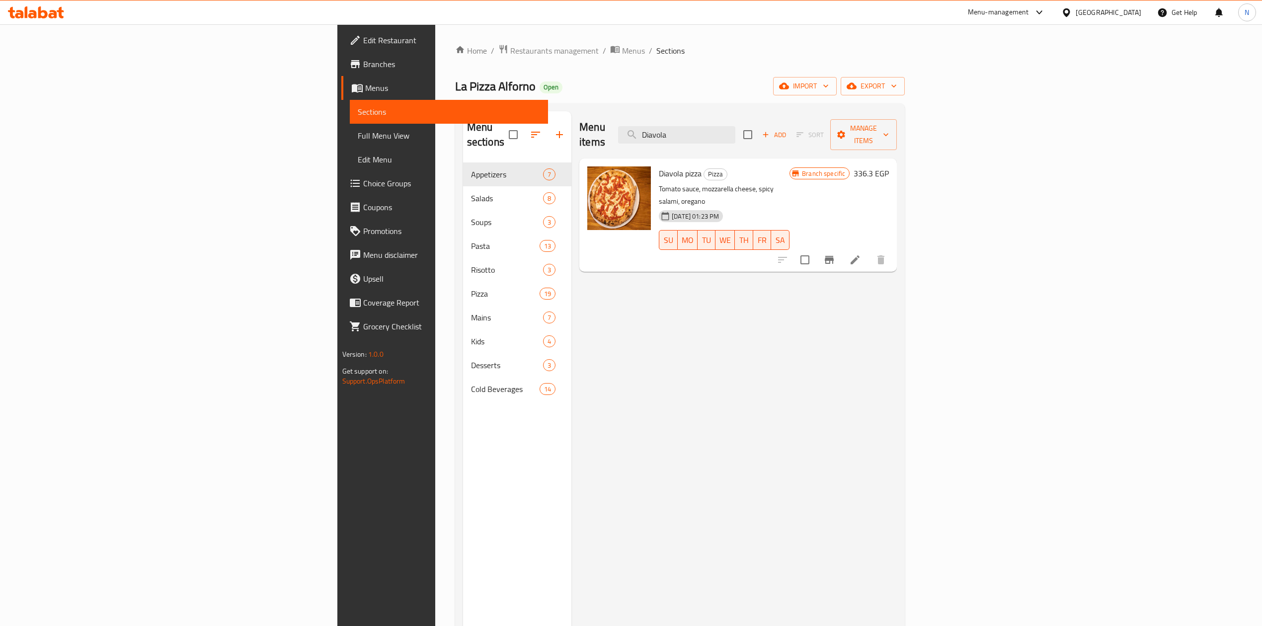
click at [805, 112] on div "Menu items Diavola Add Sort Manage items" at bounding box center [737, 134] width 317 height 47
click at [735, 126] on input "Diavola" at bounding box center [676, 134] width 117 height 17
paste input "Blue Fire Four Cheese"
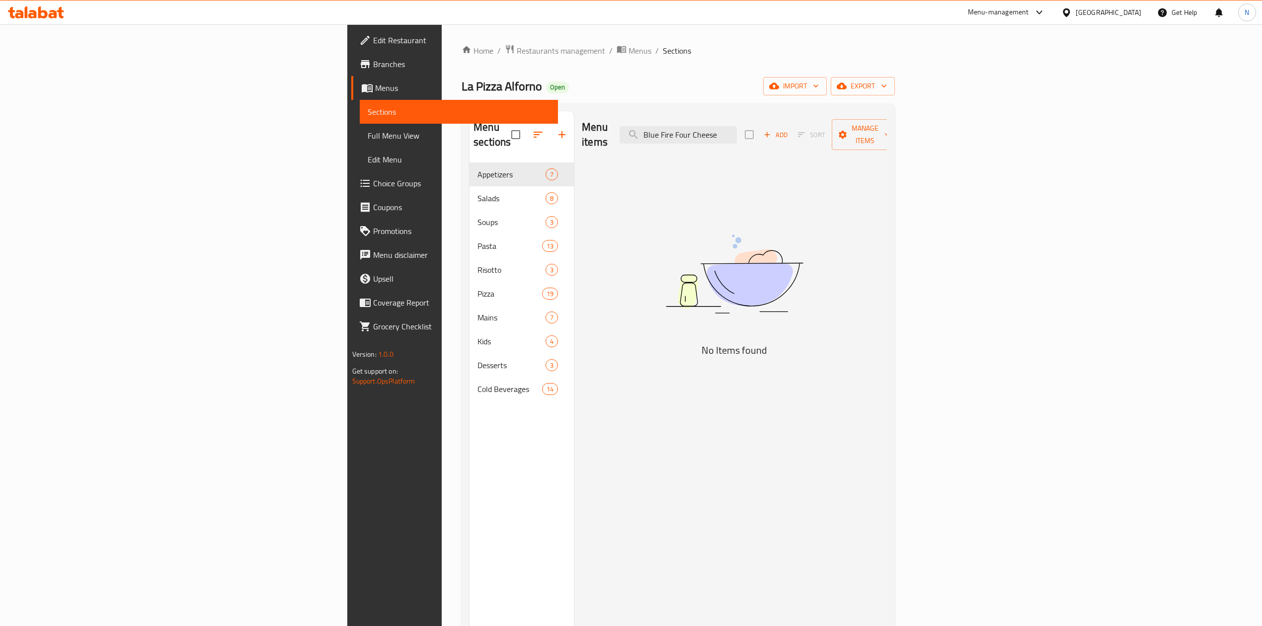
click at [837, 140] on div "Menu items Blue Fire Four Cheese Add Sort Manage items" at bounding box center [734, 134] width 305 height 47
click at [737, 126] on input "Blue Fire Four Cheese" at bounding box center [677, 134] width 117 height 17
drag, startPoint x: 831, startPoint y: 124, endPoint x: 784, endPoint y: 124, distance: 47.2
click at [737, 126] on input "Blue Fire Four Cheese" at bounding box center [677, 134] width 117 height 17
click at [737, 131] on input "Blue Fire Four Cheese" at bounding box center [677, 134] width 117 height 17
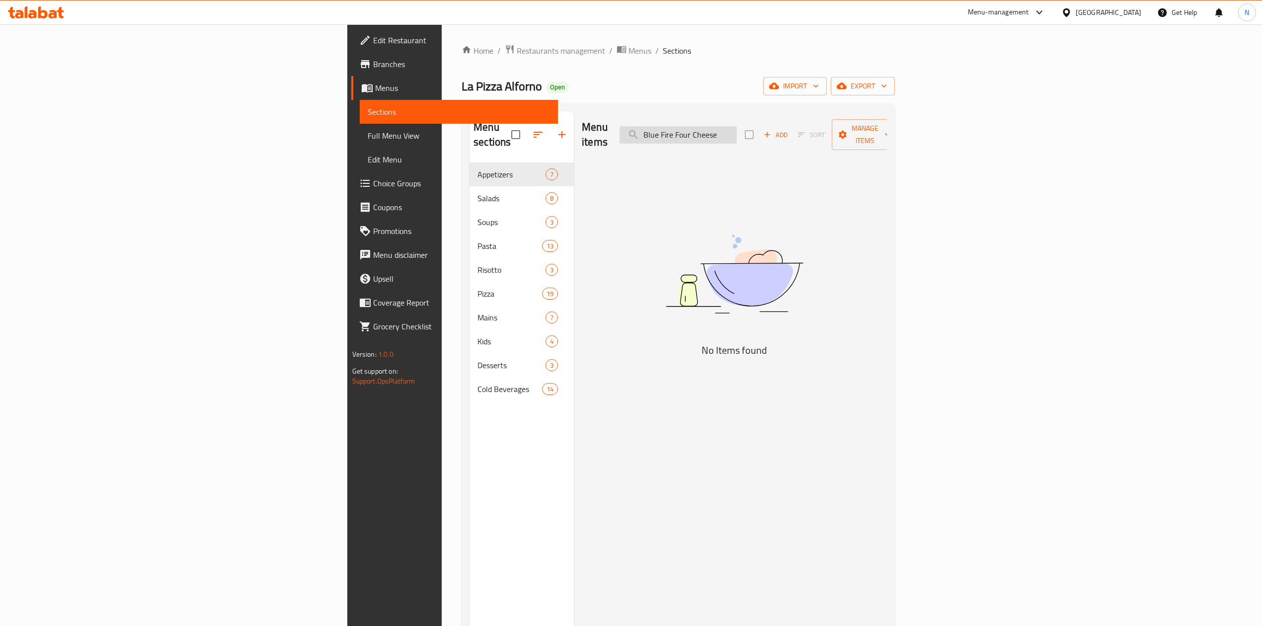
drag, startPoint x: 790, startPoint y: 131, endPoint x: 857, endPoint y: 134, distance: 67.6
click at [737, 134] on input "Blue Fire Four Cheese" at bounding box center [677, 134] width 117 height 17
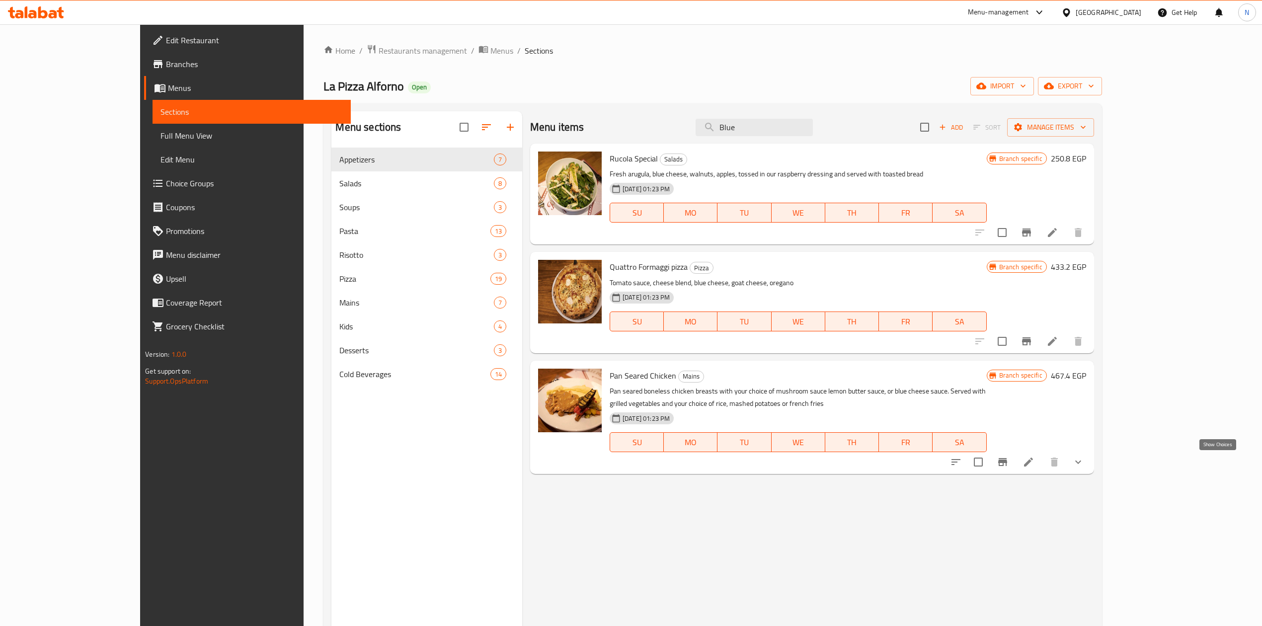
type input "Blue"
click at [1084, 465] on icon "show more" at bounding box center [1078, 462] width 12 height 12
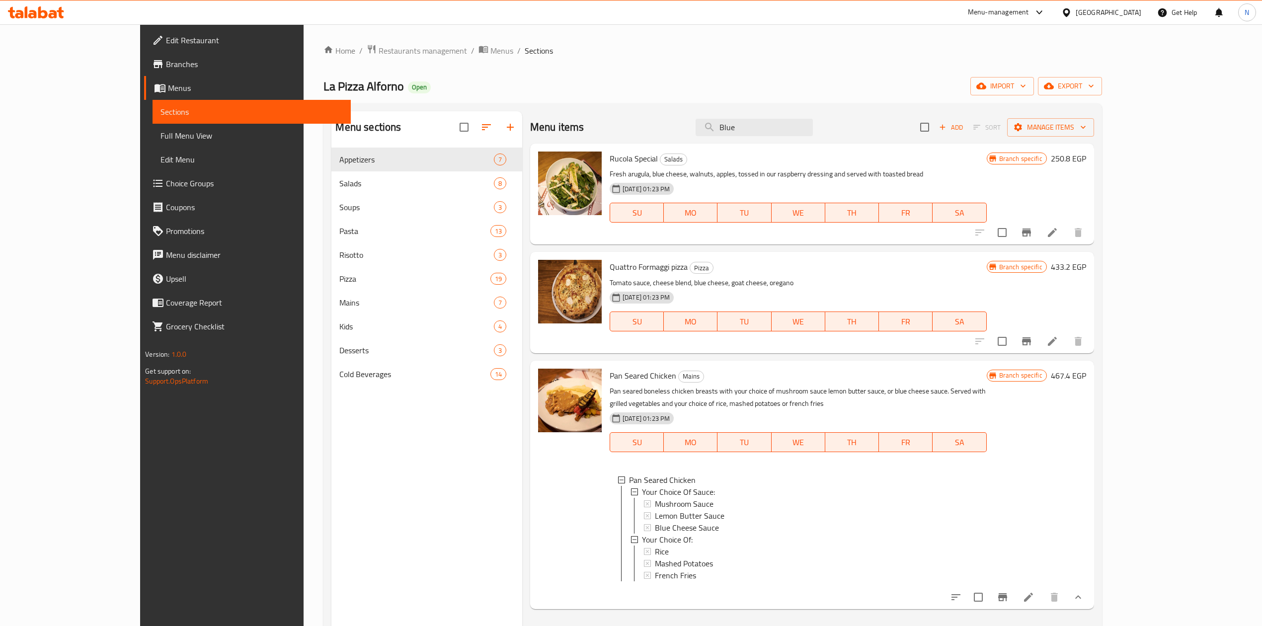
click at [417, 557] on div "Menu sections Appetizers 7 Salads 8 Soups 3 Pasta 13 Risotto 3 Pizza 19 Mains 7…" at bounding box center [426, 424] width 191 height 626
click at [152, 142] on link "Full Menu View" at bounding box center [251, 136] width 198 height 24
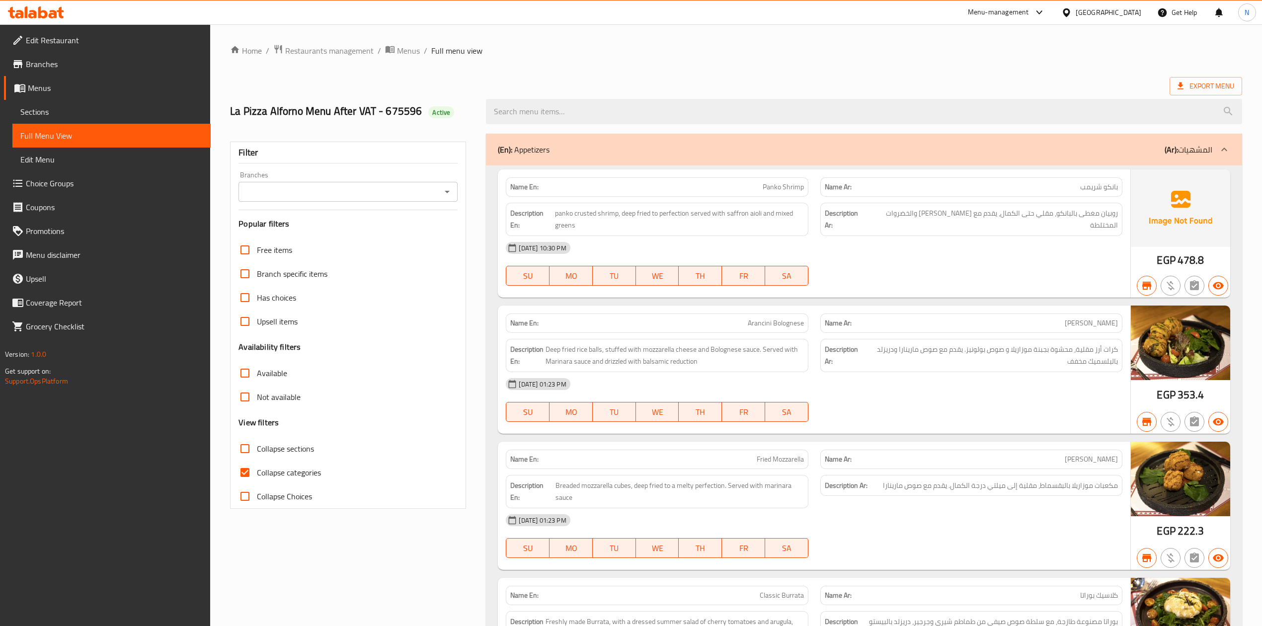
drag, startPoint x: 250, startPoint y: 466, endPoint x: 313, endPoint y: 507, distance: 74.9
click at [250, 467] on input "Collapse categories" at bounding box center [245, 472] width 24 height 24
checkbox input "false"
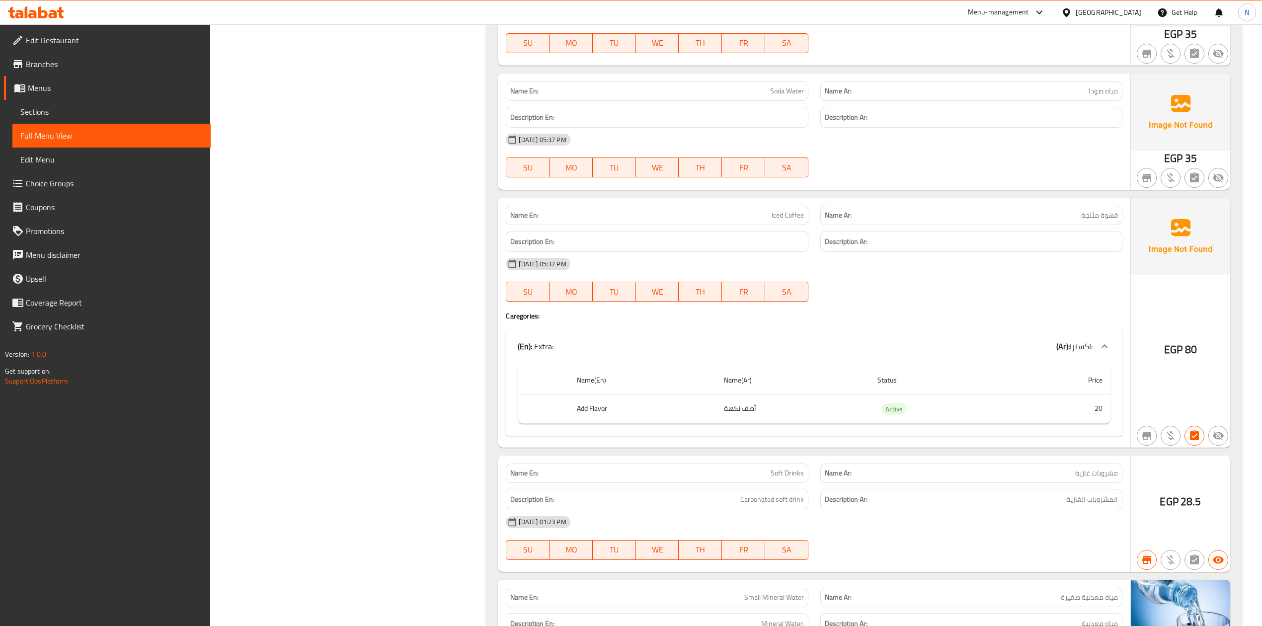
scroll to position [13211, 0]
